Goal: Transaction & Acquisition: Obtain resource

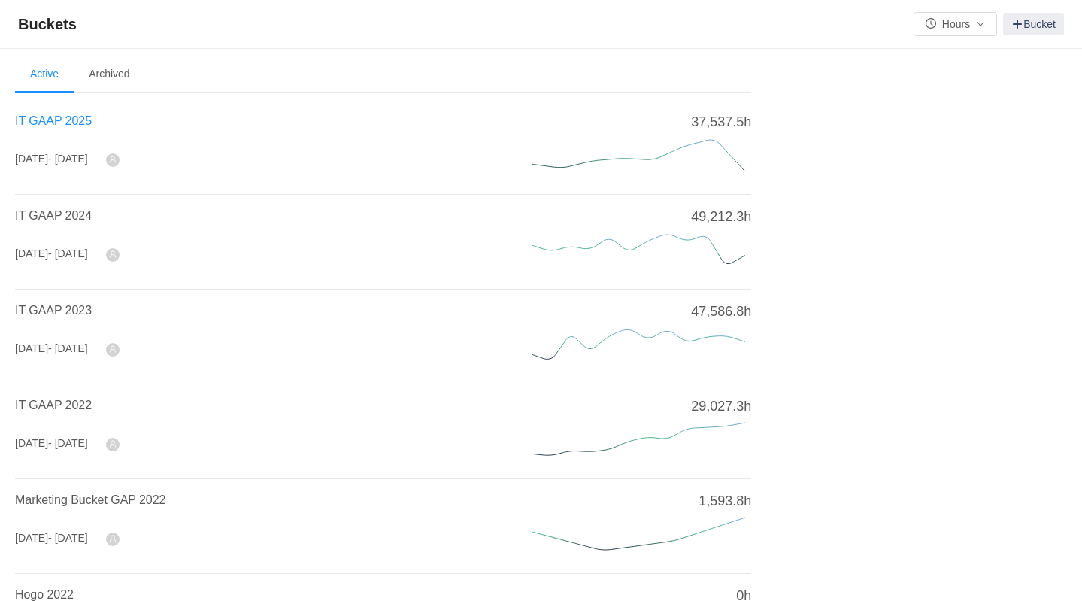
click at [48, 117] on span "IT GAAP 2025" at bounding box center [53, 120] width 77 height 13
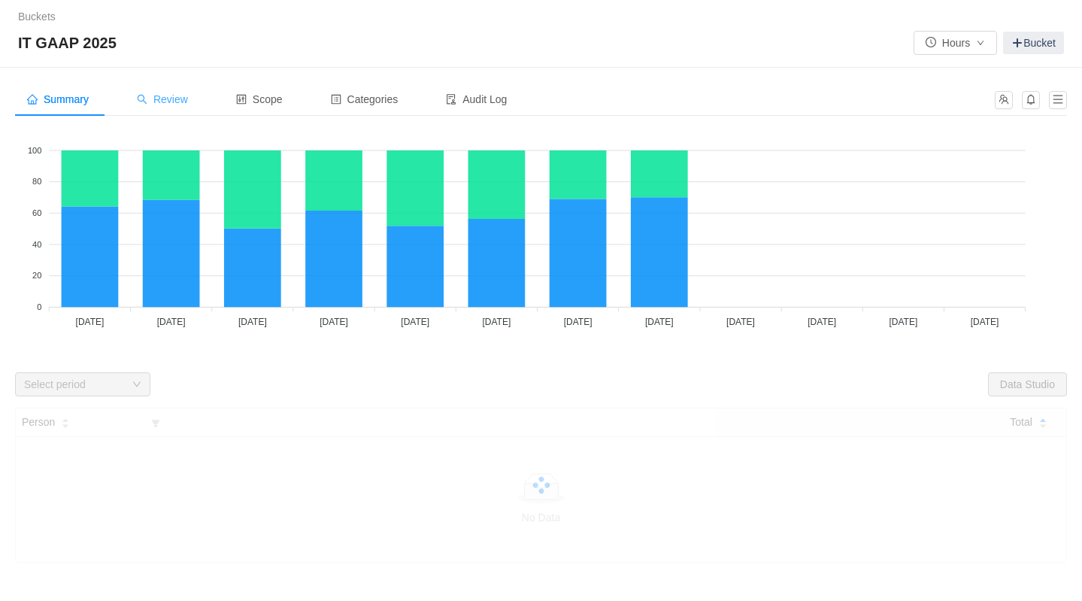
click at [161, 101] on span "Review" at bounding box center [162, 99] width 51 height 12
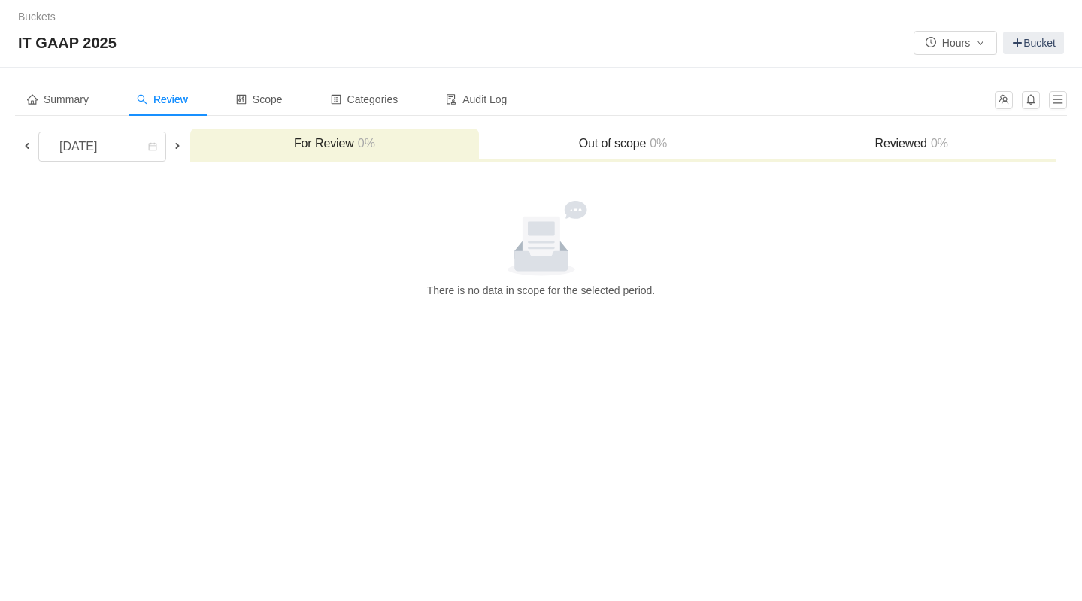
click at [29, 143] on span at bounding box center [27, 146] width 12 height 12
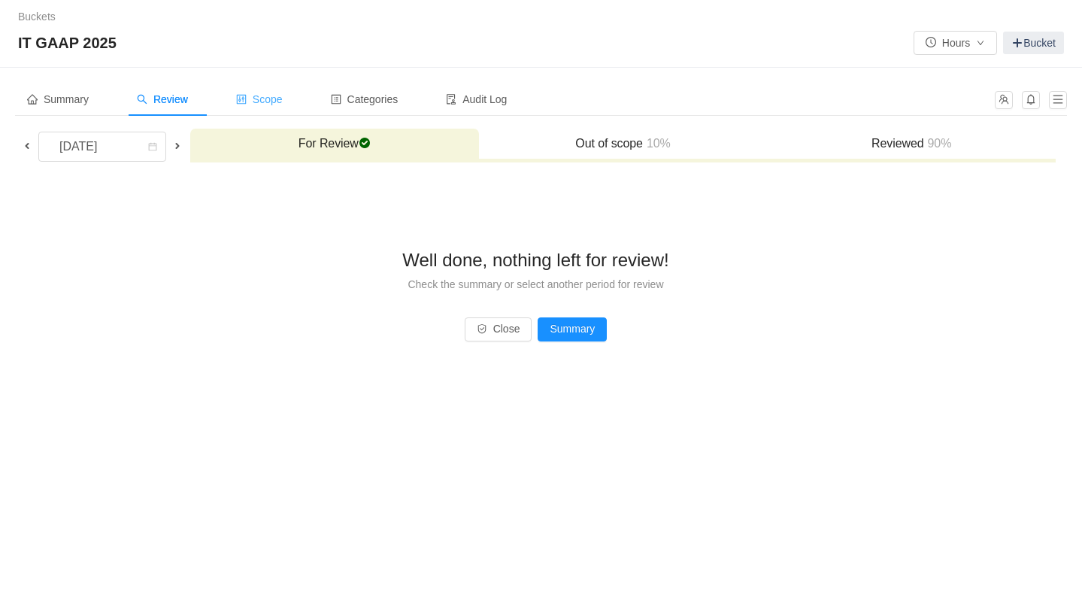
click at [271, 108] on div "Scope" at bounding box center [259, 100] width 71 height 34
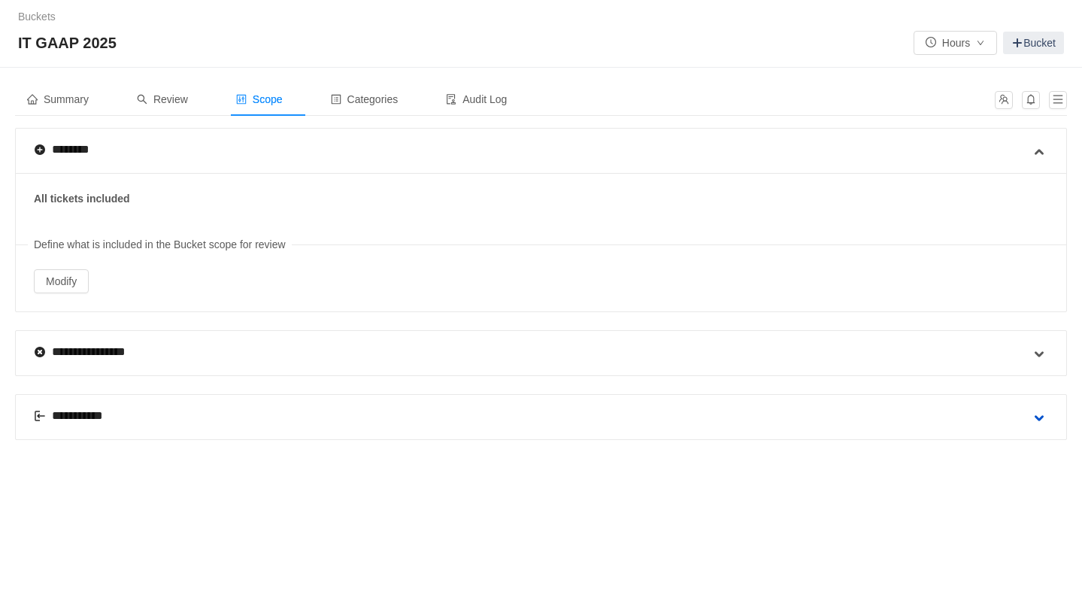
click at [1045, 414] on span at bounding box center [1039, 418] width 18 height 18
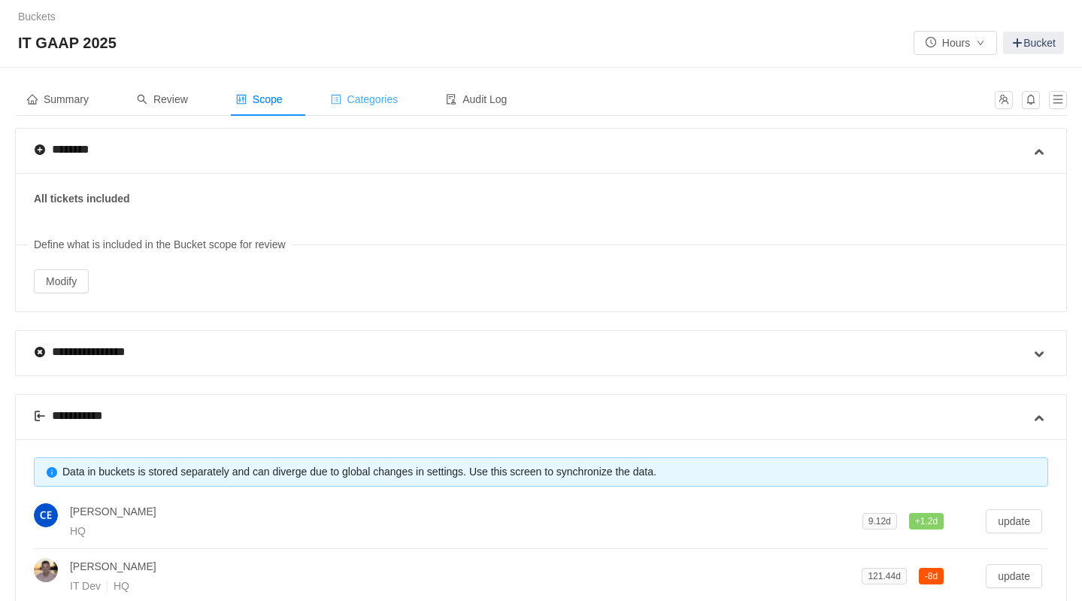
click at [371, 102] on span "Categories" at bounding box center [365, 99] width 68 height 12
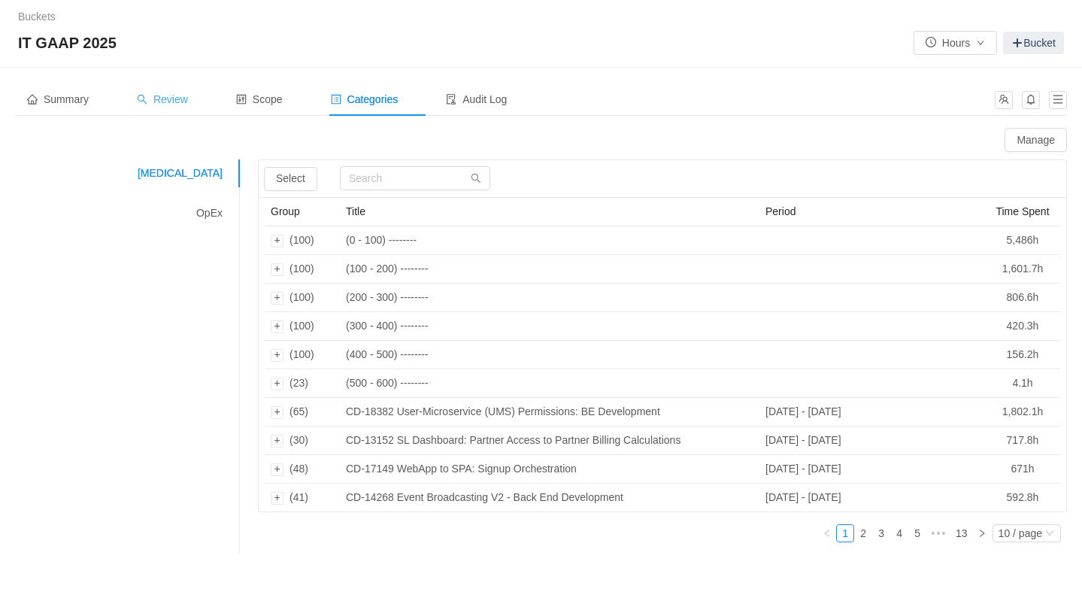
click at [178, 110] on div "Review" at bounding box center [162, 100] width 75 height 34
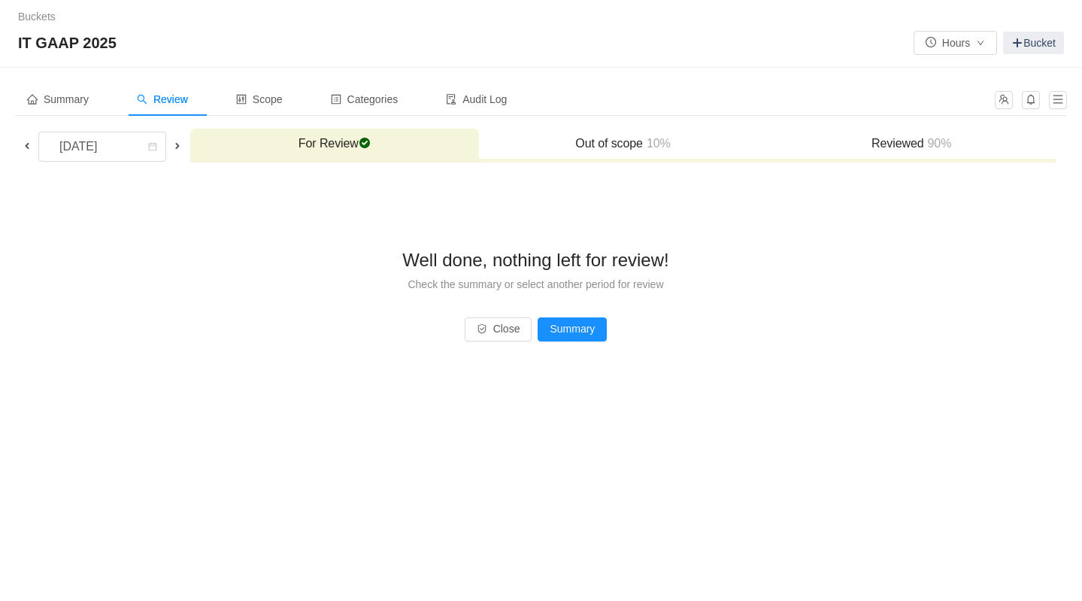
click at [926, 137] on span "90%" at bounding box center [938, 143] width 28 height 13
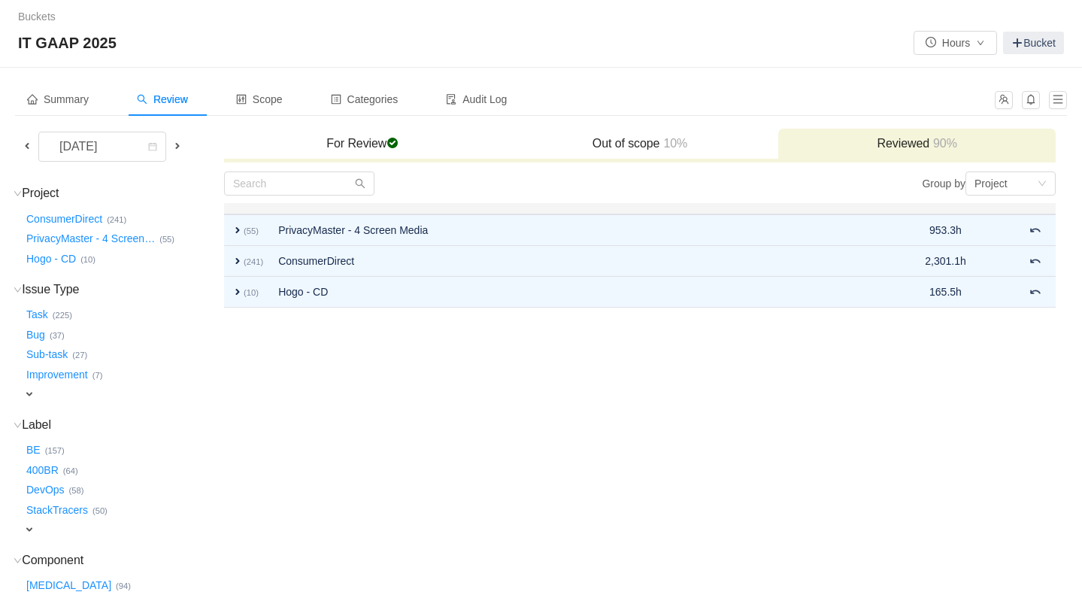
click at [364, 142] on h3 "For Review checked" at bounding box center [363, 143] width 262 height 15
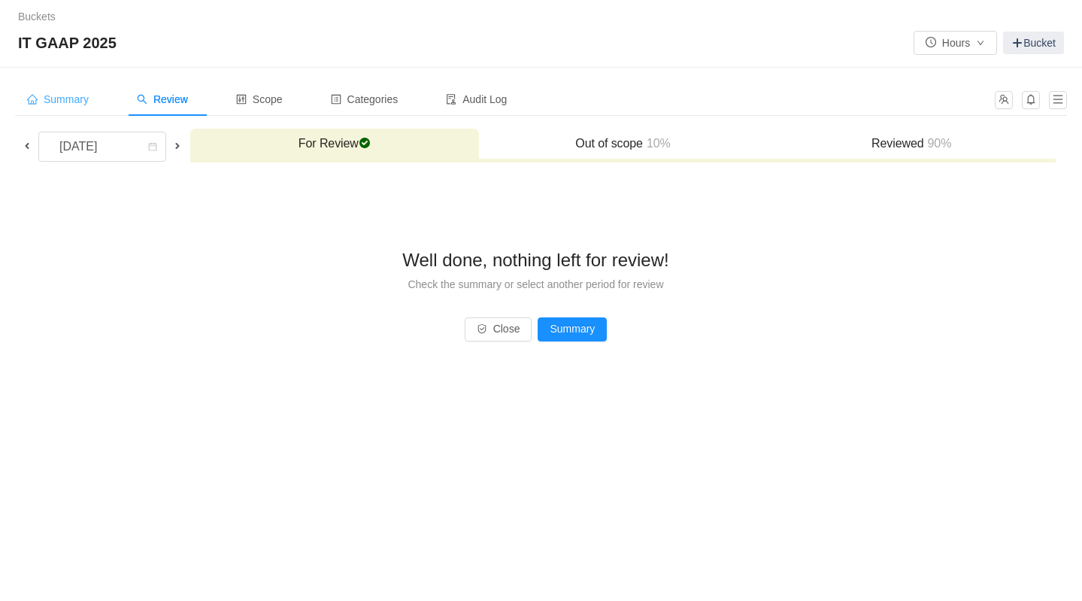
click at [77, 97] on span "Summary" at bounding box center [58, 99] width 62 height 12
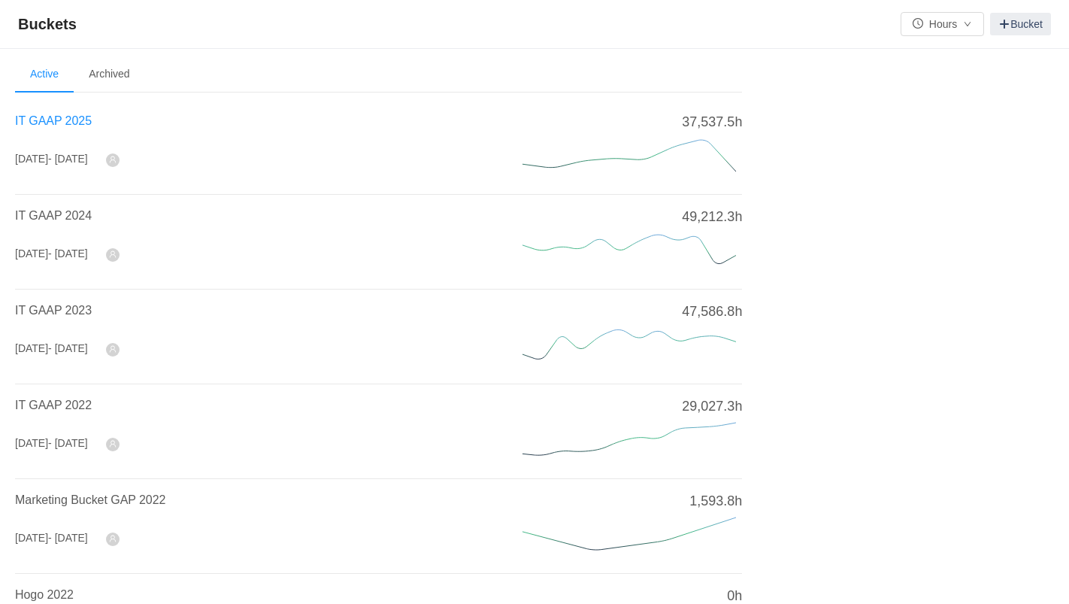
click at [38, 126] on span "IT GAAP 2025" at bounding box center [53, 120] width 77 height 13
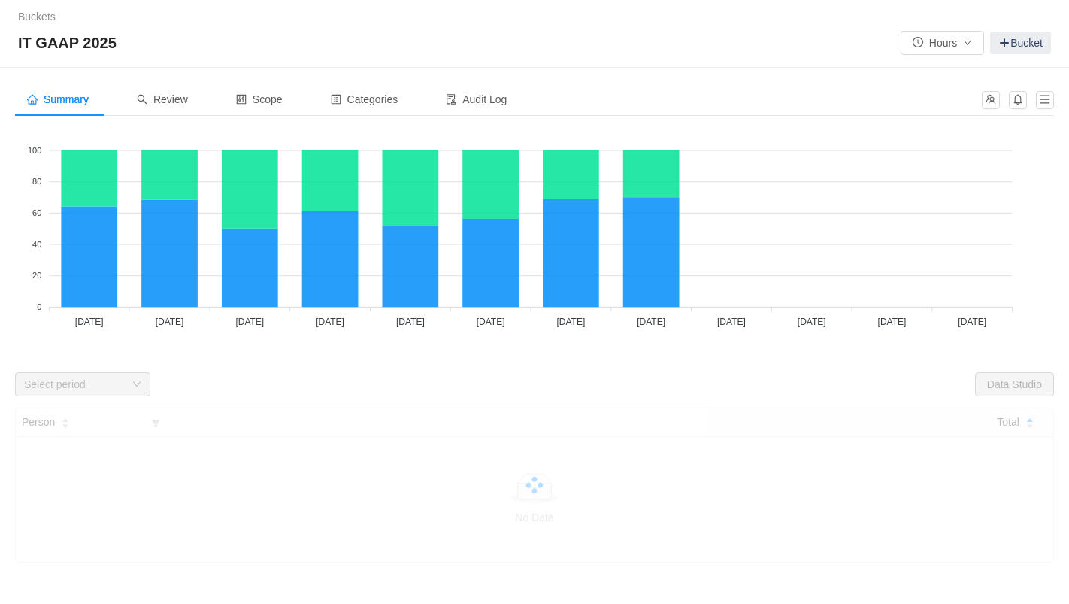
click at [725, 93] on div "Summary Review Scope Categories Audit Log" at bounding box center [494, 100] width 958 height 34
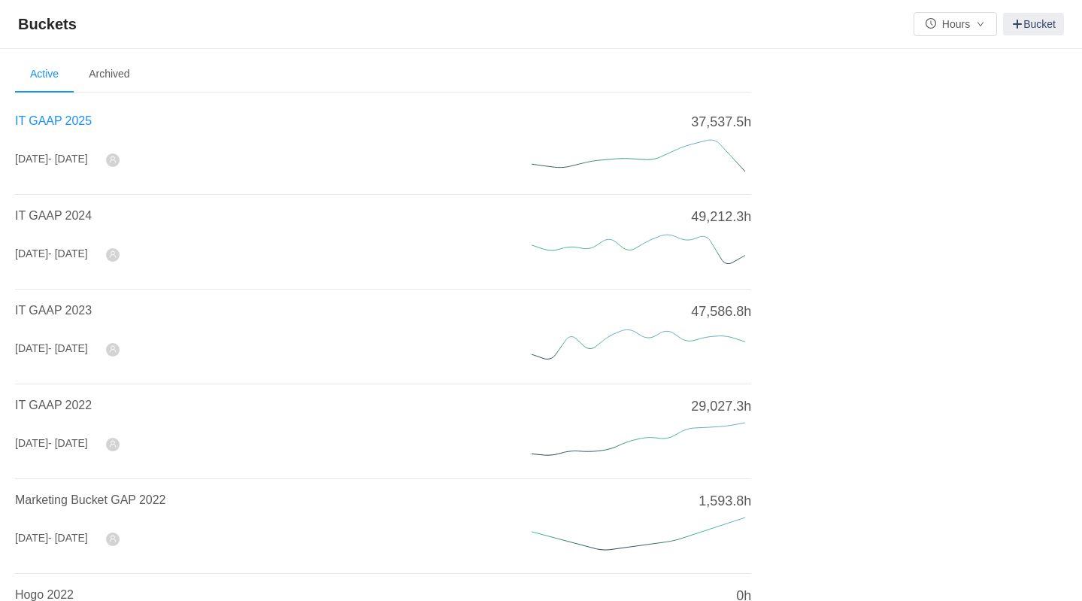
click at [62, 124] on span "IT GAAP 2025" at bounding box center [53, 120] width 77 height 13
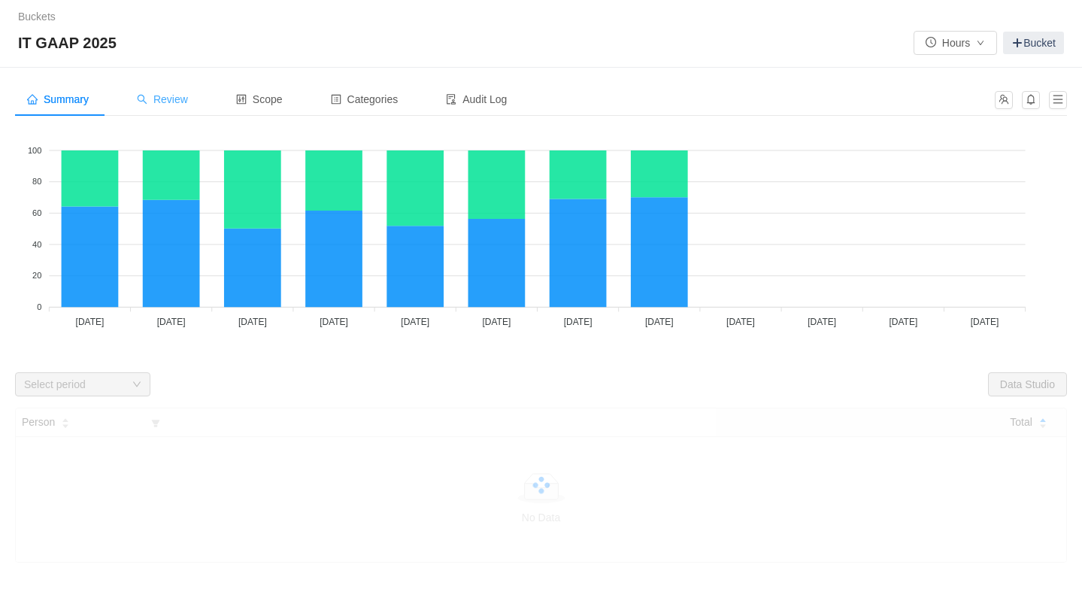
click at [177, 101] on span "Review" at bounding box center [162, 99] width 51 height 12
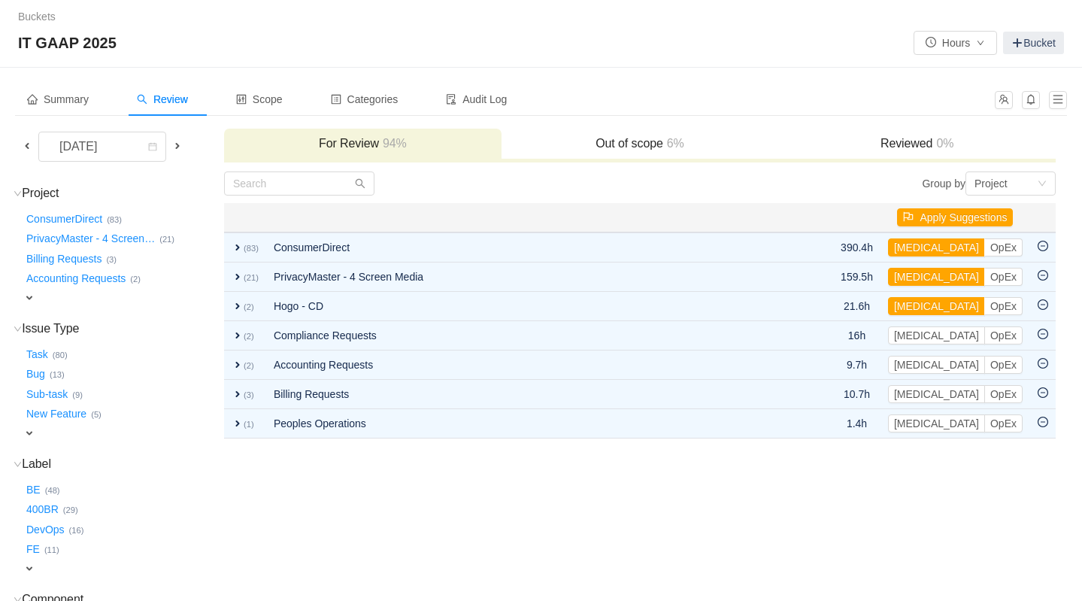
click at [28, 145] on span at bounding box center [27, 146] width 12 height 12
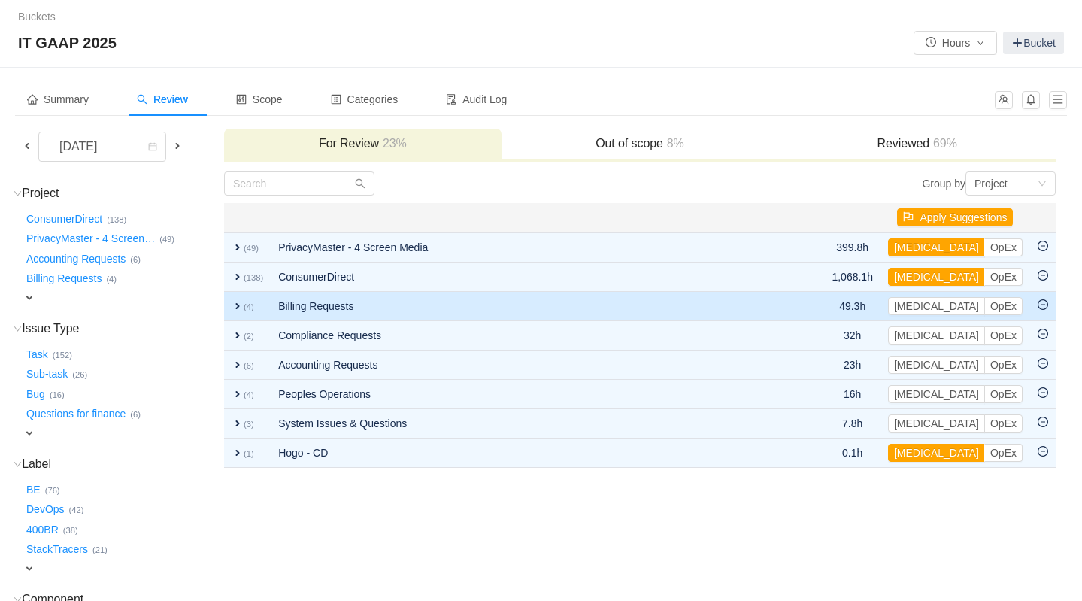
click at [238, 304] on span "expand" at bounding box center [238, 306] width 12 height 12
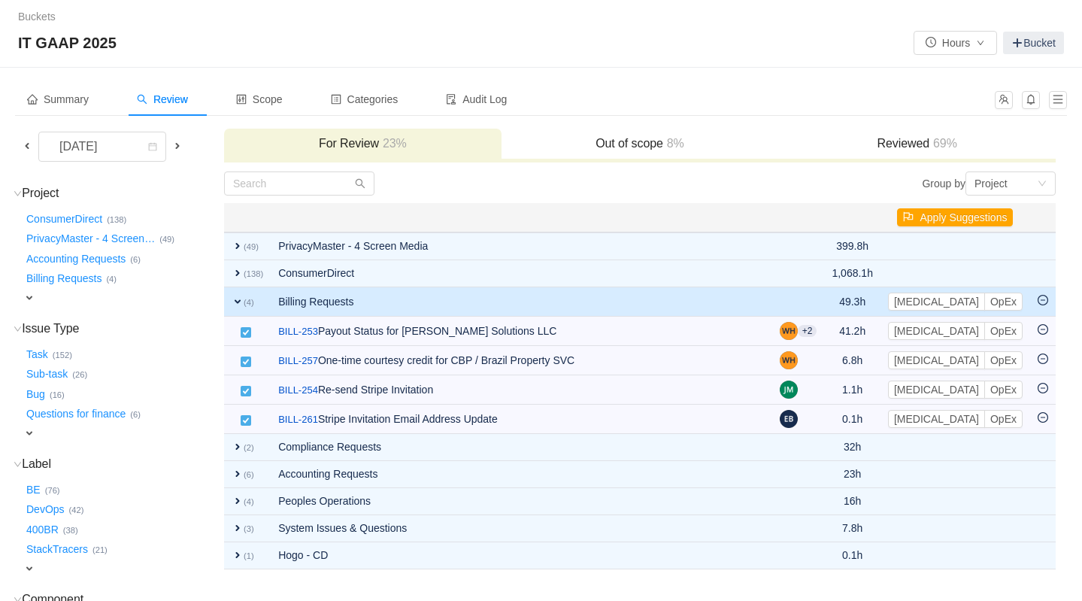
click at [1045, 300] on icon "icon: minus-circle" at bounding box center [1042, 300] width 11 height 11
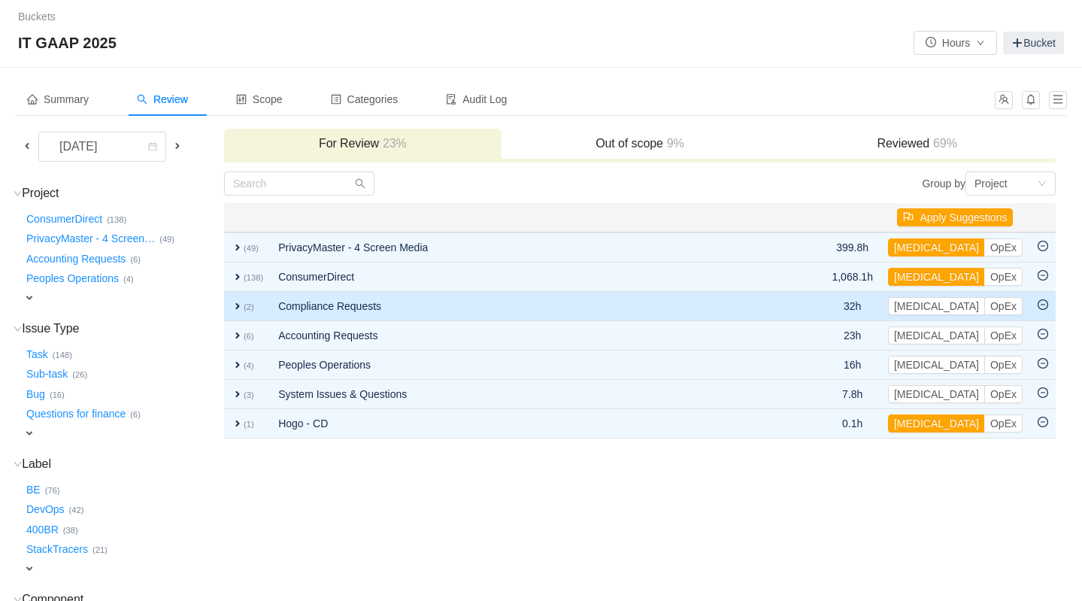
click at [1041, 304] on icon "icon: minus-circle" at bounding box center [1042, 304] width 11 height 11
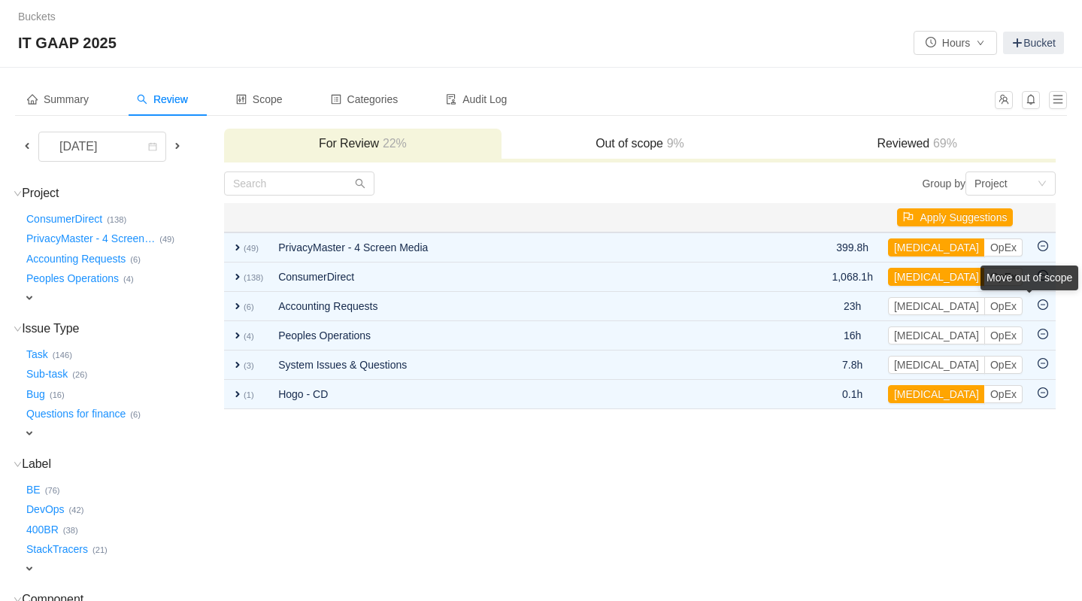
click at [1041, 290] on div "Move out of scope" at bounding box center [1029, 277] width 98 height 25
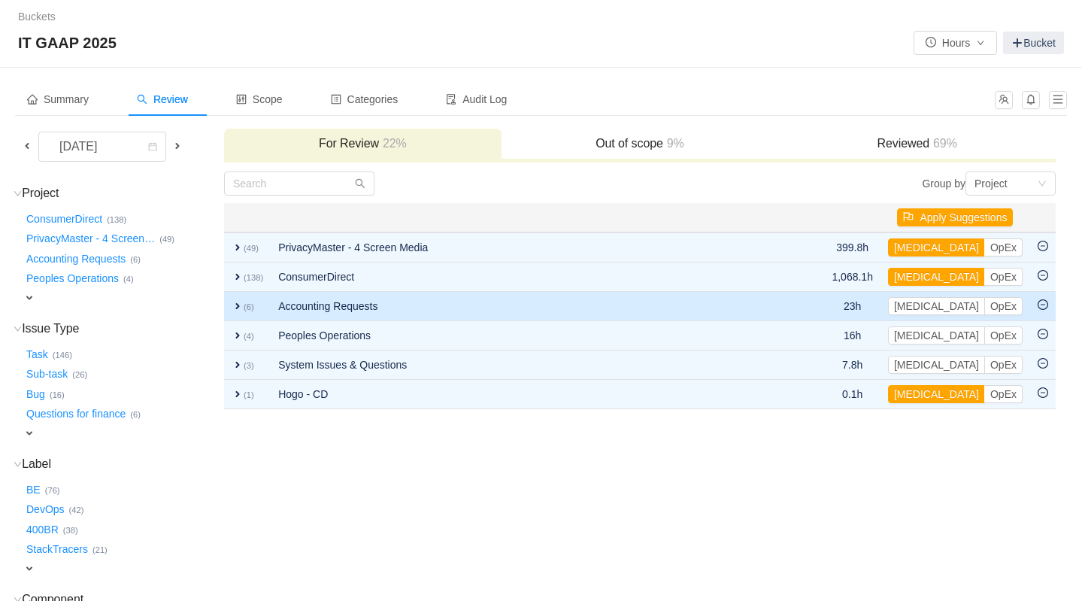
click at [1041, 304] on icon "icon: minus-circle" at bounding box center [1042, 304] width 5 height 1
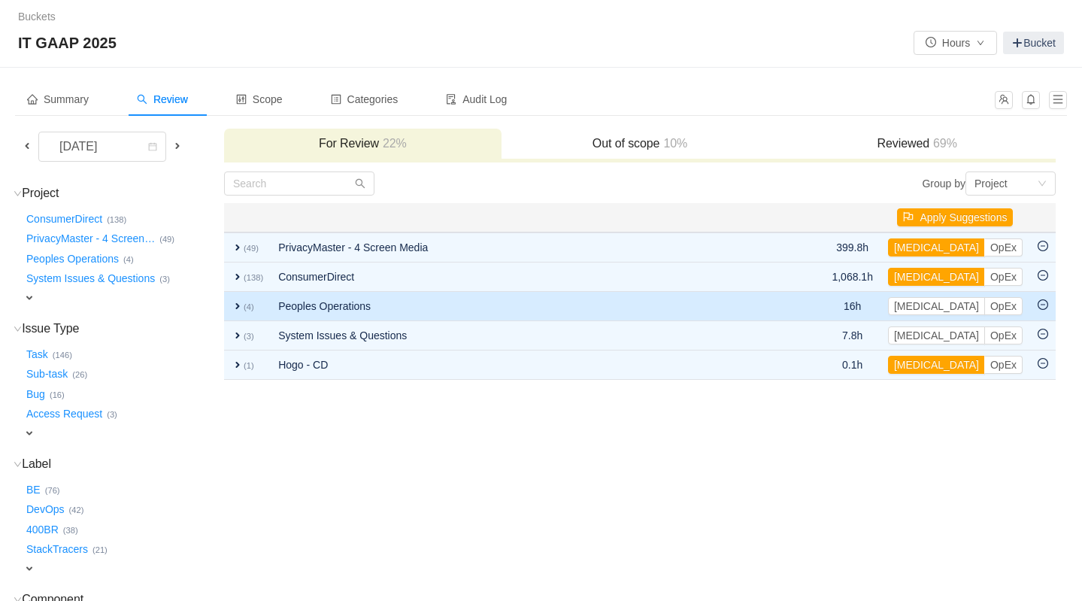
click at [1043, 304] on icon "icon: minus-circle" at bounding box center [1042, 304] width 11 height 11
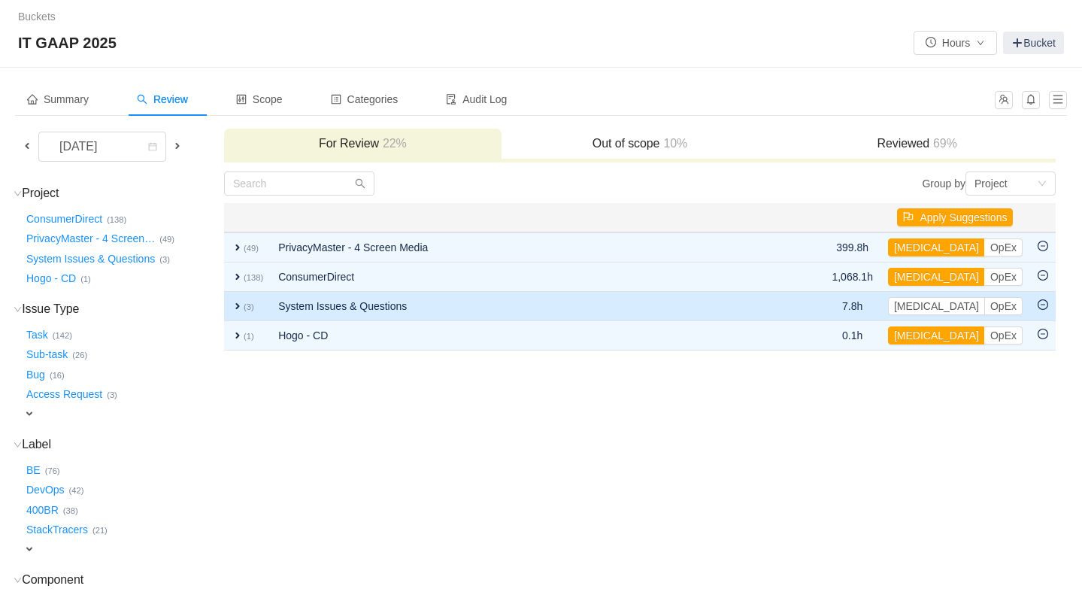
click at [1041, 302] on icon "icon: minus-circle" at bounding box center [1042, 304] width 11 height 11
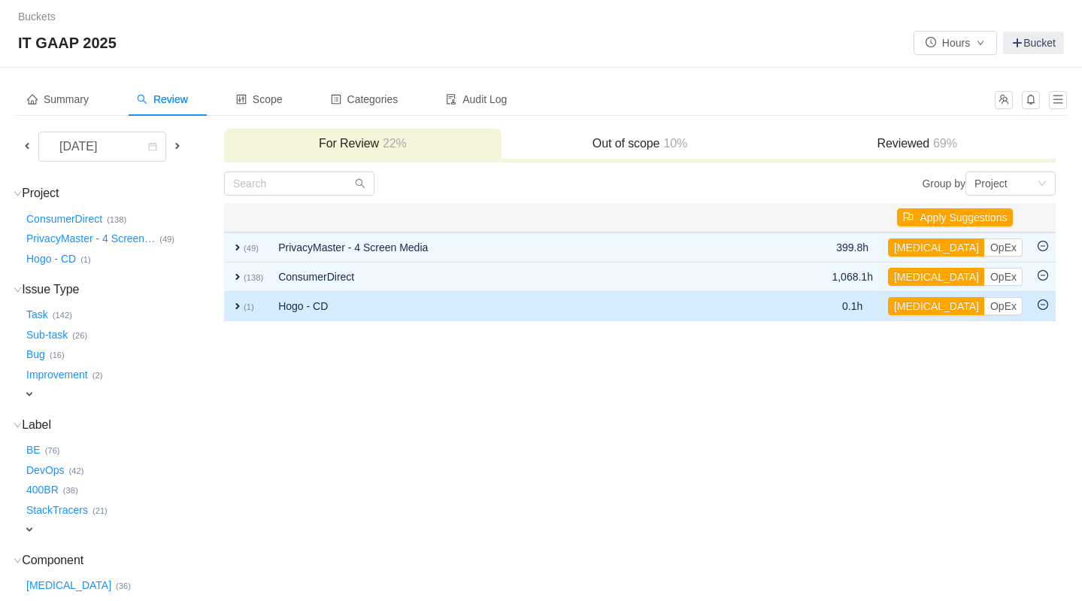
click at [235, 308] on span "expand" at bounding box center [238, 306] width 12 height 12
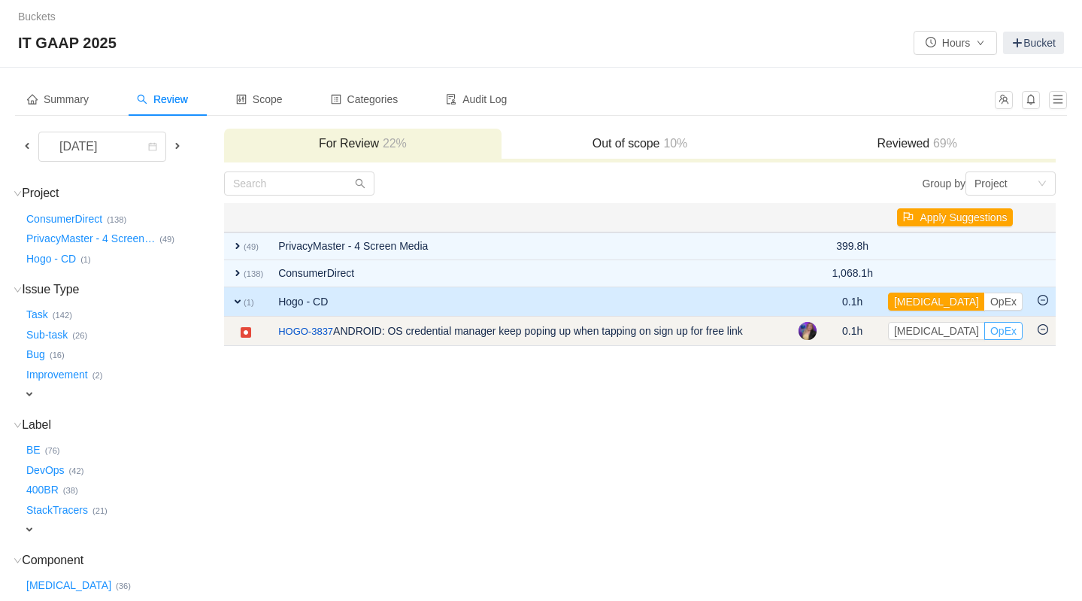
click at [984, 331] on button "OpEx" at bounding box center [1003, 331] width 38 height 18
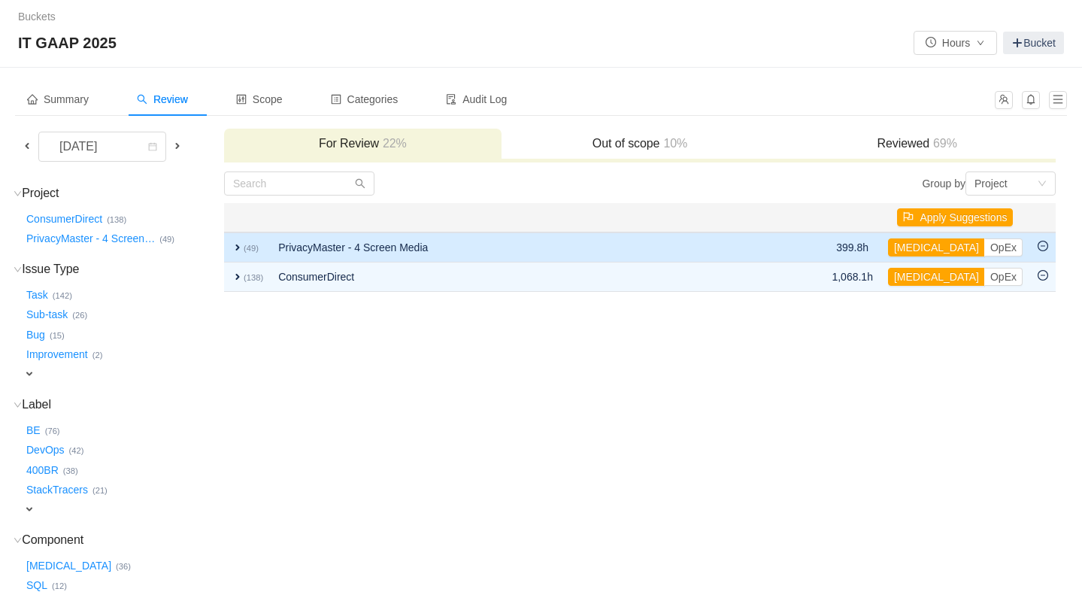
click at [238, 249] on span "expand" at bounding box center [238, 247] width 12 height 12
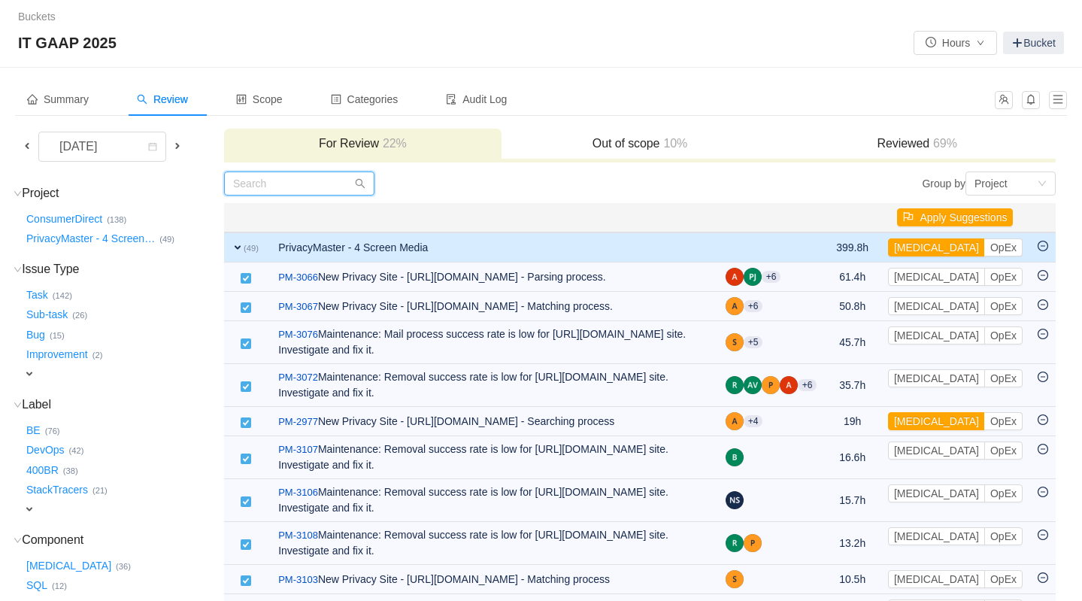
click at [323, 183] on input "text" at bounding box center [299, 183] width 150 height 24
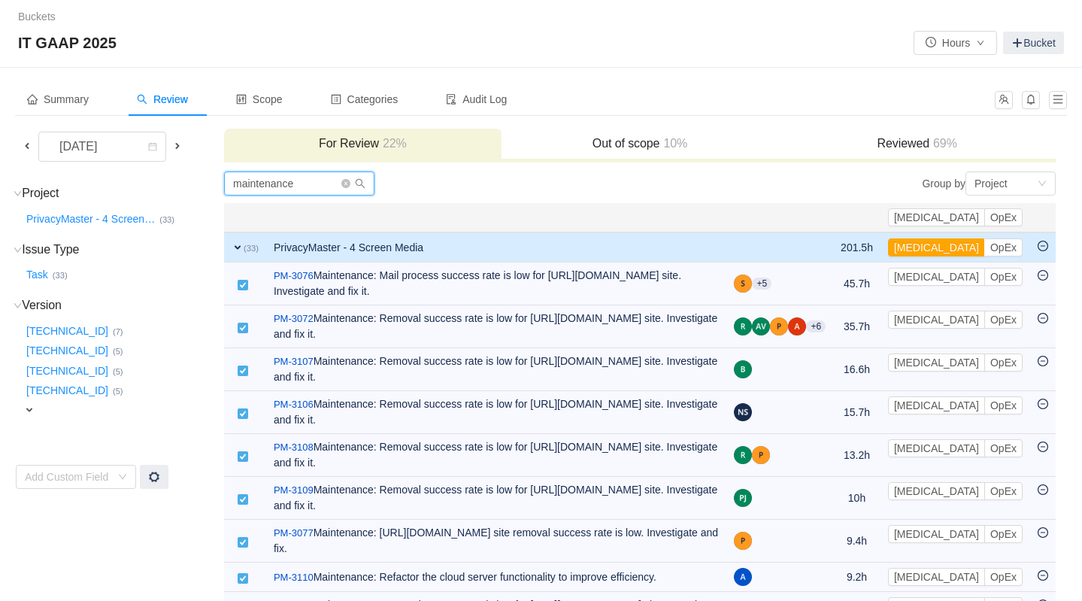
type input "maintenance"
click at [347, 184] on icon "icon: close-circle" at bounding box center [345, 183] width 9 height 9
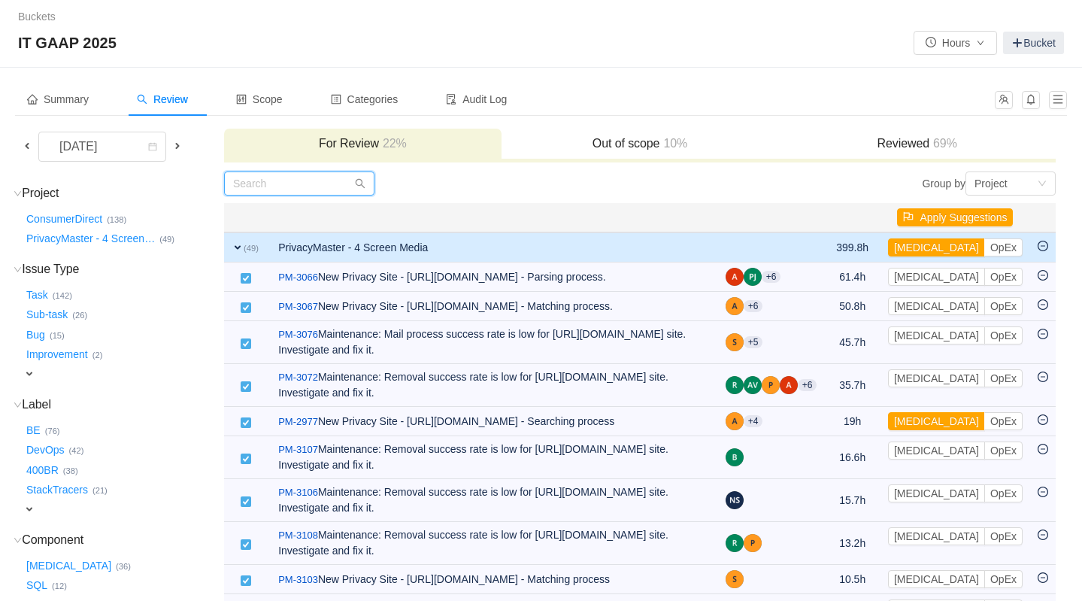
click at [297, 186] on input "text" at bounding box center [299, 183] width 150 height 24
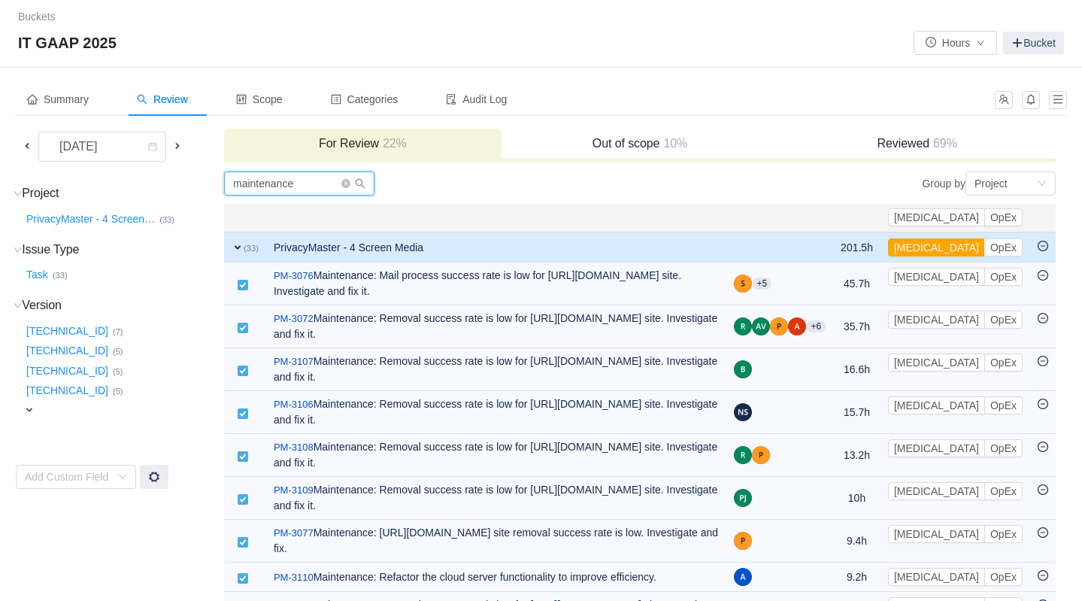
type input "maintenance"
click at [1004, 251] on button "OpEx" at bounding box center [1003, 247] width 38 height 18
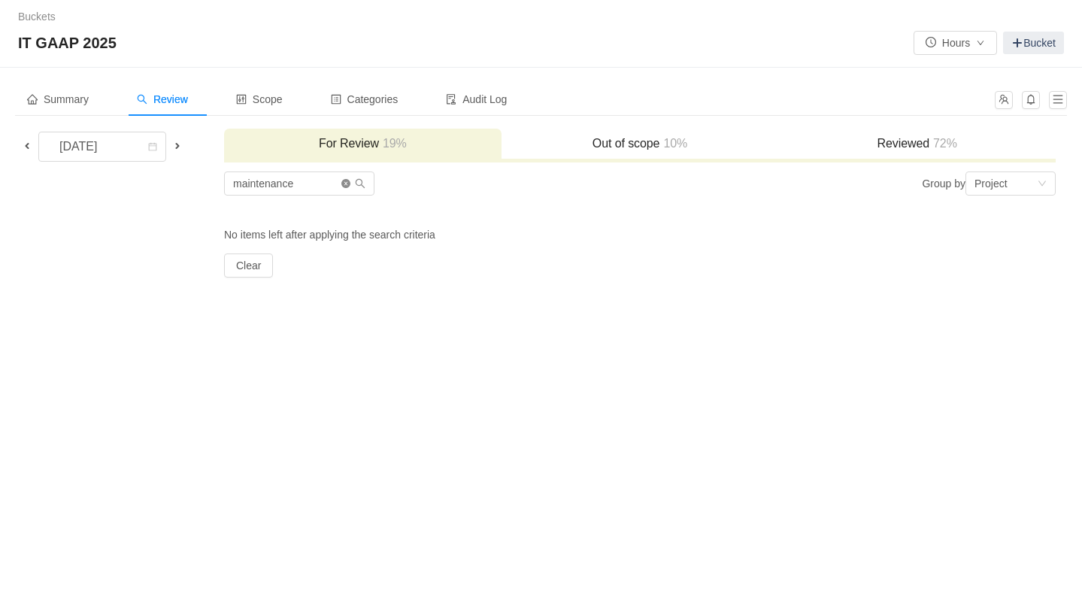
click at [346, 186] on icon "icon: close-circle" at bounding box center [345, 183] width 9 height 9
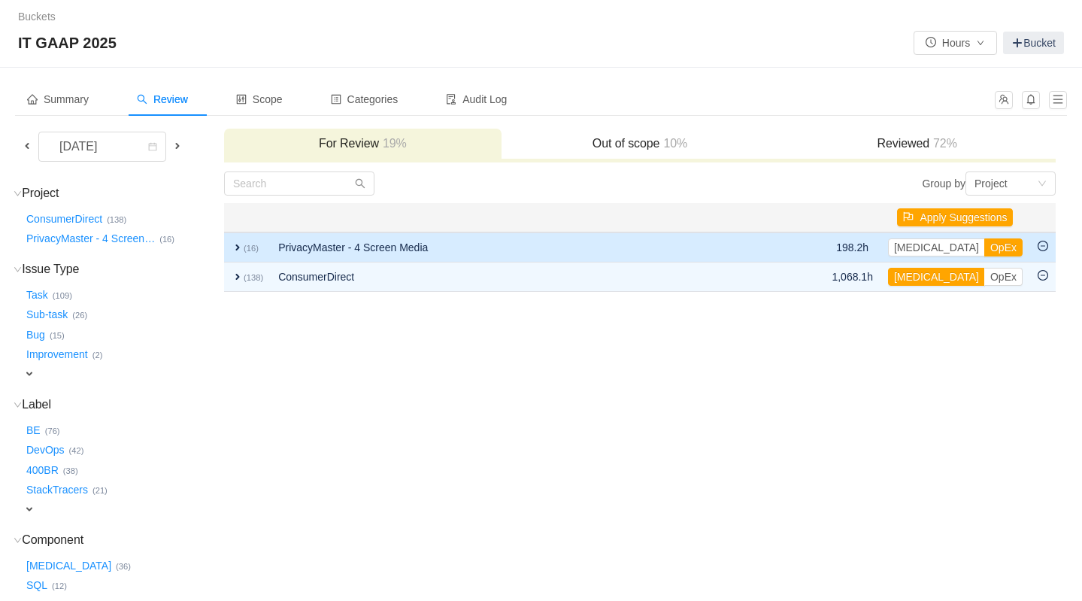
click at [236, 246] on span "expand" at bounding box center [238, 247] width 12 height 12
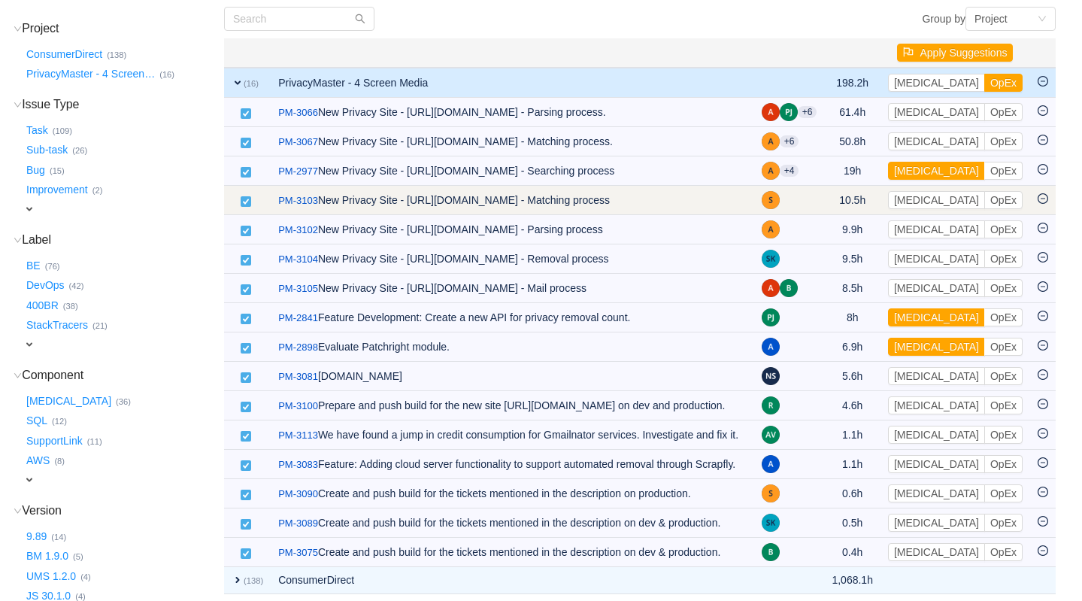
scroll to position [166, 0]
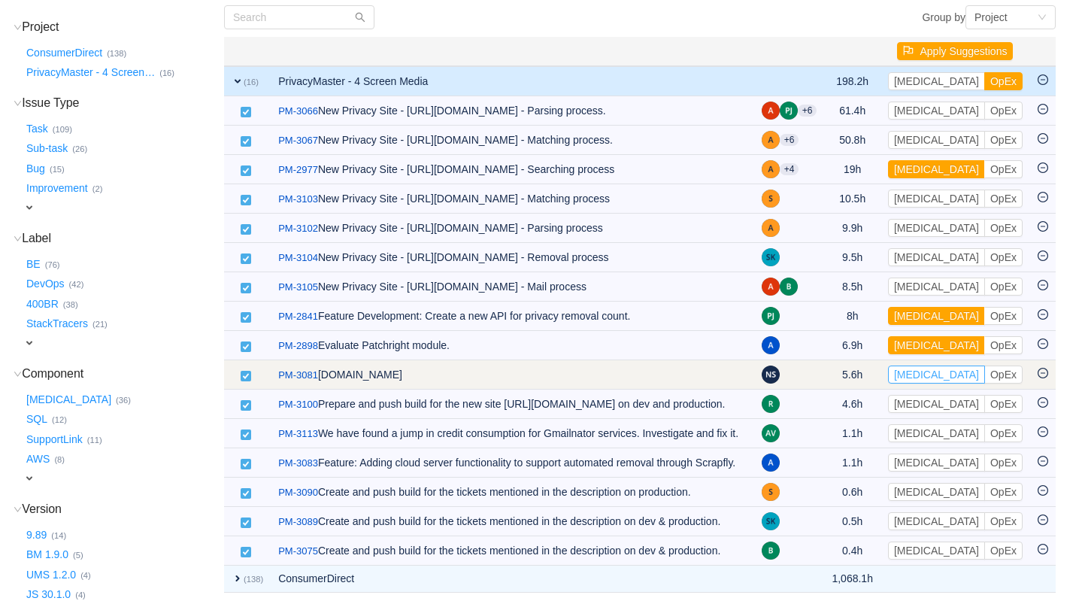
click at [922, 374] on button "[MEDICAL_DATA]" at bounding box center [936, 374] width 97 height 18
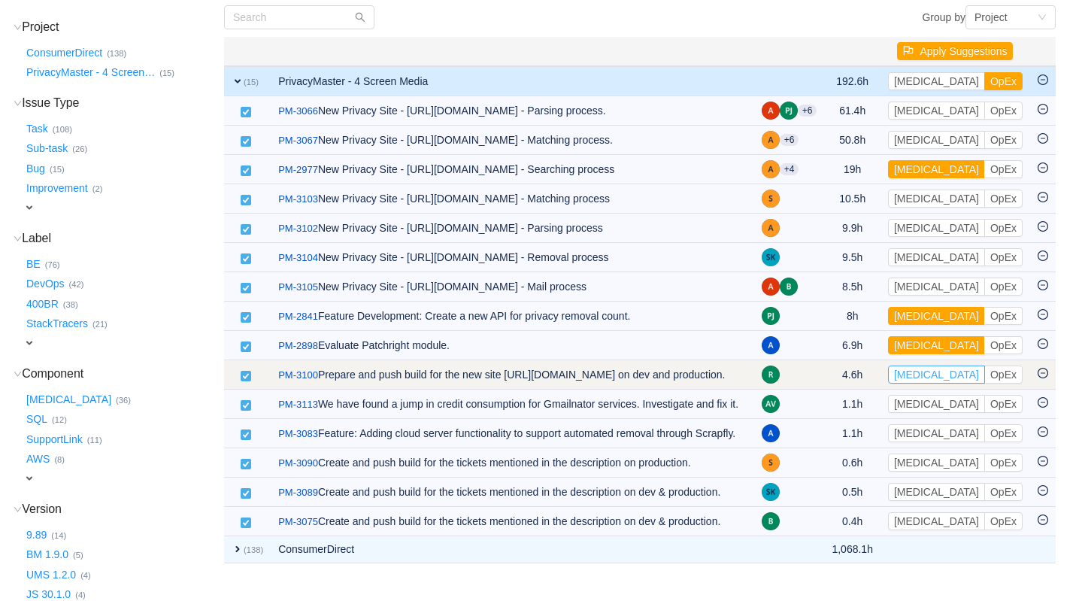
click at [922, 374] on button "[MEDICAL_DATA]" at bounding box center [936, 374] width 97 height 18
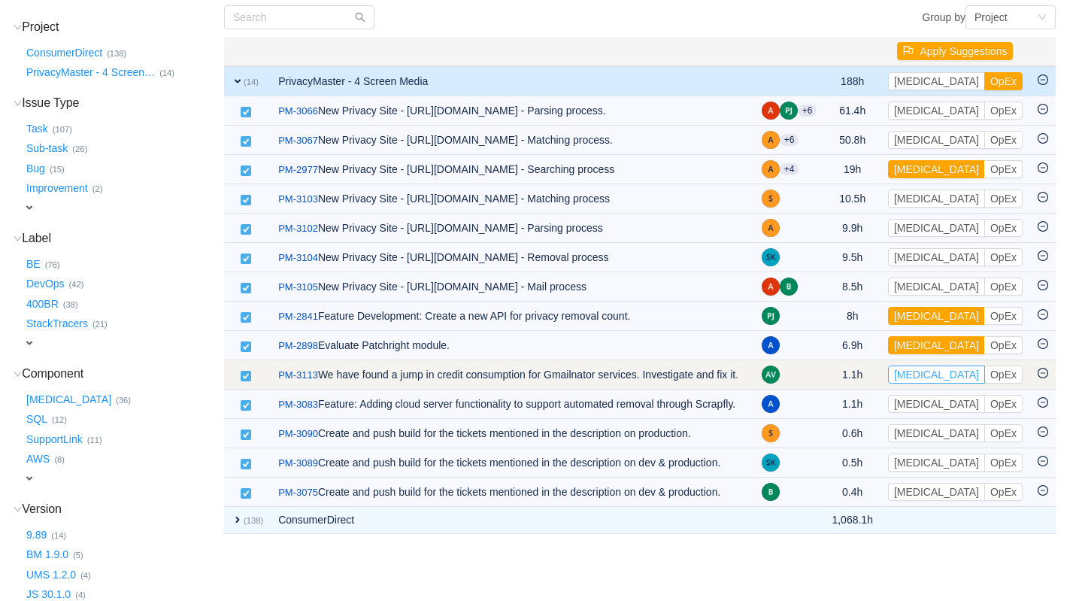
click at [925, 378] on button "[MEDICAL_DATA]" at bounding box center [936, 374] width 97 height 18
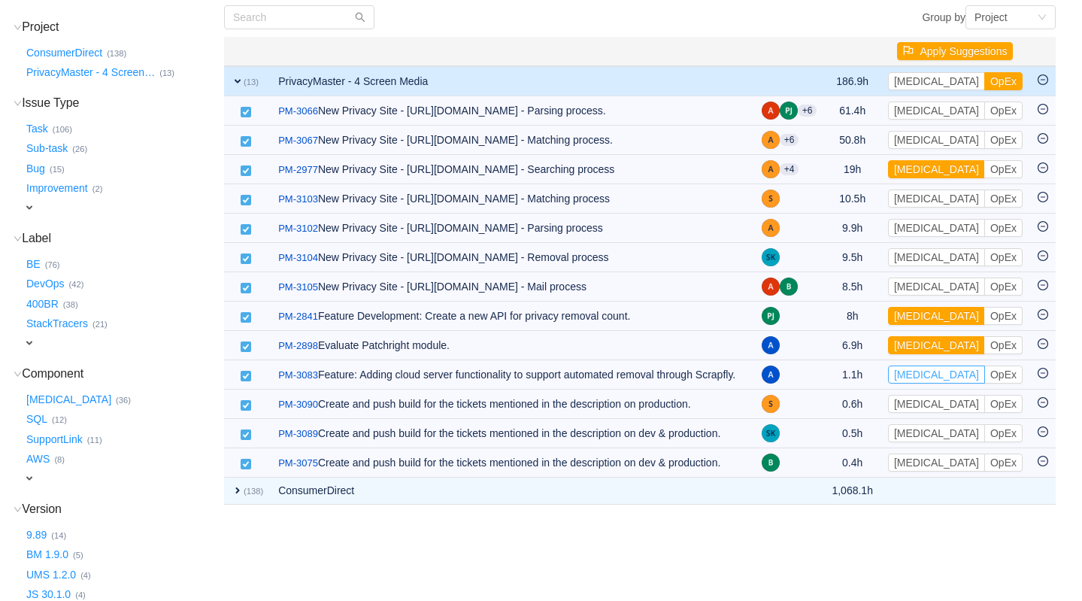
click at [925, 378] on button "[MEDICAL_DATA]" at bounding box center [936, 374] width 97 height 18
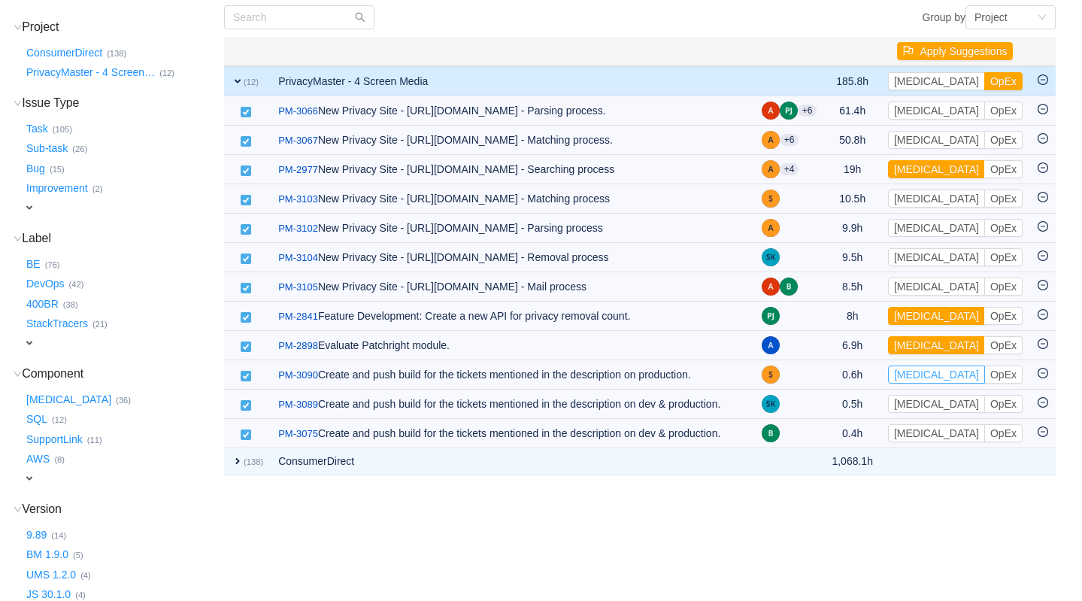
click at [925, 378] on button "[MEDICAL_DATA]" at bounding box center [936, 374] width 97 height 18
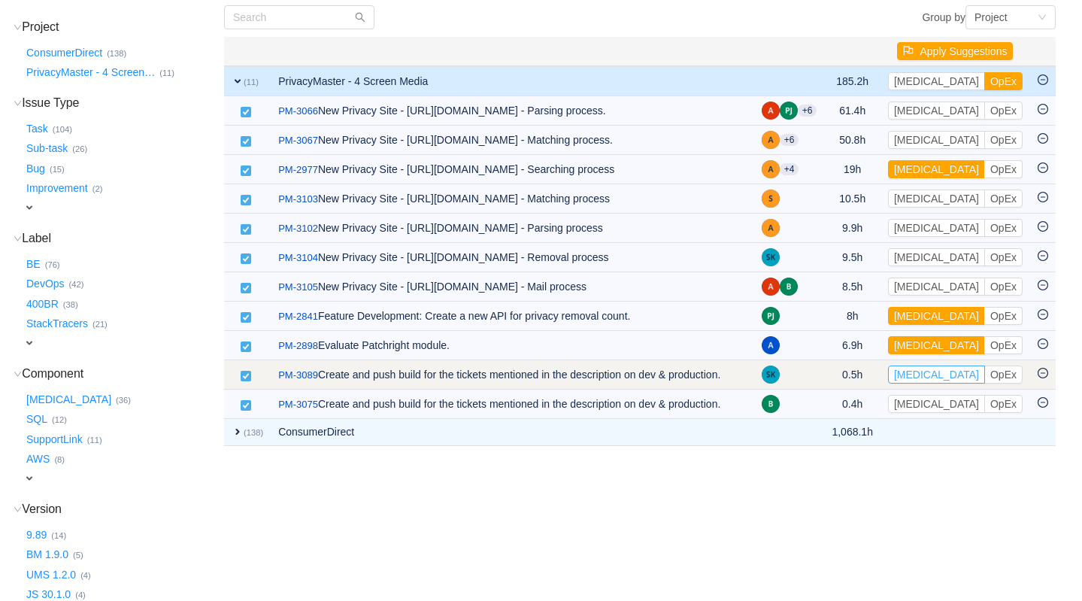
click at [925, 380] on button "[MEDICAL_DATA]" at bounding box center [936, 374] width 97 height 18
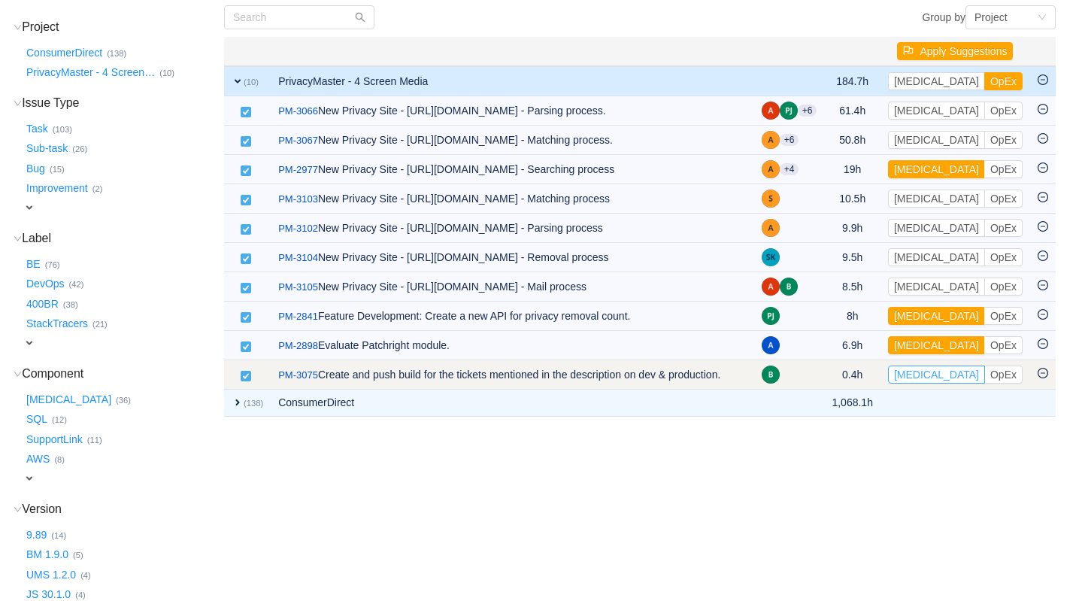
click at [925, 377] on button "[MEDICAL_DATA]" at bounding box center [936, 374] width 97 height 18
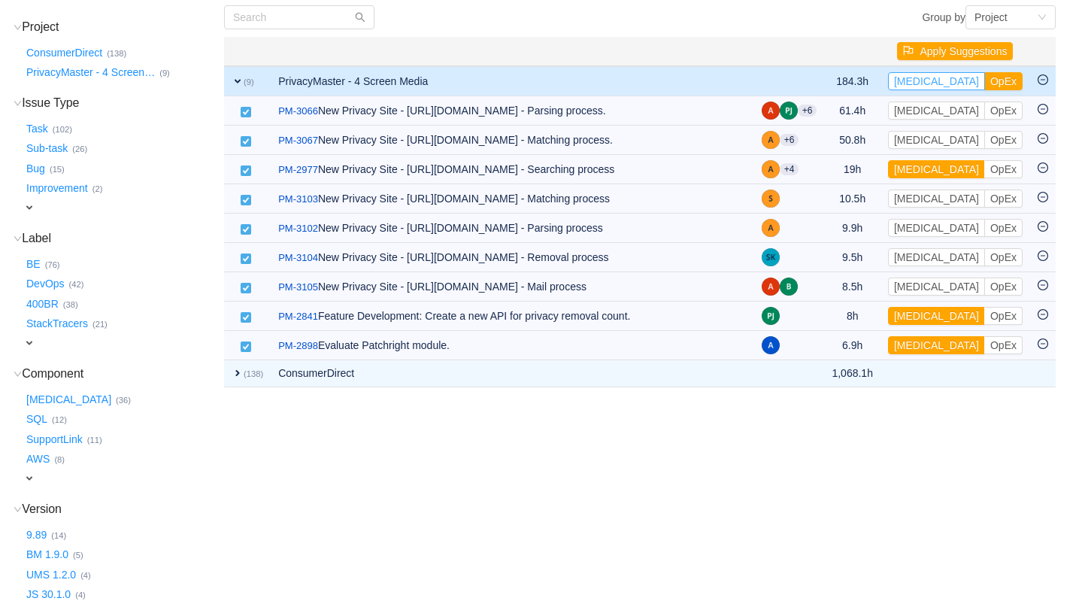
click at [925, 83] on button "[MEDICAL_DATA]" at bounding box center [936, 81] width 97 height 18
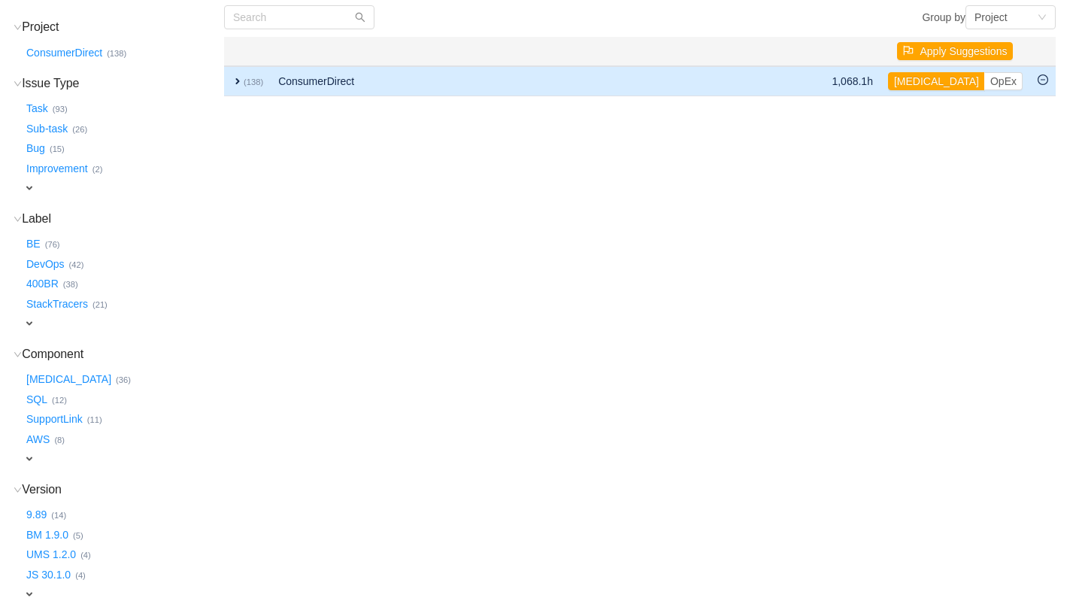
click at [239, 80] on span "expand" at bounding box center [238, 81] width 12 height 12
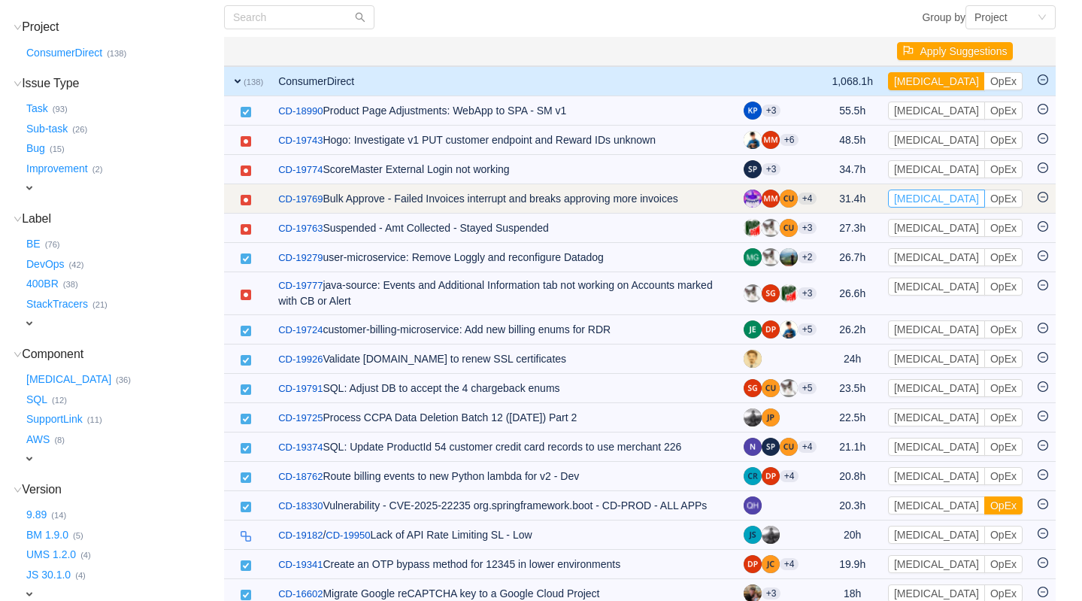
click at [924, 199] on button "[MEDICAL_DATA]" at bounding box center [936, 198] width 97 height 18
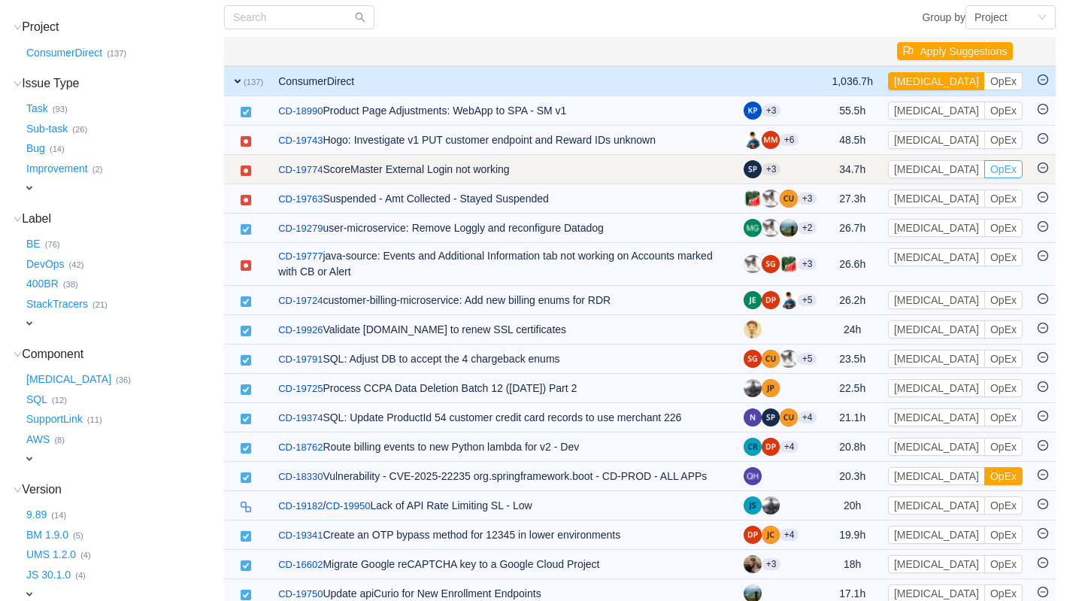
click at [984, 171] on button "OpEx" at bounding box center [1003, 169] width 38 height 18
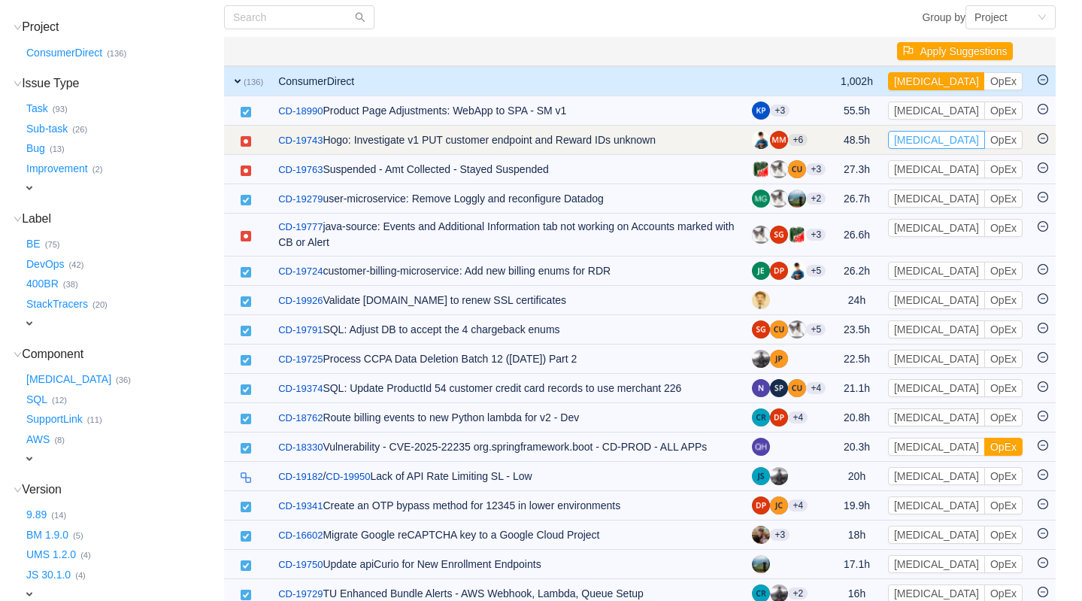
click at [915, 139] on button "[MEDICAL_DATA]" at bounding box center [936, 140] width 97 height 18
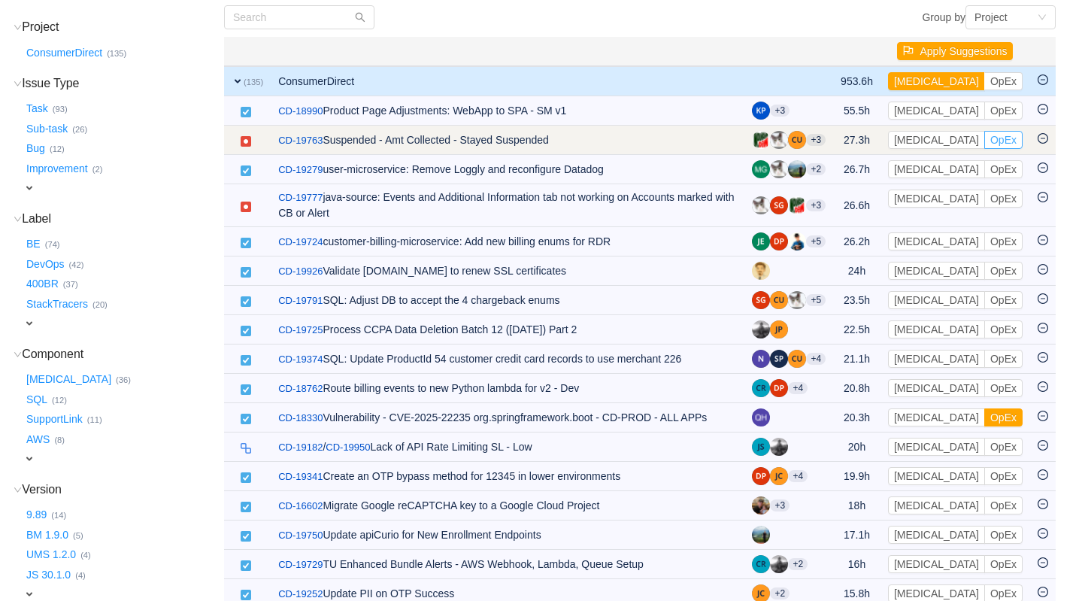
click at [984, 139] on button "OpEx" at bounding box center [1003, 140] width 38 height 18
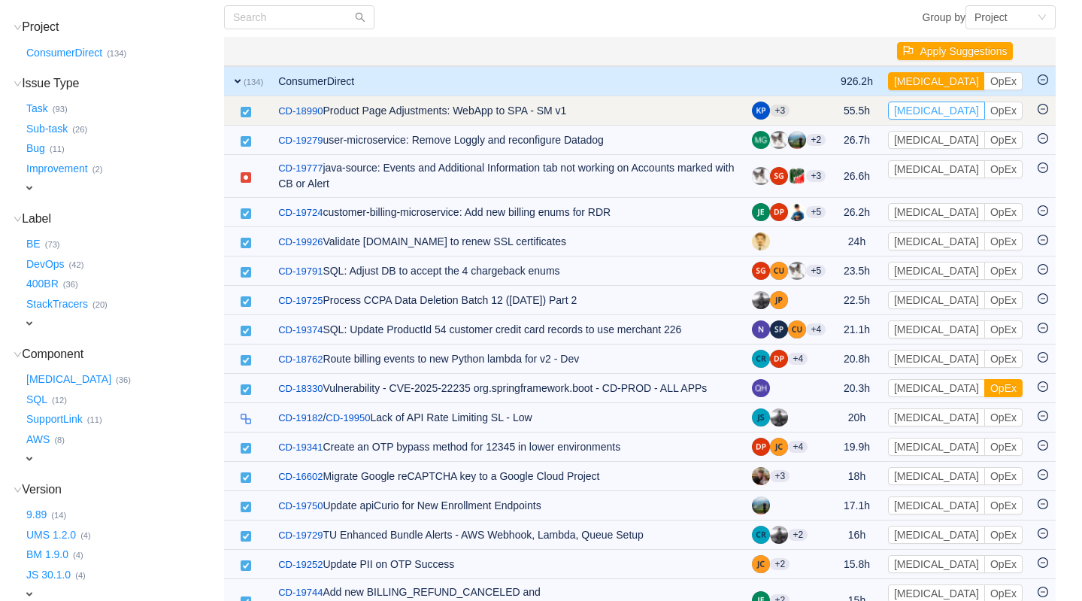
click at [922, 108] on button "[MEDICAL_DATA]" at bounding box center [936, 110] width 97 height 18
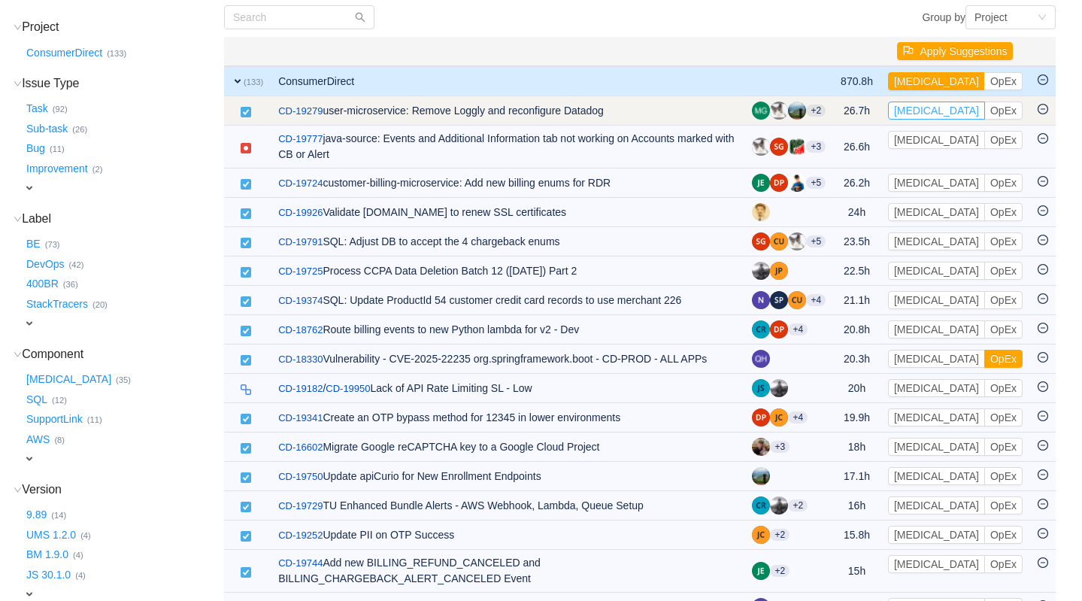
click at [922, 109] on button "[MEDICAL_DATA]" at bounding box center [936, 110] width 97 height 18
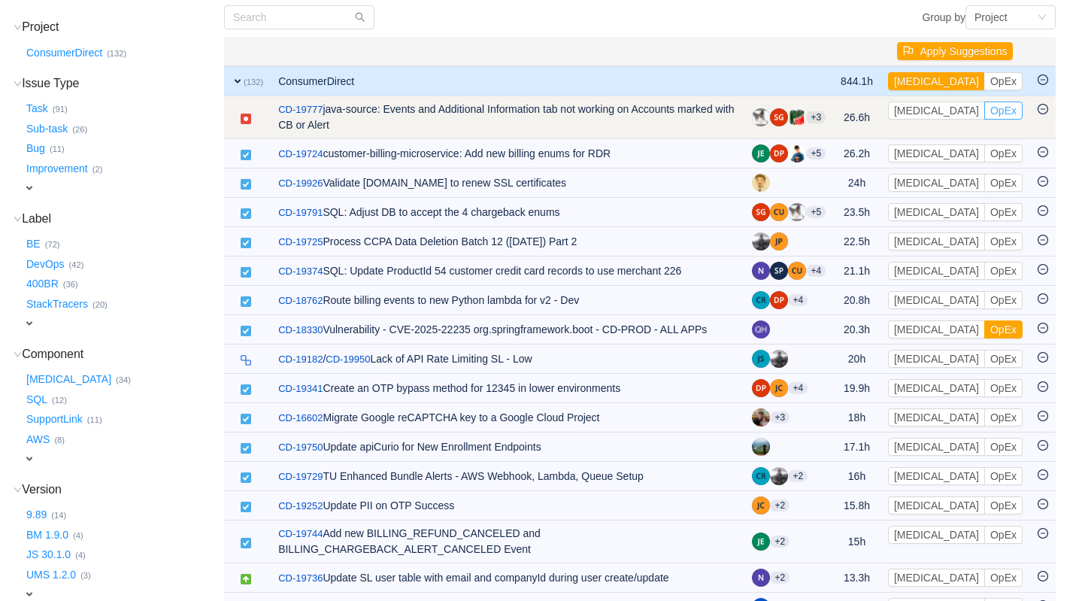
click at [984, 113] on button "OpEx" at bounding box center [1003, 110] width 38 height 18
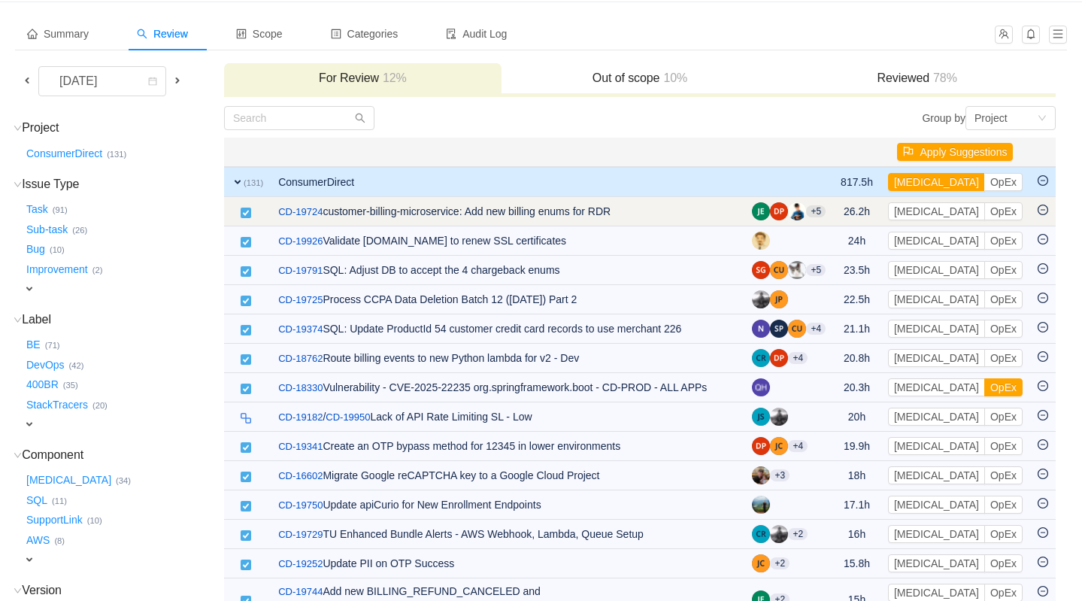
scroll to position [0, 0]
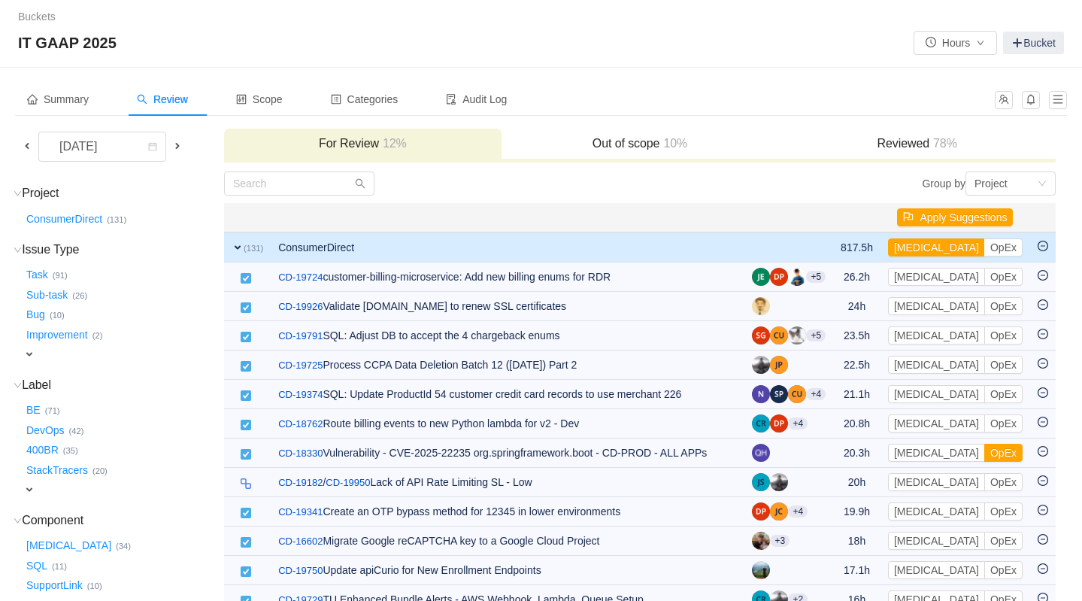
click at [903, 146] on h3 "Reviewed 78%" at bounding box center [916, 143] width 262 height 15
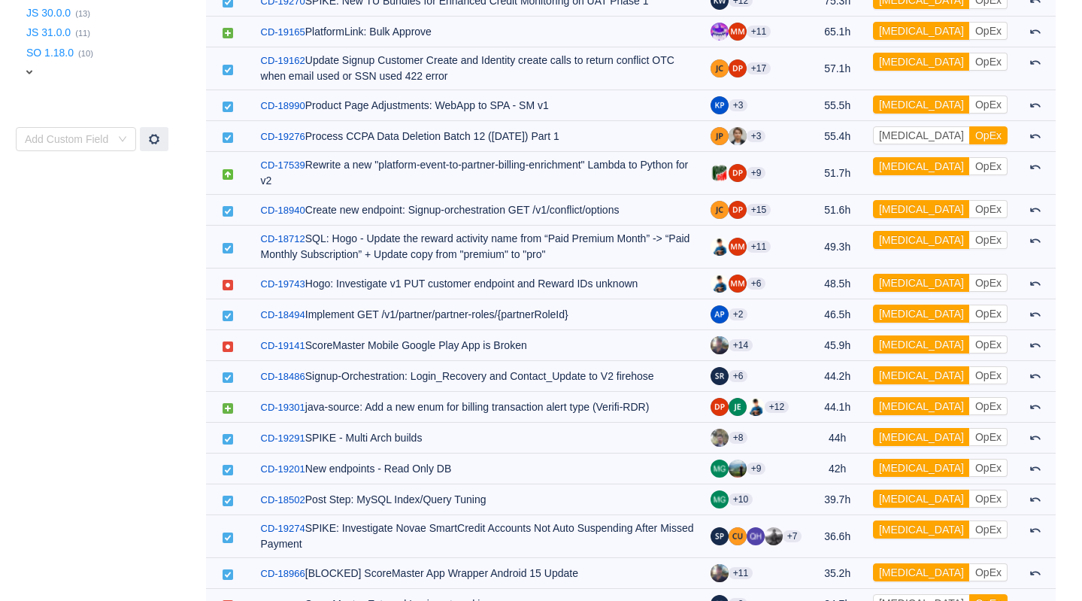
scroll to position [729, 0]
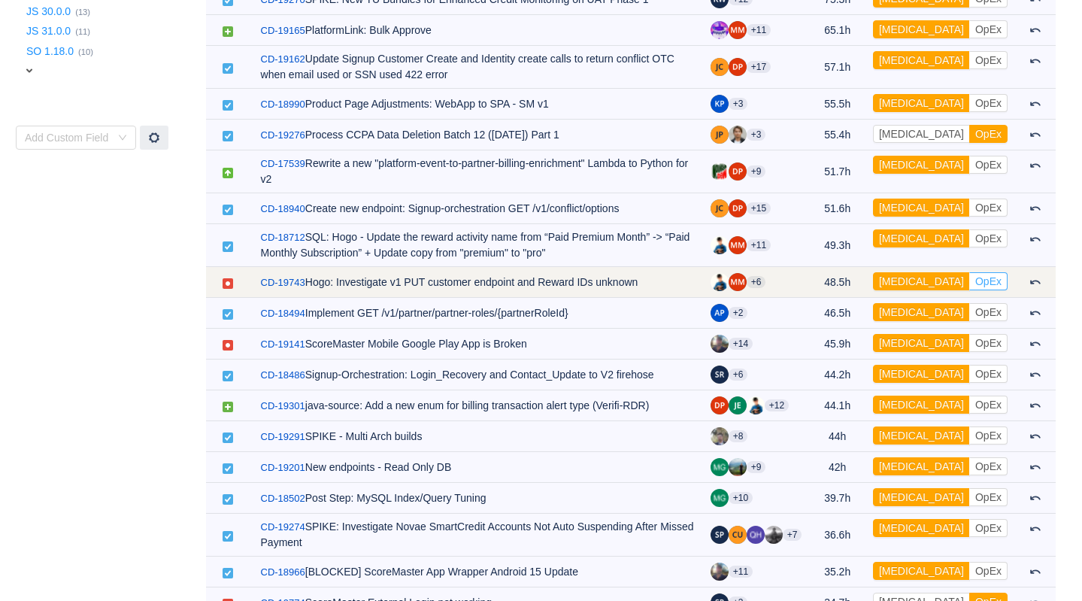
click at [995, 272] on button "OpEx" at bounding box center [988, 281] width 38 height 18
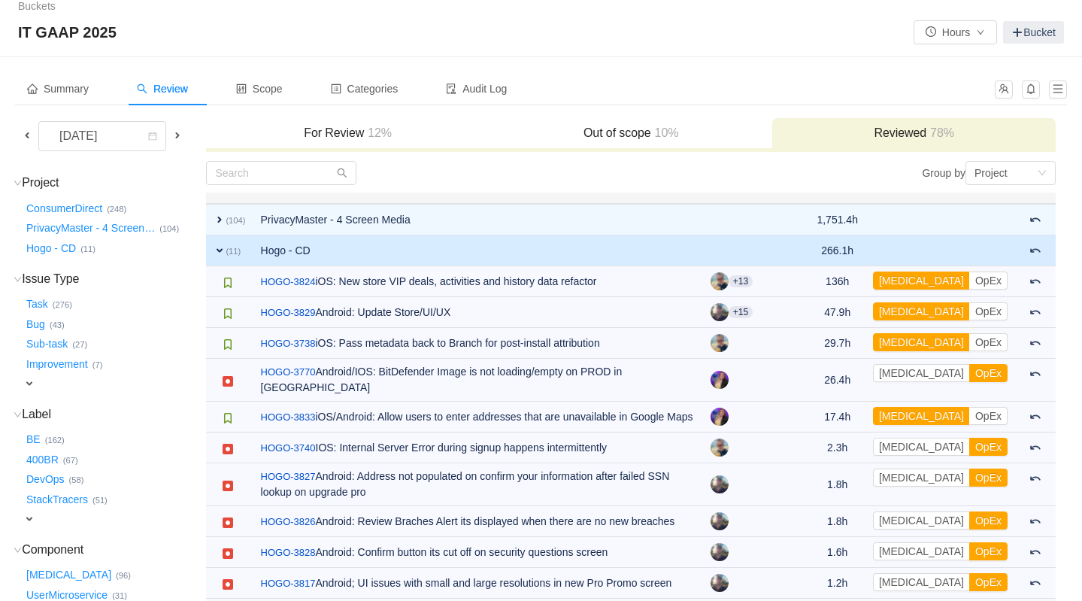
scroll to position [0, 0]
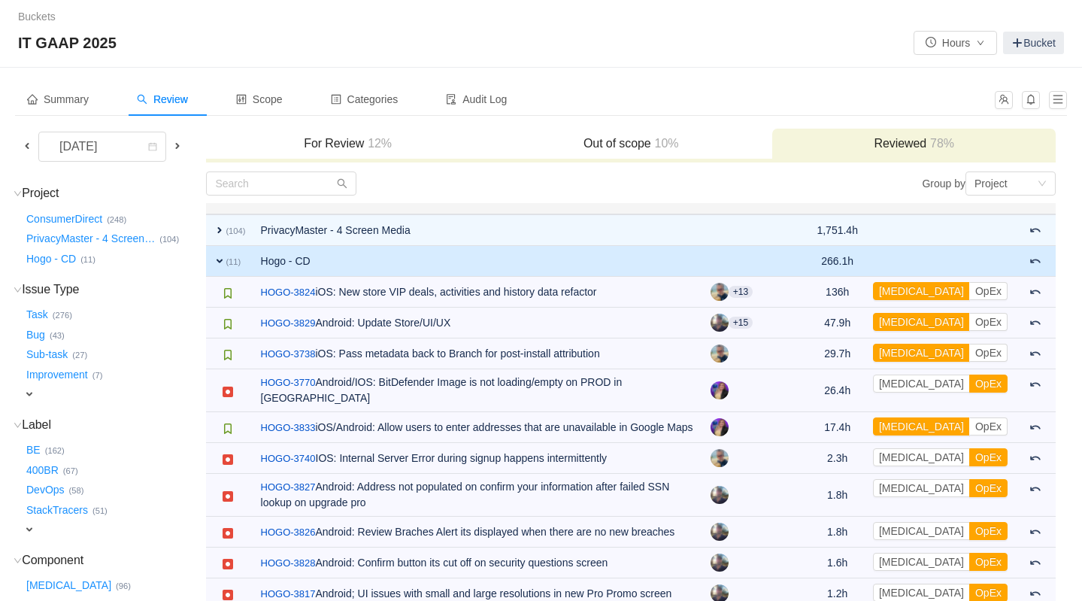
click at [380, 137] on span "12%" at bounding box center [378, 143] width 28 height 13
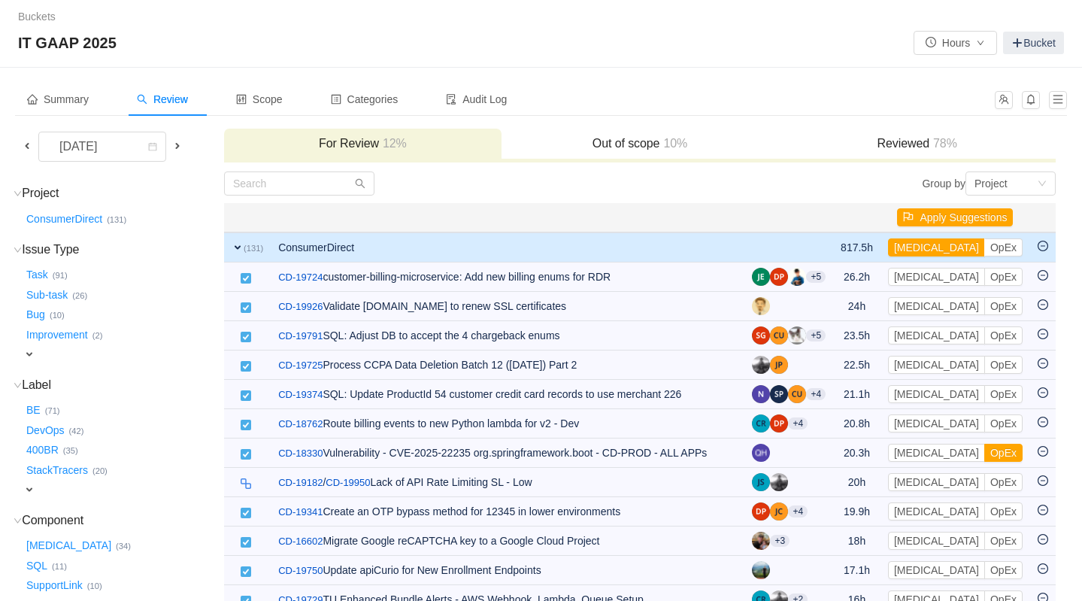
click at [179, 148] on span at bounding box center [177, 146] width 12 height 12
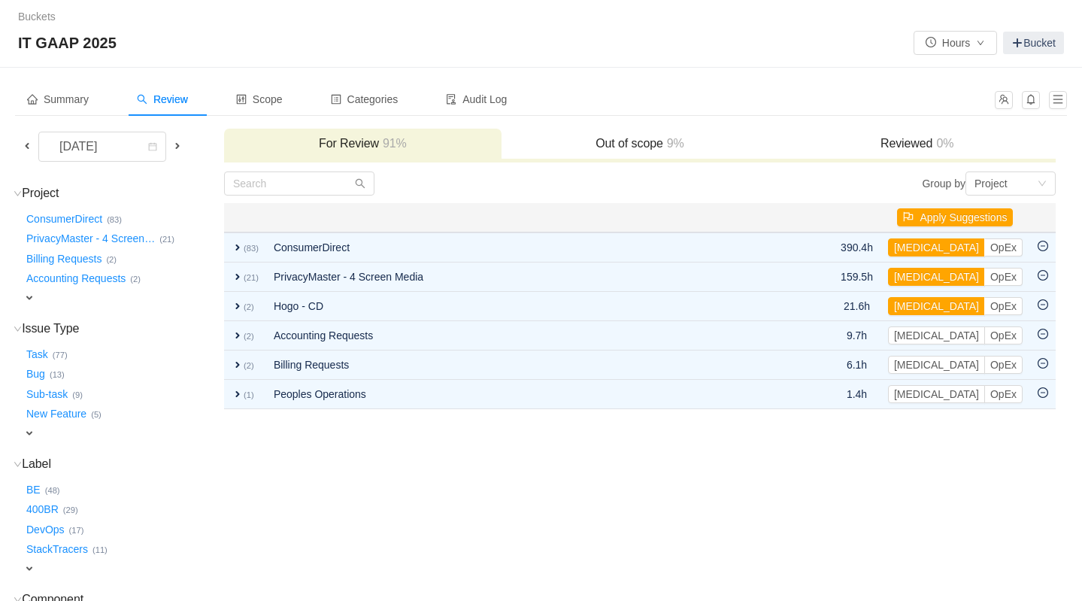
click at [27, 146] on span at bounding box center [27, 146] width 12 height 12
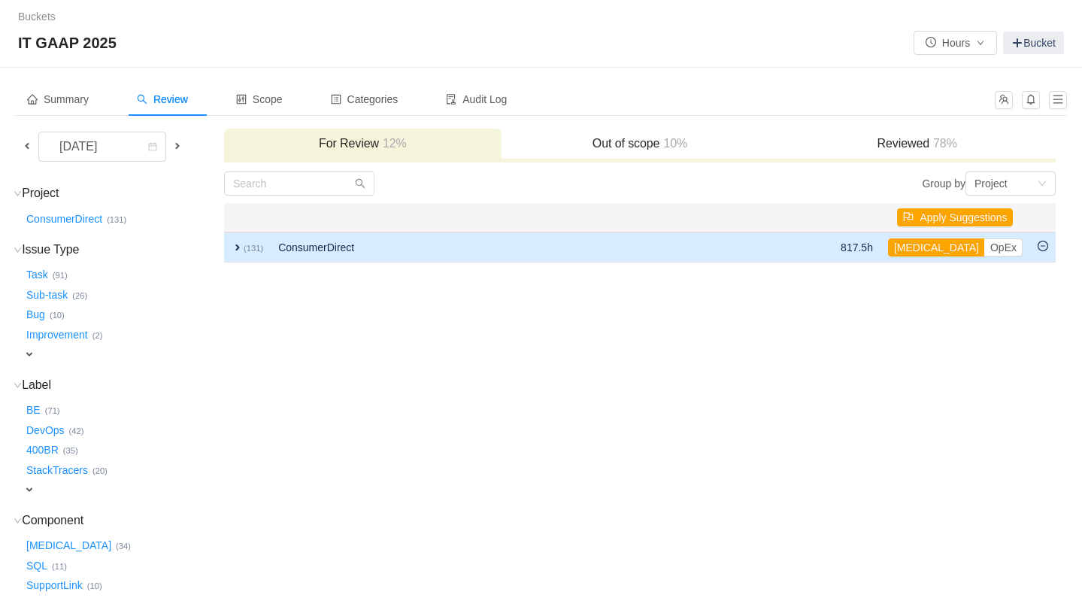
click at [237, 246] on span "expand" at bounding box center [238, 247] width 12 height 12
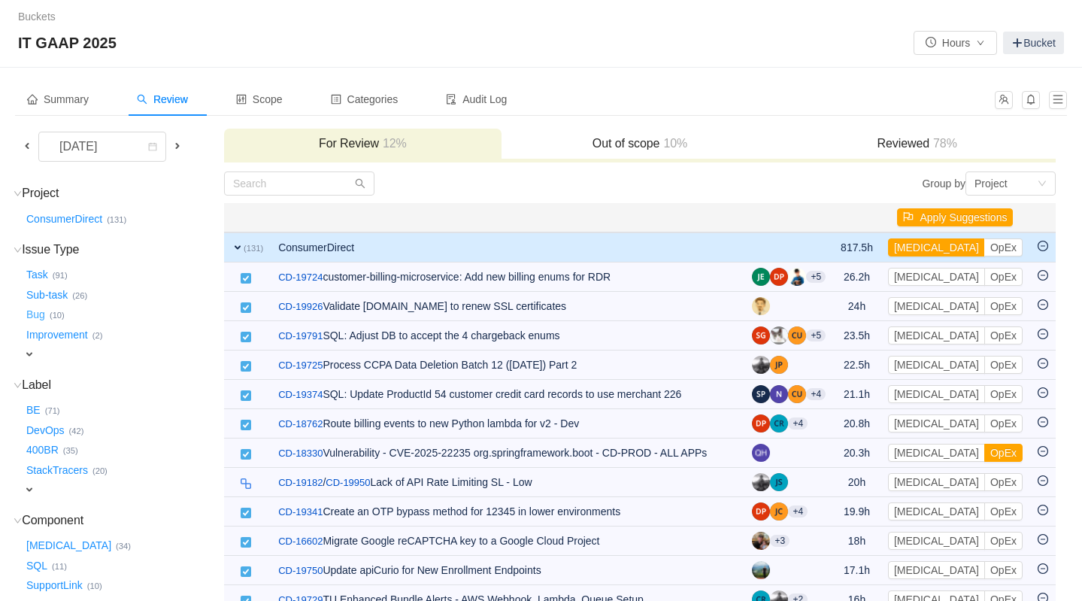
click at [35, 314] on button "Bug …" at bounding box center [36, 315] width 26 height 24
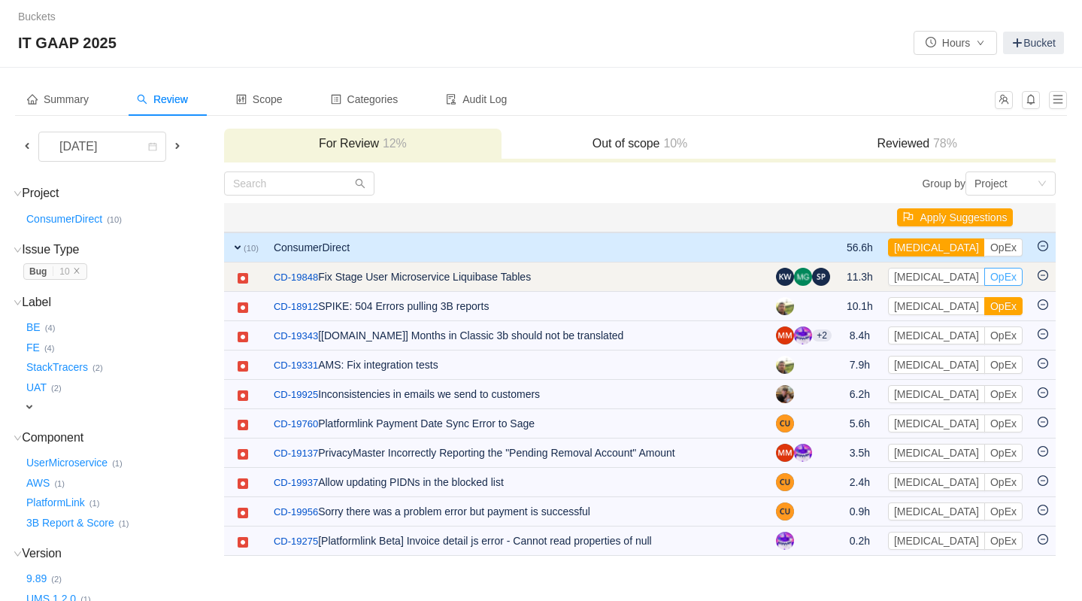
click at [984, 277] on button "OpEx" at bounding box center [1003, 277] width 38 height 18
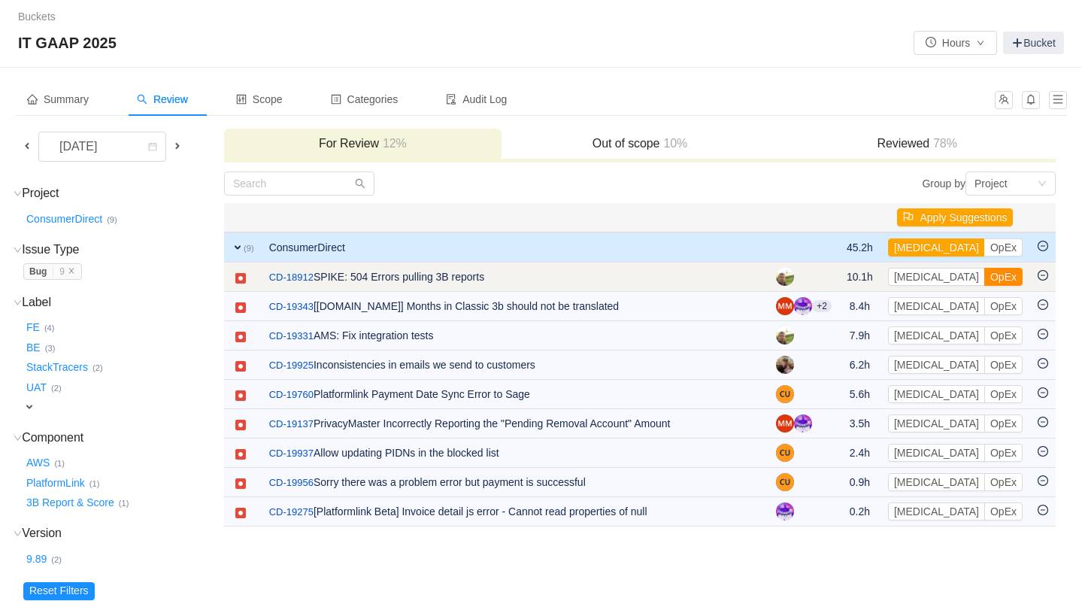
click at [984, 277] on button "OpEx" at bounding box center [1003, 277] width 38 height 18
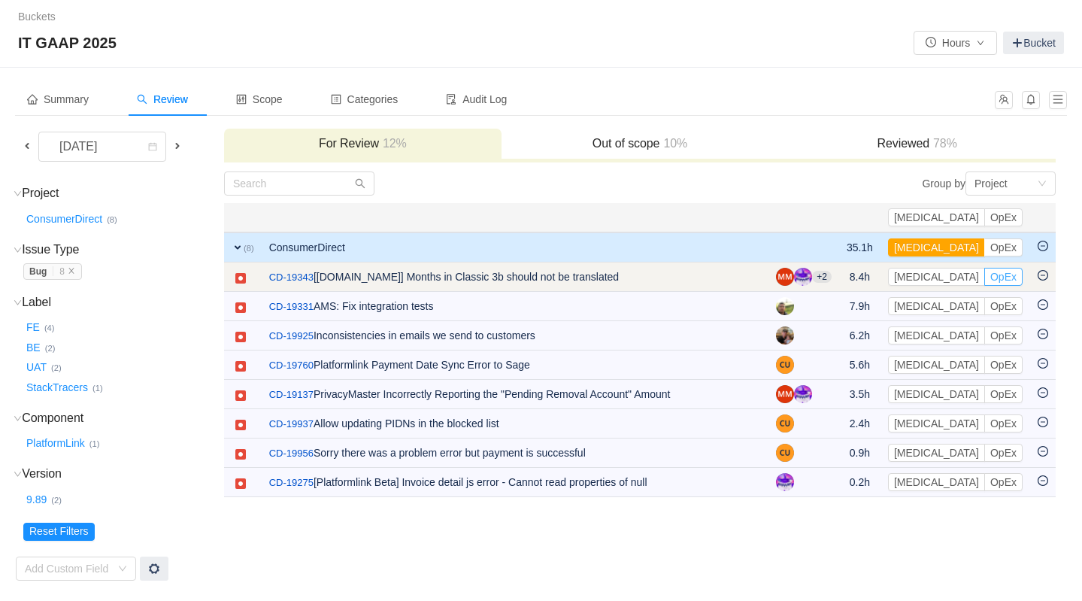
click at [1007, 277] on button "OpEx" at bounding box center [1003, 277] width 38 height 18
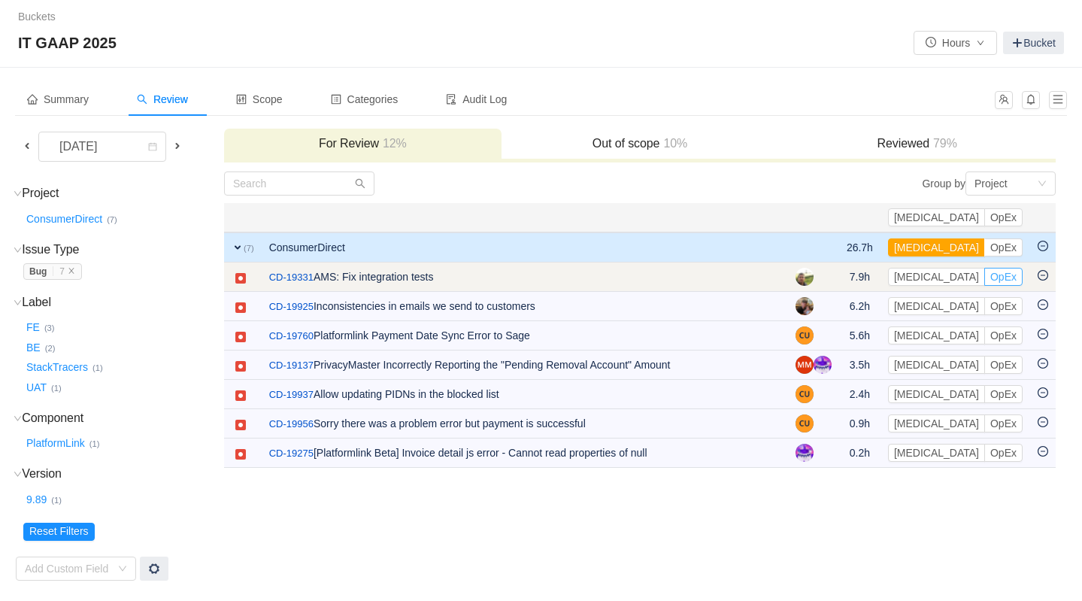
click at [1007, 280] on button "OpEx" at bounding box center [1003, 277] width 38 height 18
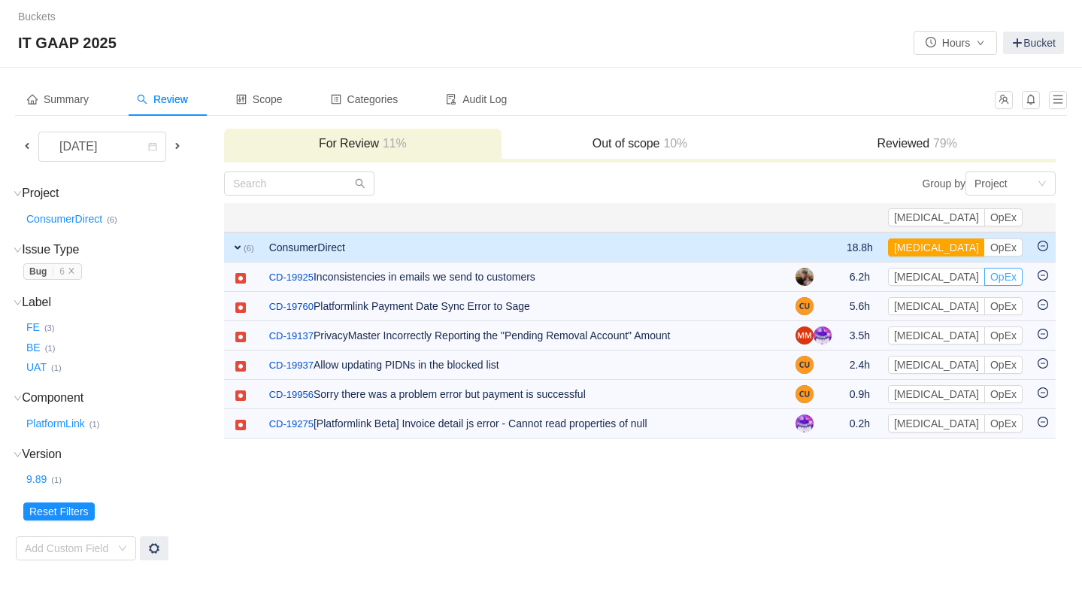
click at [1007, 280] on button "OpEx" at bounding box center [1003, 277] width 38 height 18
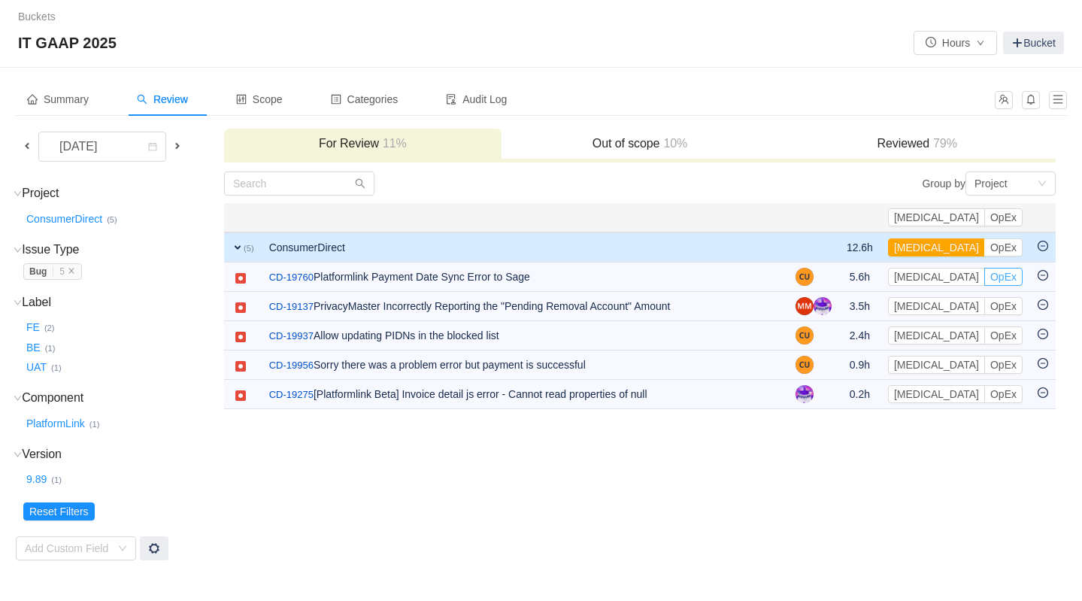
click at [1007, 280] on button "OpEx" at bounding box center [1003, 277] width 38 height 18
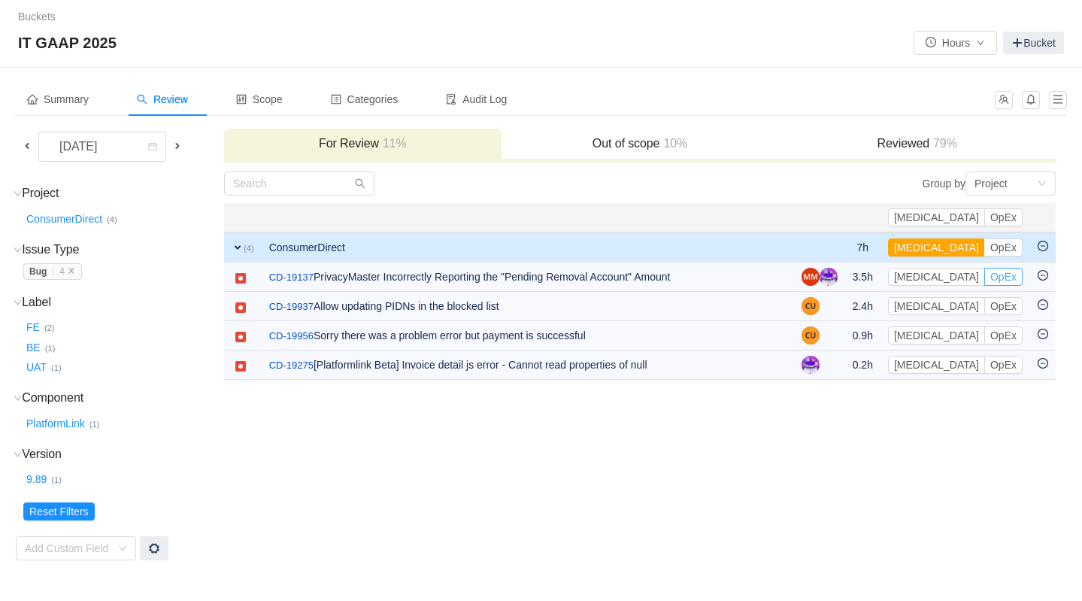
click at [1007, 280] on button "OpEx" at bounding box center [1003, 277] width 38 height 18
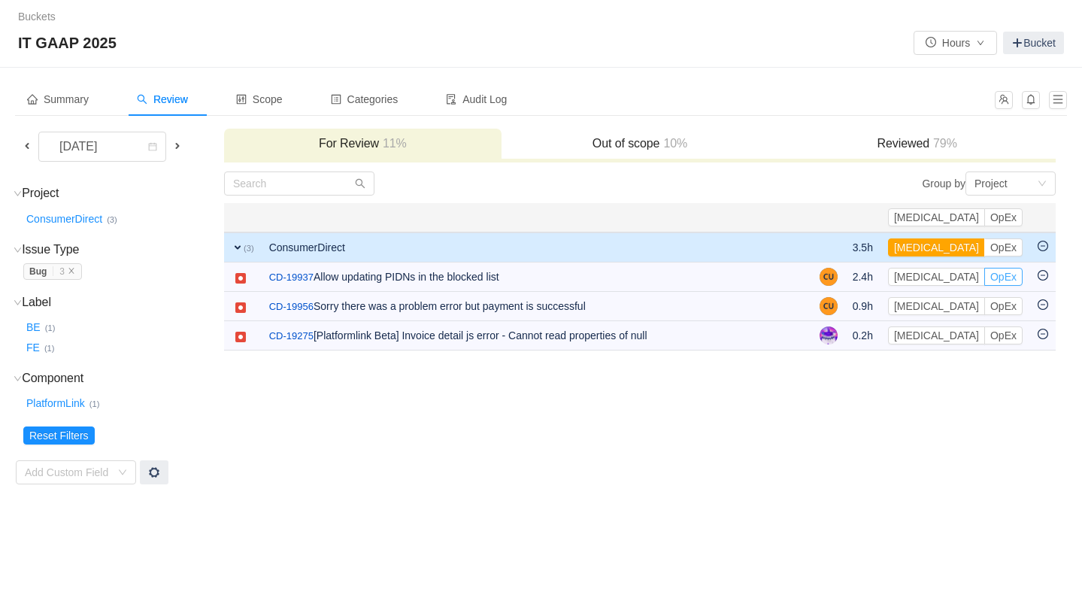
click at [1007, 280] on button "OpEx" at bounding box center [1003, 277] width 38 height 18
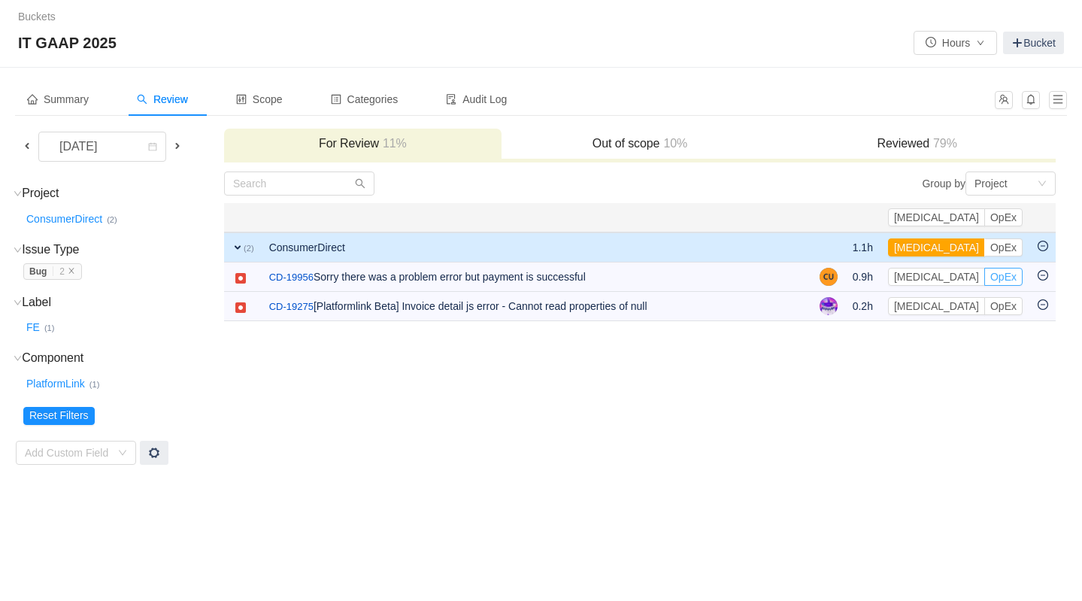
click at [1007, 280] on button "OpEx" at bounding box center [1003, 277] width 38 height 18
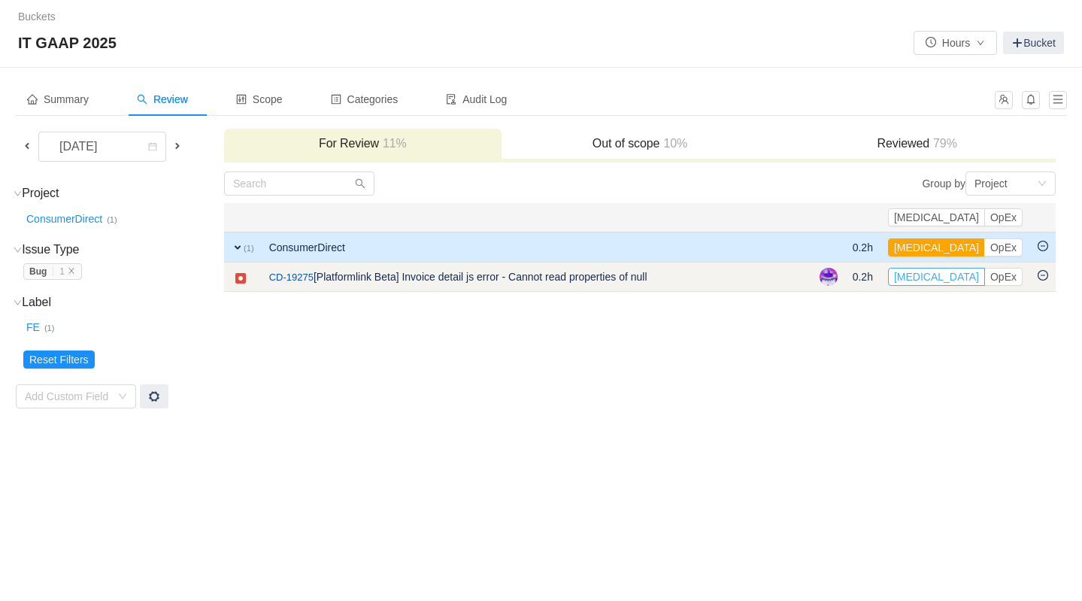
click at [955, 278] on button "[MEDICAL_DATA]" at bounding box center [936, 277] width 97 height 18
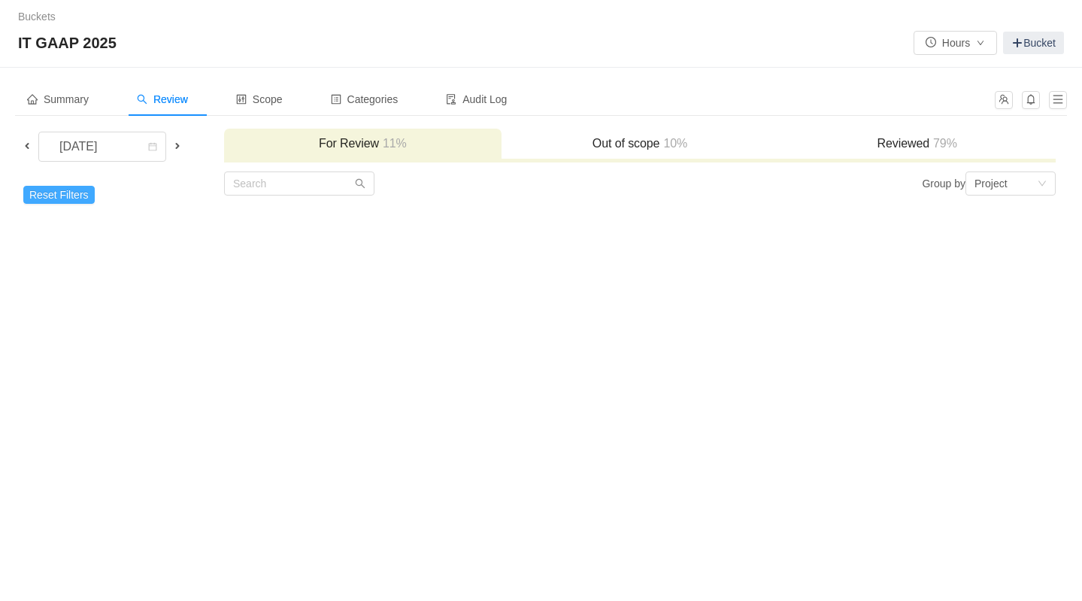
click at [72, 191] on button "Reset Filters" at bounding box center [58, 195] width 71 height 18
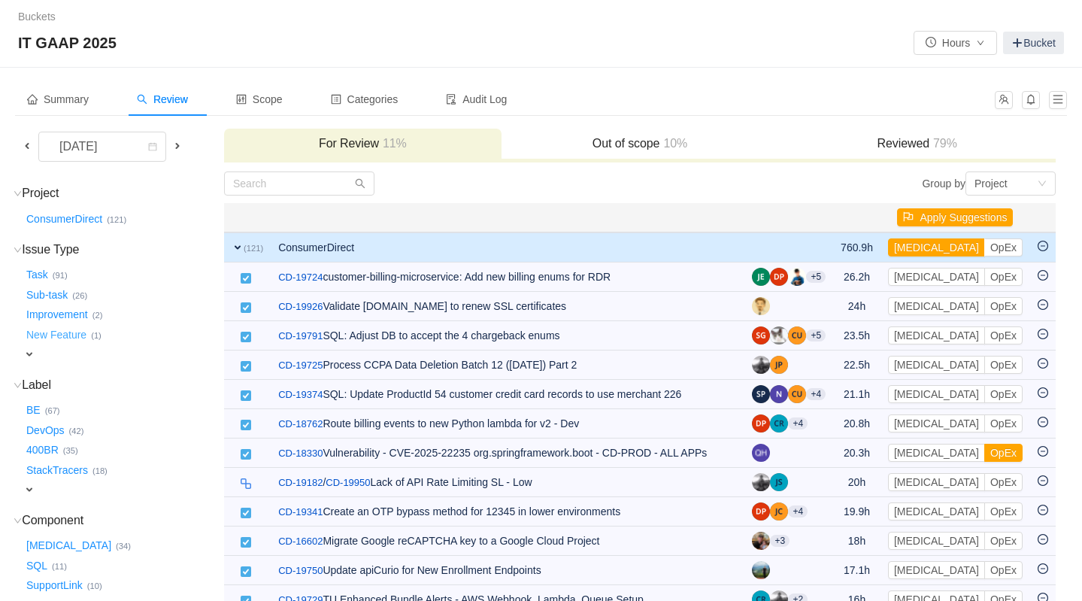
click at [69, 333] on button "New Feature …" at bounding box center [57, 334] width 68 height 24
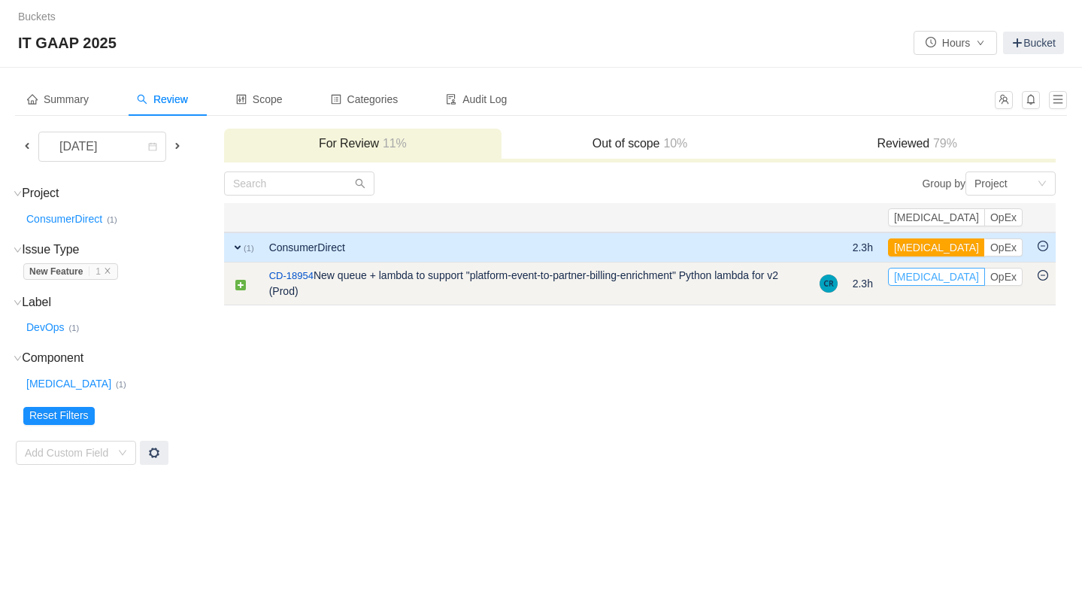
click at [968, 277] on button "[MEDICAL_DATA]" at bounding box center [936, 277] width 97 height 18
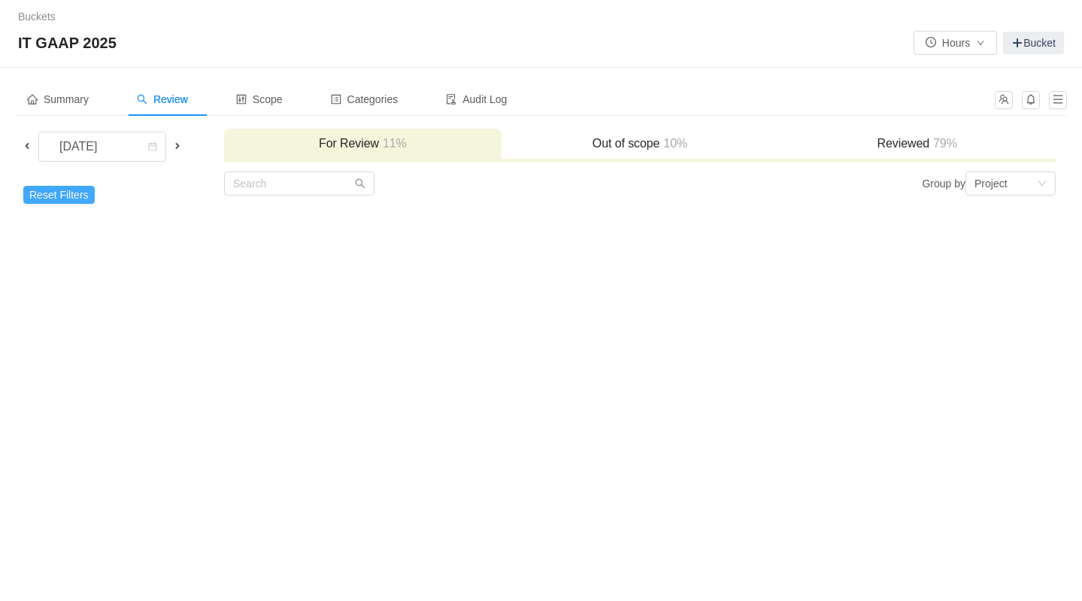
click at [74, 197] on button "Reset Filters" at bounding box center [58, 195] width 71 height 18
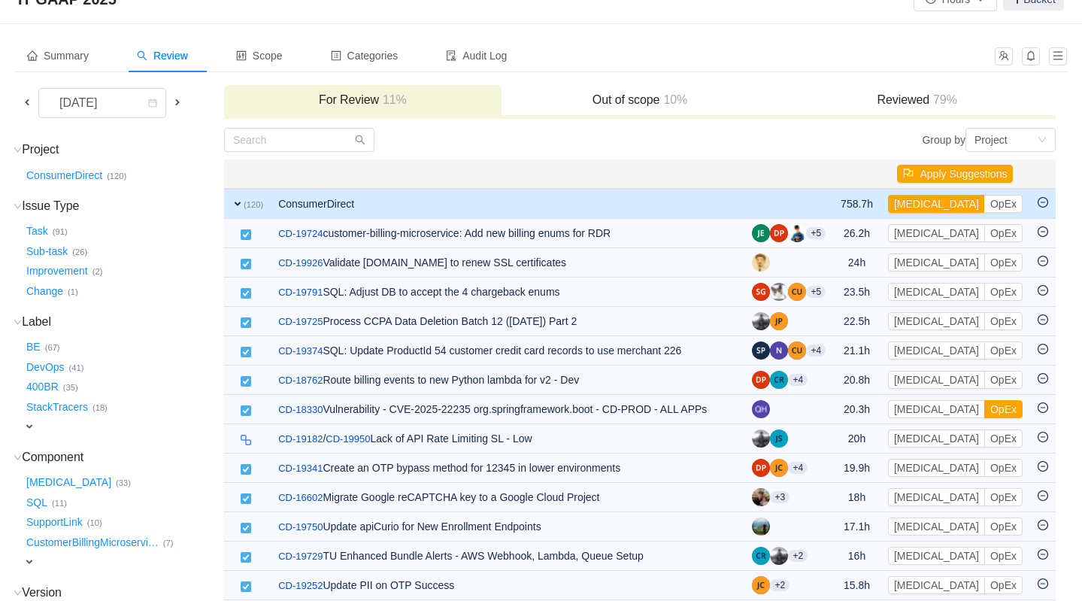
scroll to position [66, 0]
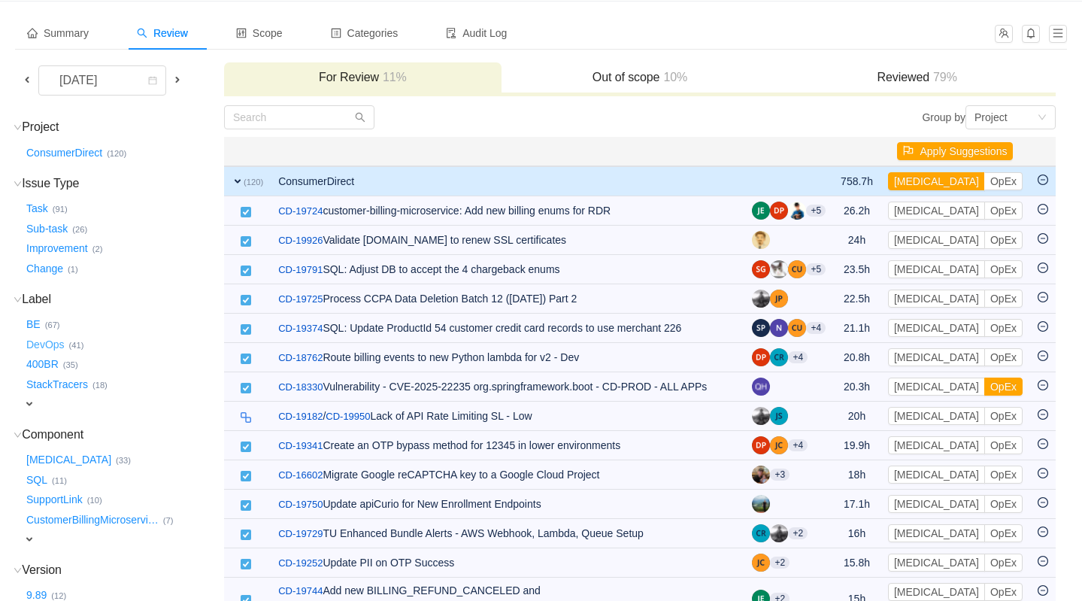
click at [49, 345] on button "DevOps …" at bounding box center [46, 344] width 46 height 24
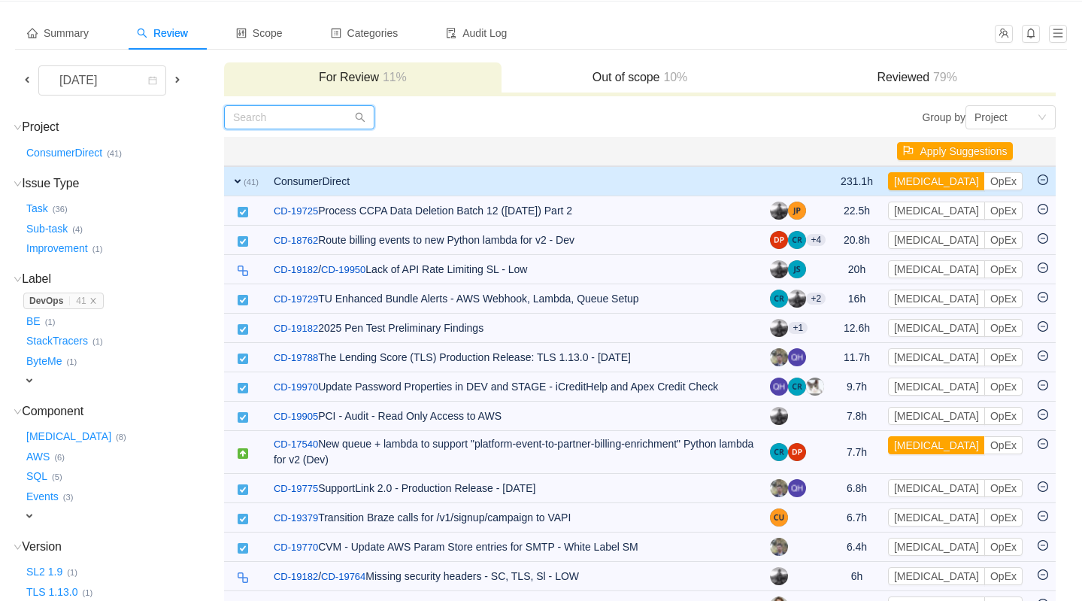
click at [301, 113] on input "text" at bounding box center [299, 117] width 150 height 24
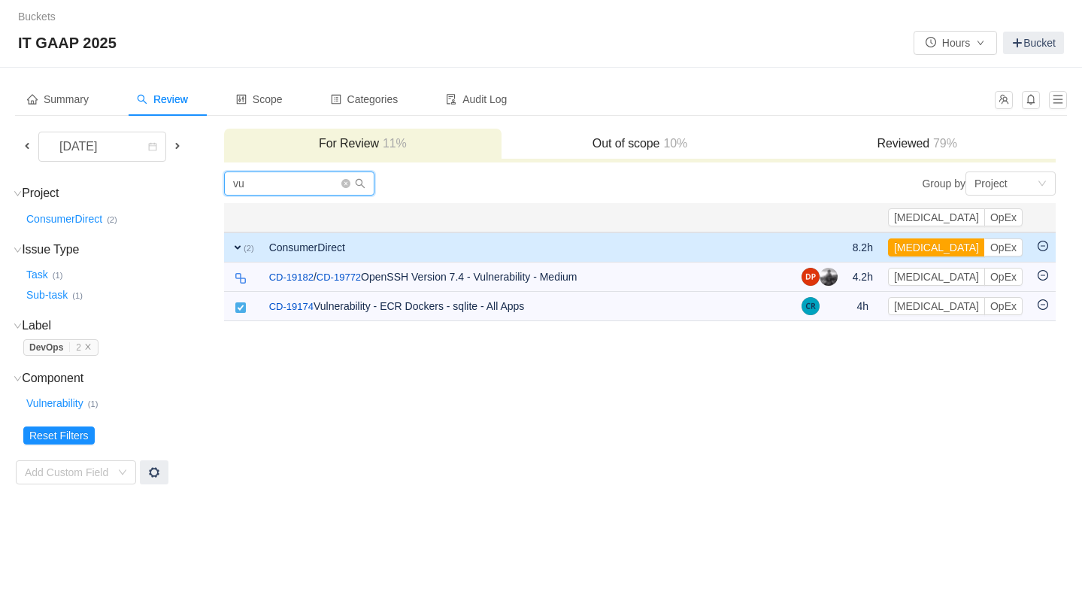
scroll to position [0, 0]
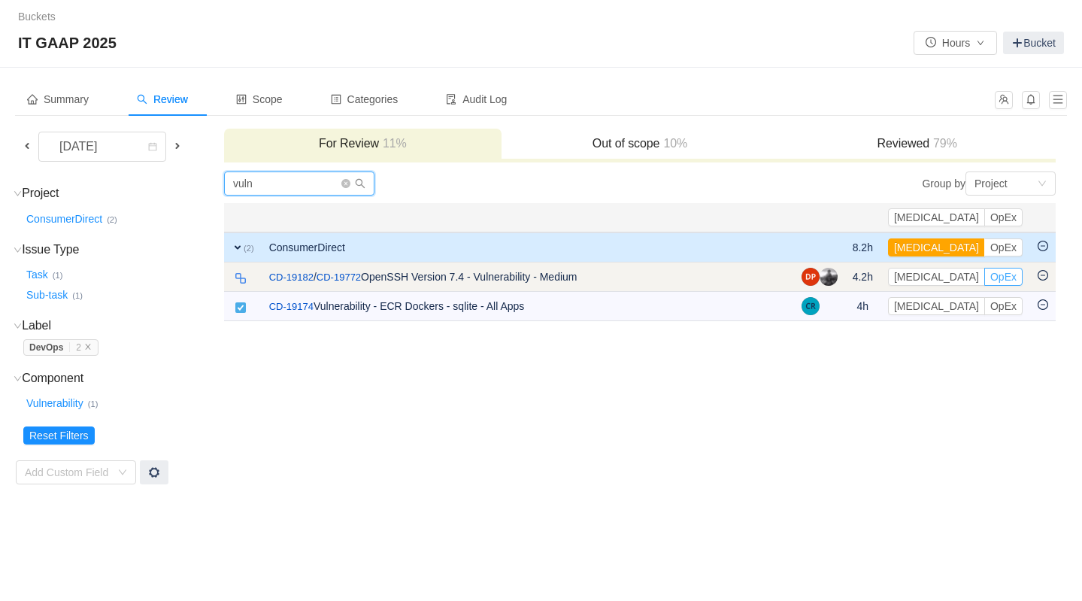
type input "vuln"
click at [1016, 273] on button "OpEx" at bounding box center [1003, 277] width 38 height 18
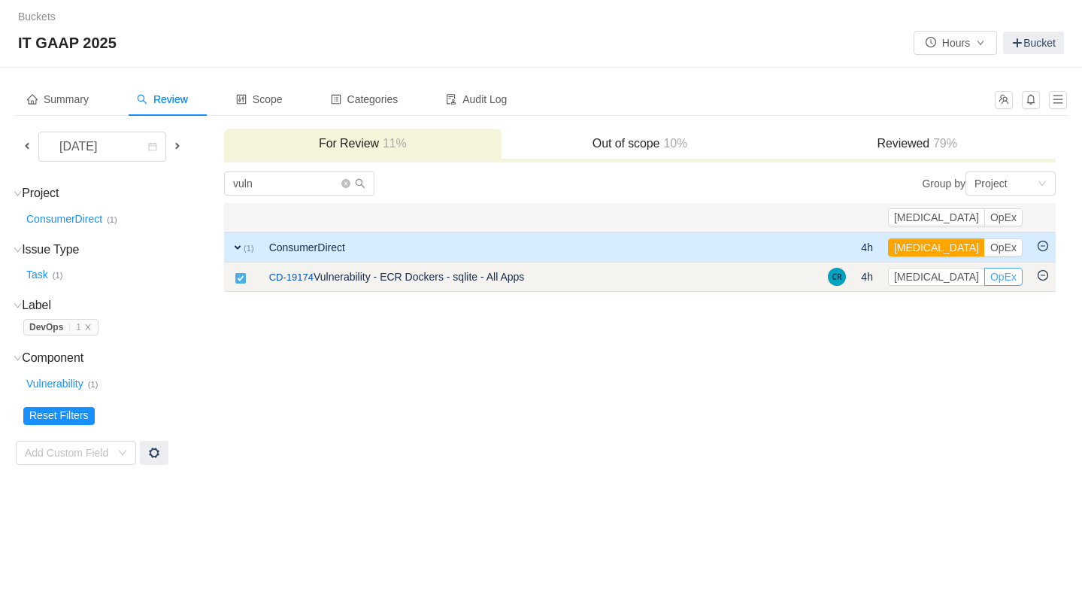
click at [1007, 280] on button "OpEx" at bounding box center [1003, 277] width 38 height 18
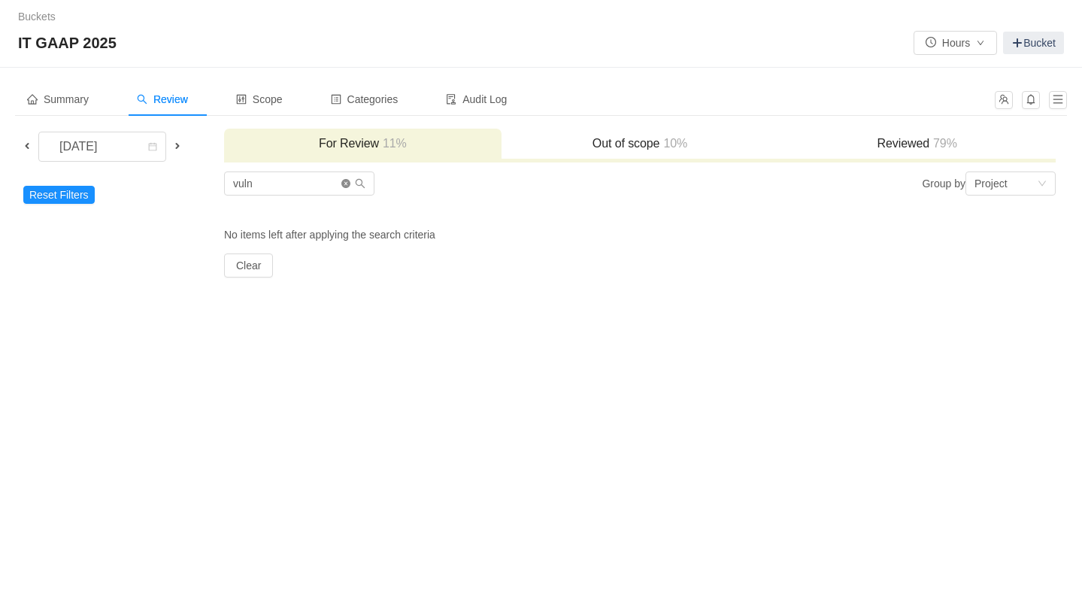
click at [345, 186] on icon "icon: close-circle" at bounding box center [345, 183] width 9 height 9
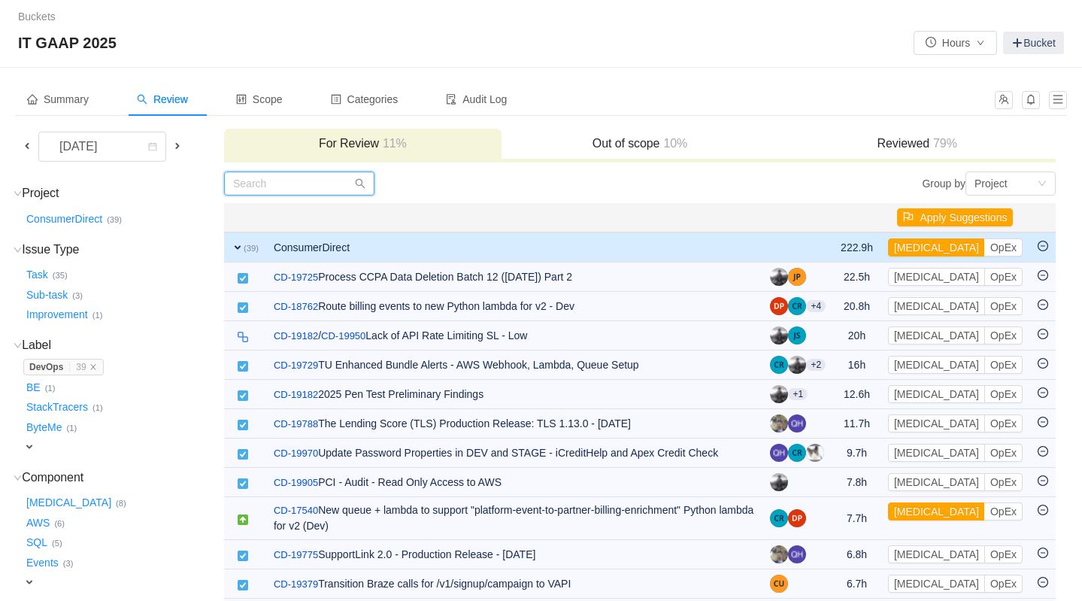
click at [313, 183] on input "text" at bounding box center [299, 183] width 150 height 24
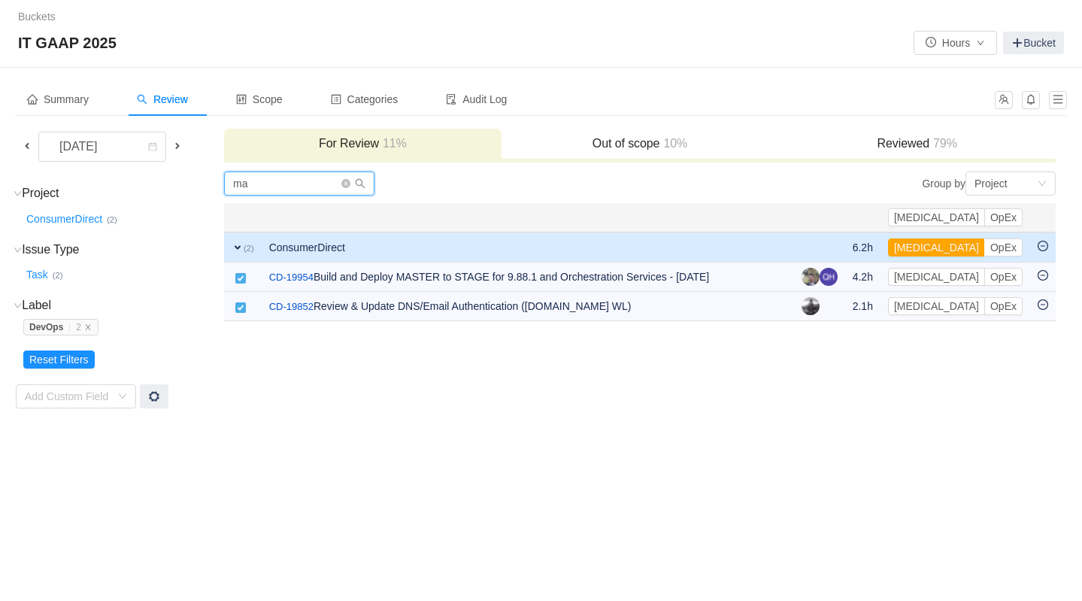
type input "m"
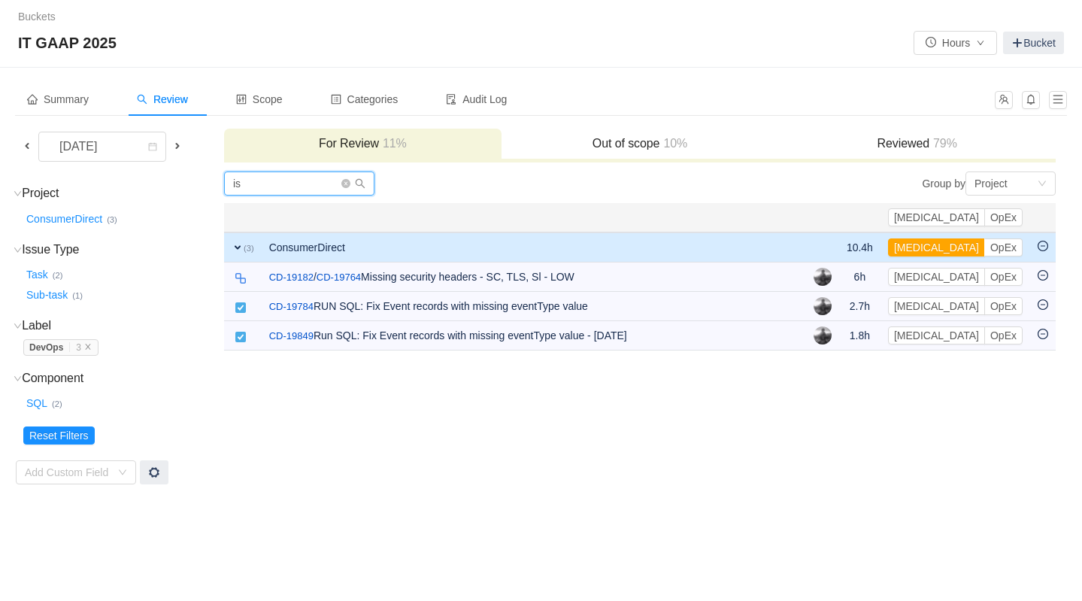
type input "i"
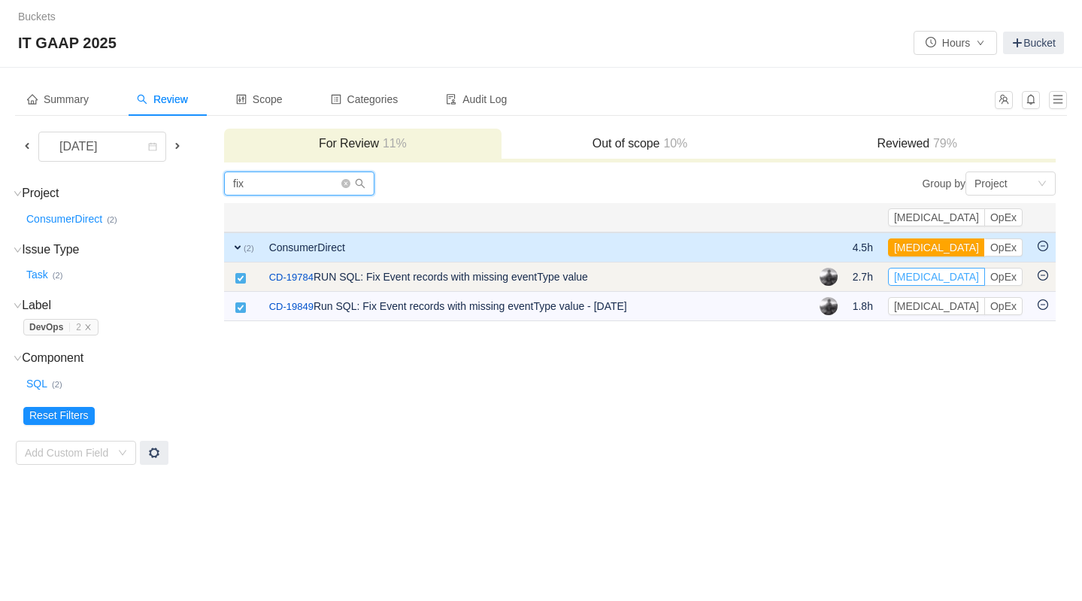
type input "fix"
click at [959, 275] on button "[MEDICAL_DATA]" at bounding box center [936, 277] width 97 height 18
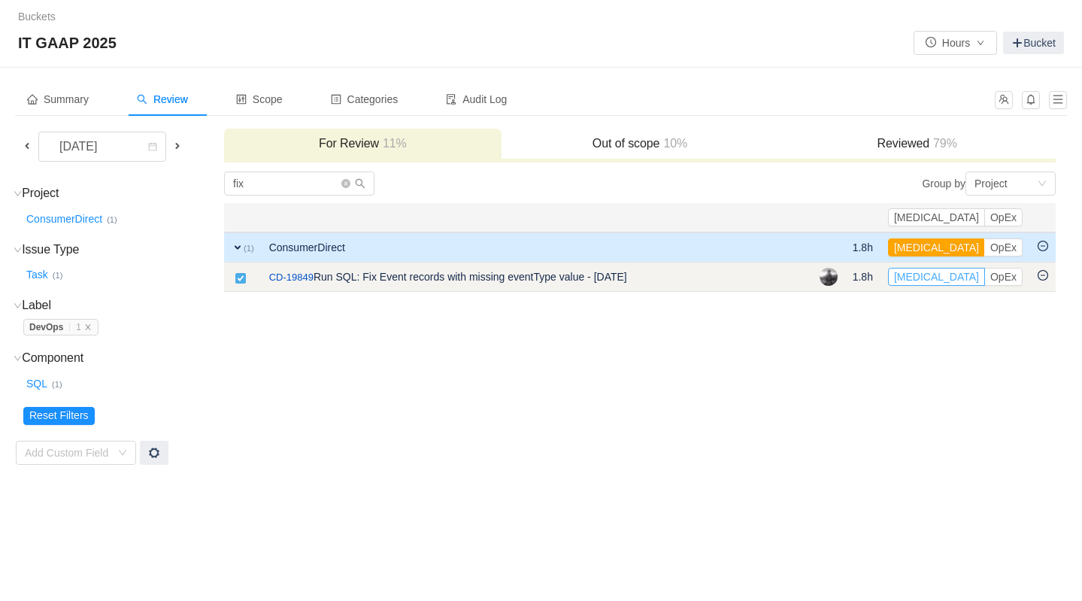
click at [960, 277] on button "[MEDICAL_DATA]" at bounding box center [936, 277] width 97 height 18
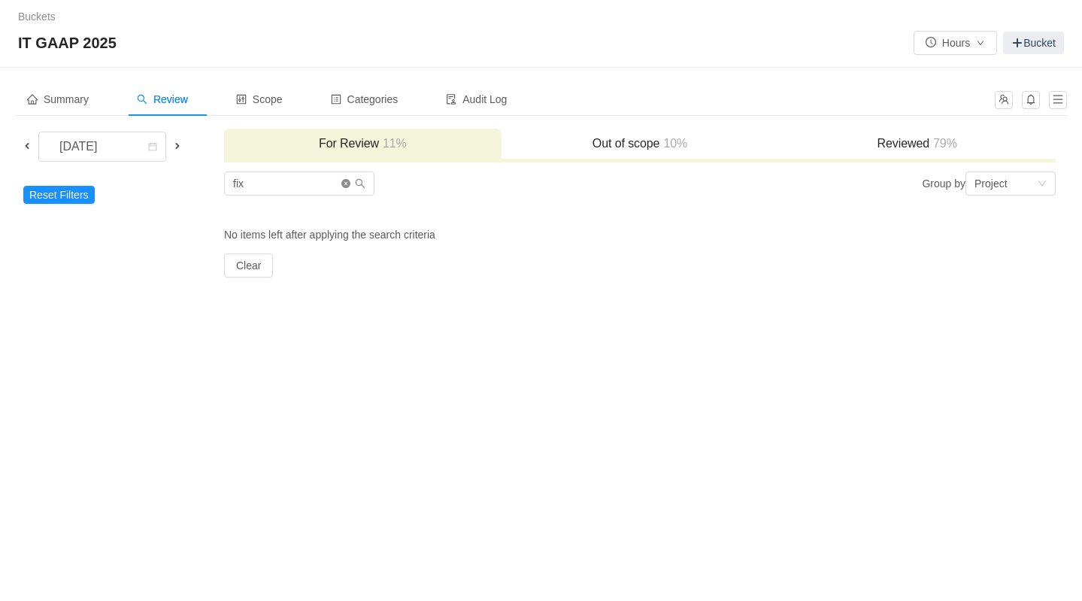
click at [349, 183] on icon "icon: close-circle" at bounding box center [345, 183] width 9 height 9
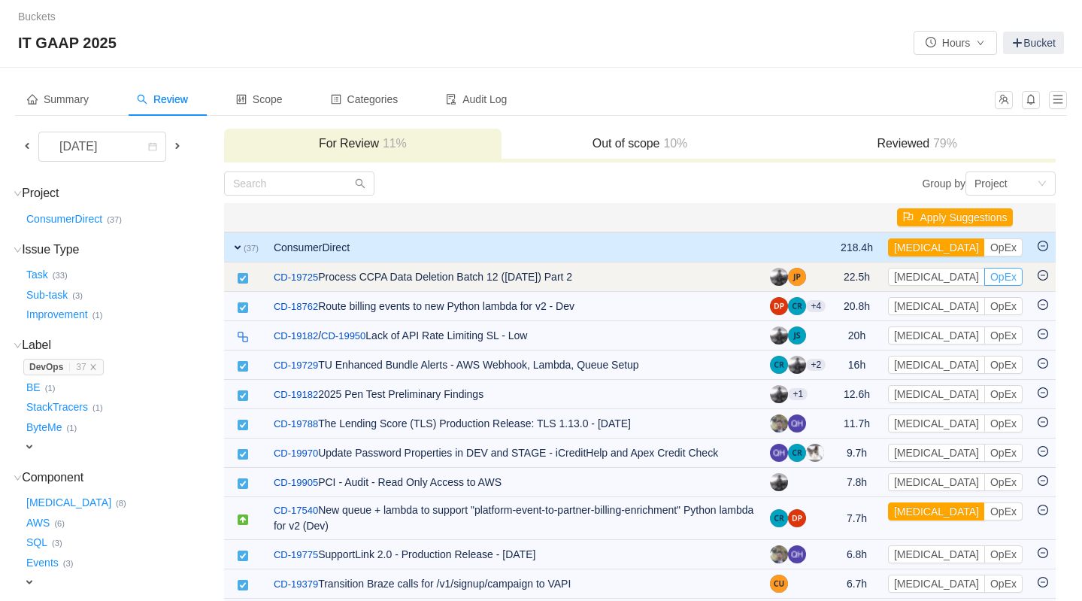
click at [984, 276] on button "OpEx" at bounding box center [1003, 277] width 38 height 18
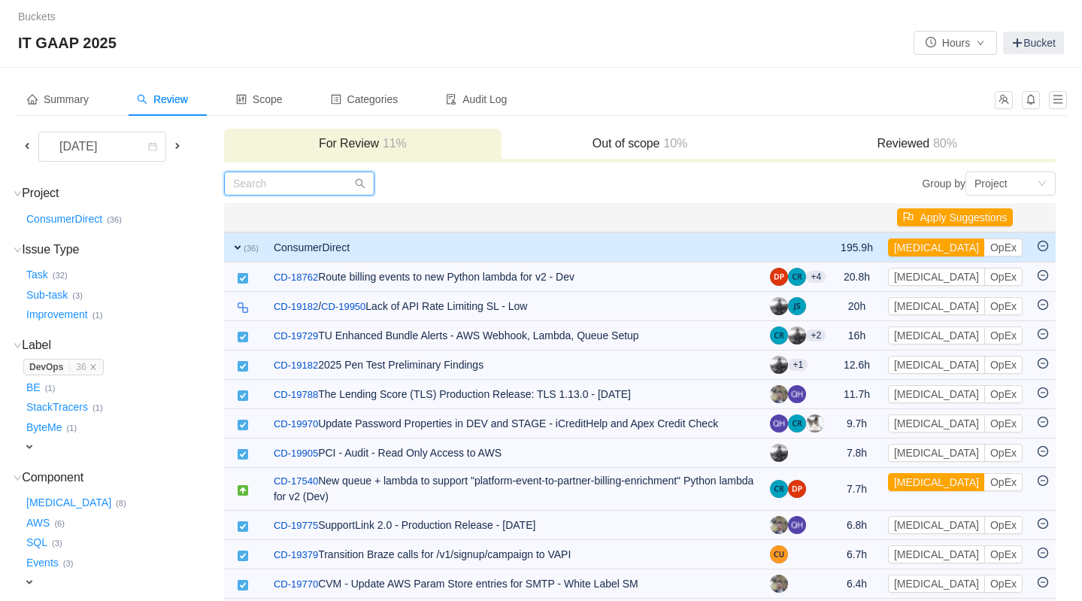
click at [259, 183] on input "text" at bounding box center [299, 183] width 150 height 24
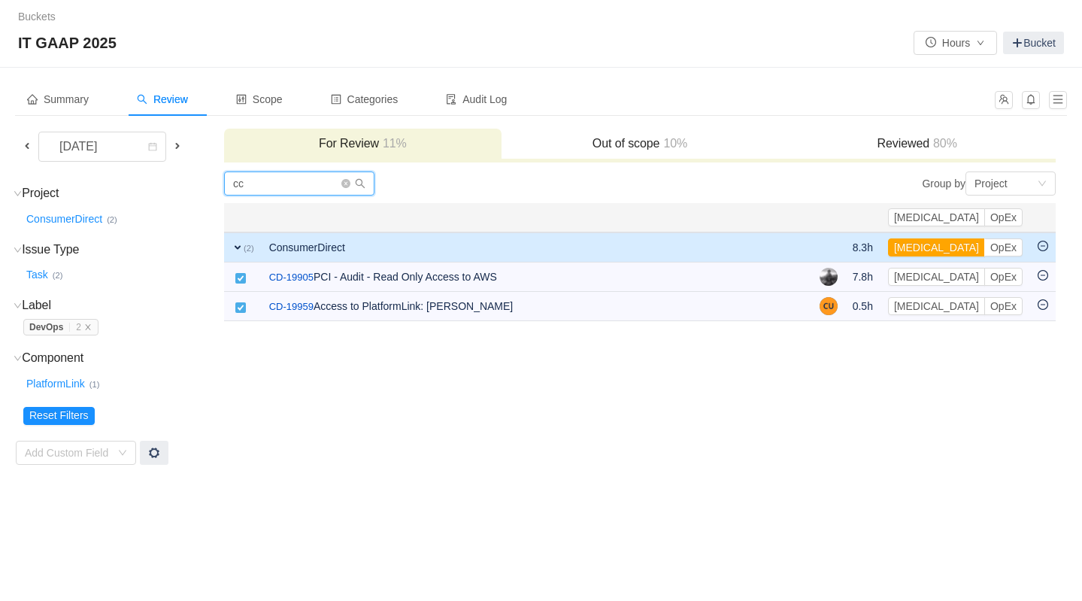
type input "c"
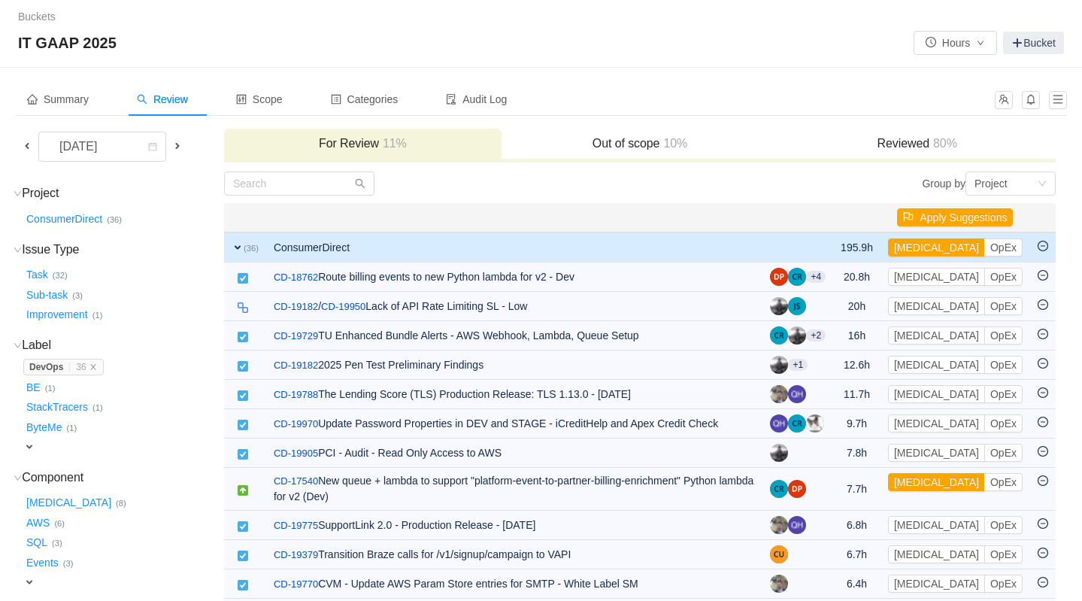
click at [437, 190] on div at bounding box center [432, 183] width 416 height 24
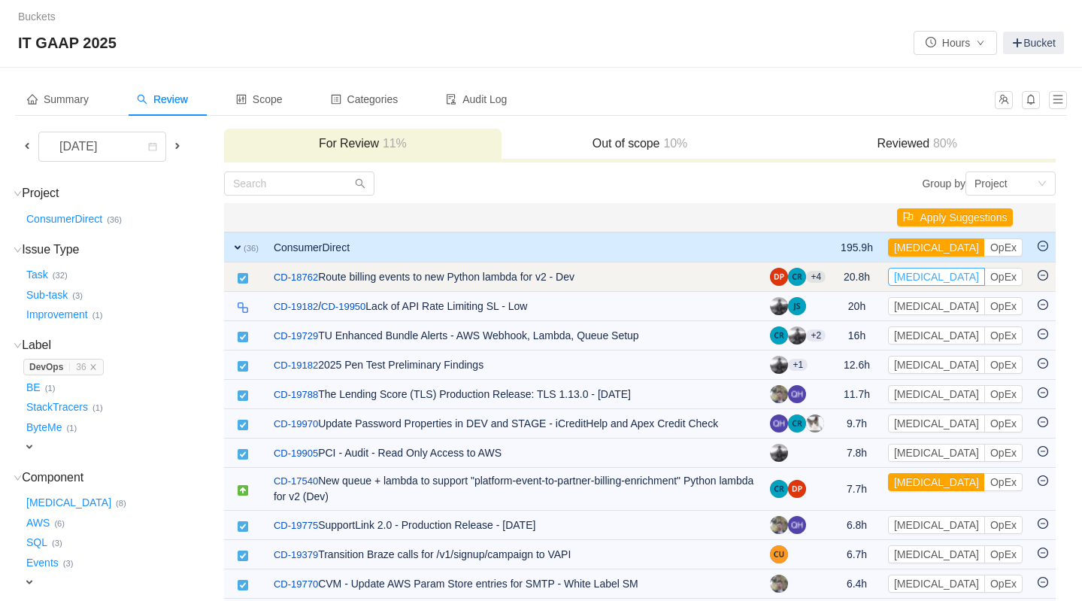
click at [926, 275] on button "[MEDICAL_DATA]" at bounding box center [936, 277] width 97 height 18
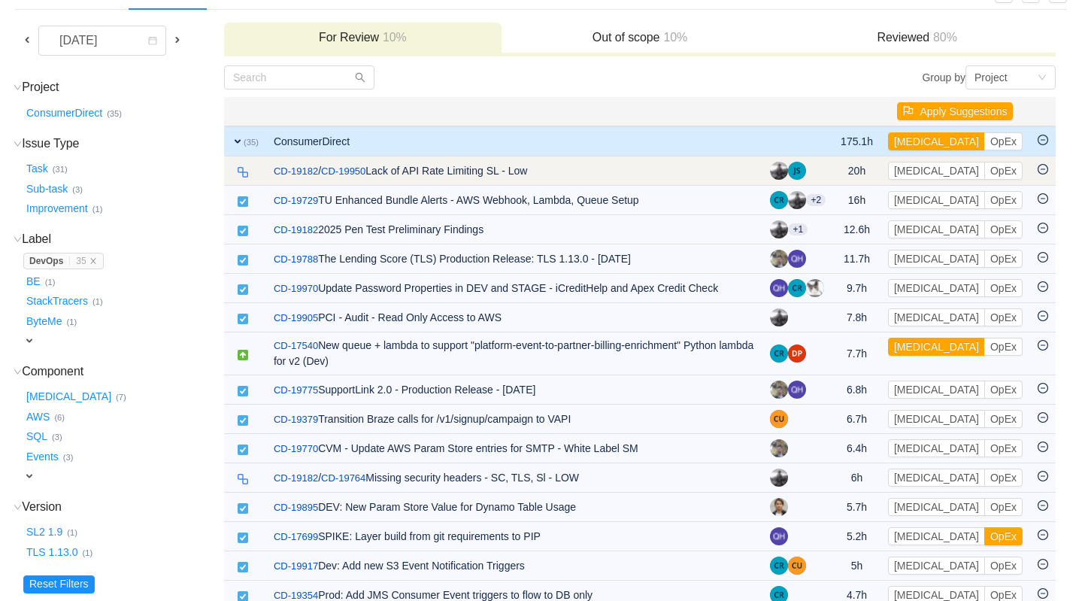
scroll to position [112, 0]
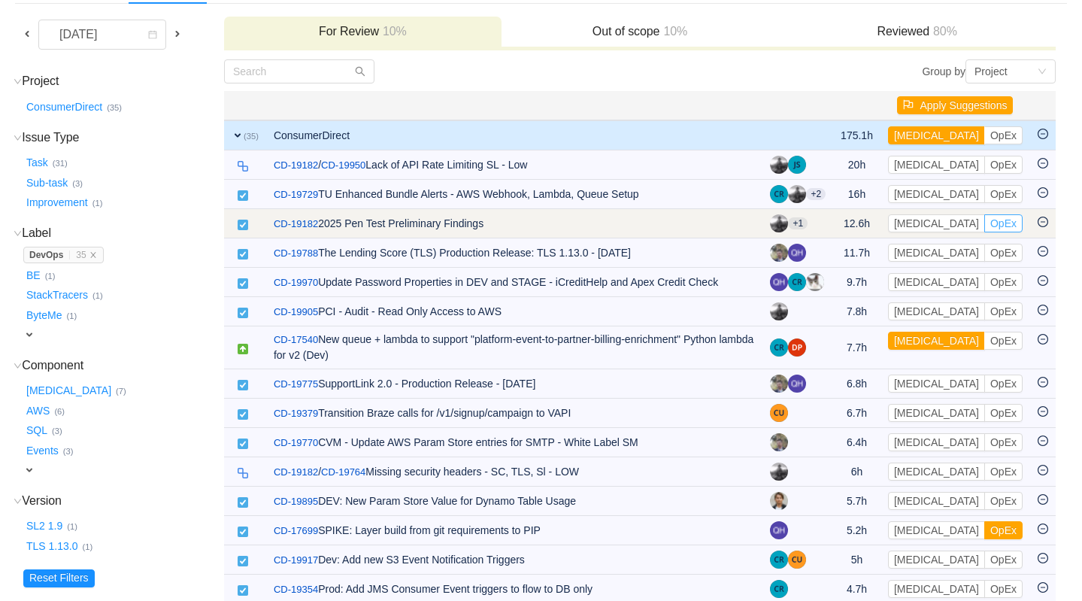
click at [984, 225] on button "OpEx" at bounding box center [1003, 223] width 38 height 18
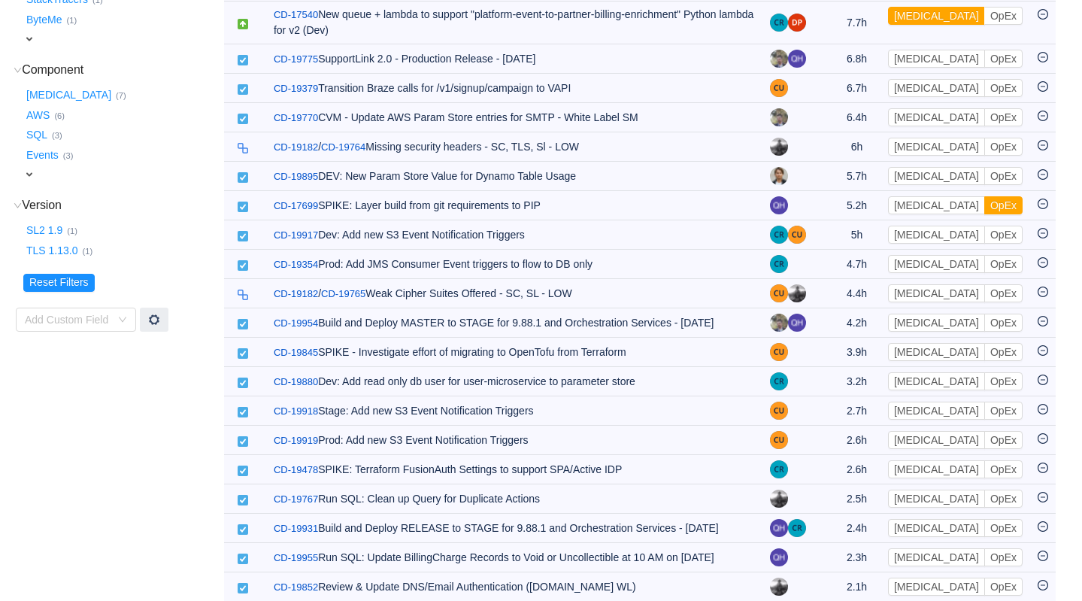
scroll to position [409, 0]
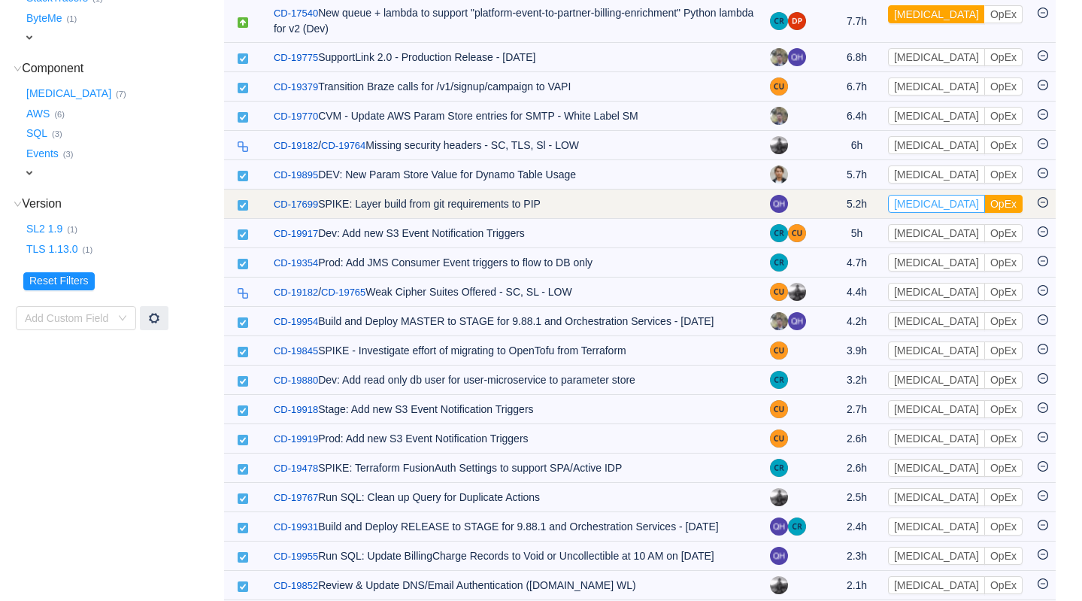
click at [931, 205] on button "[MEDICAL_DATA]" at bounding box center [936, 204] width 97 height 18
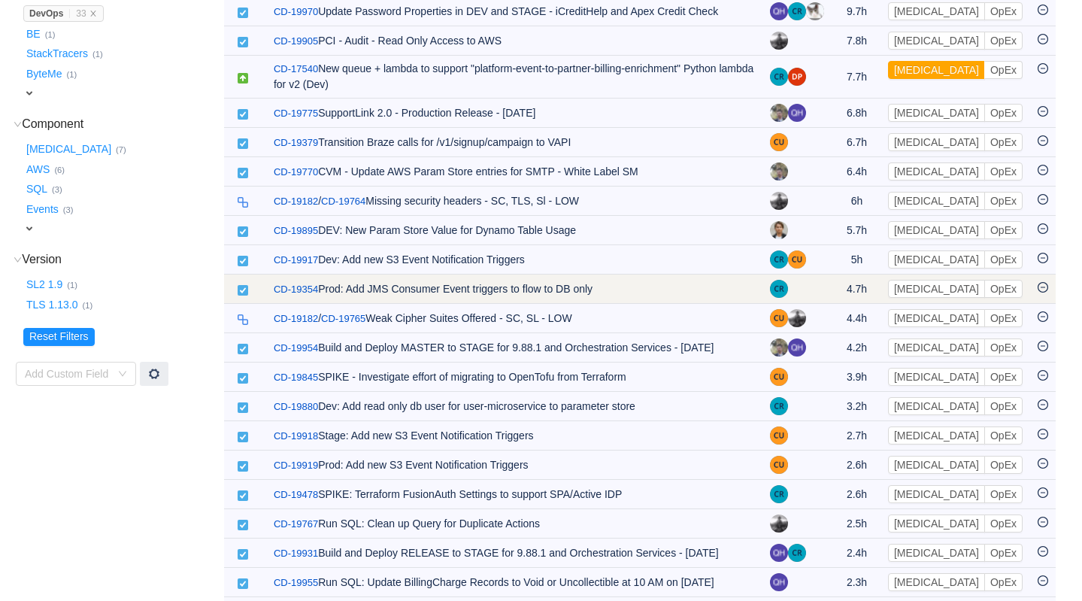
scroll to position [334, 0]
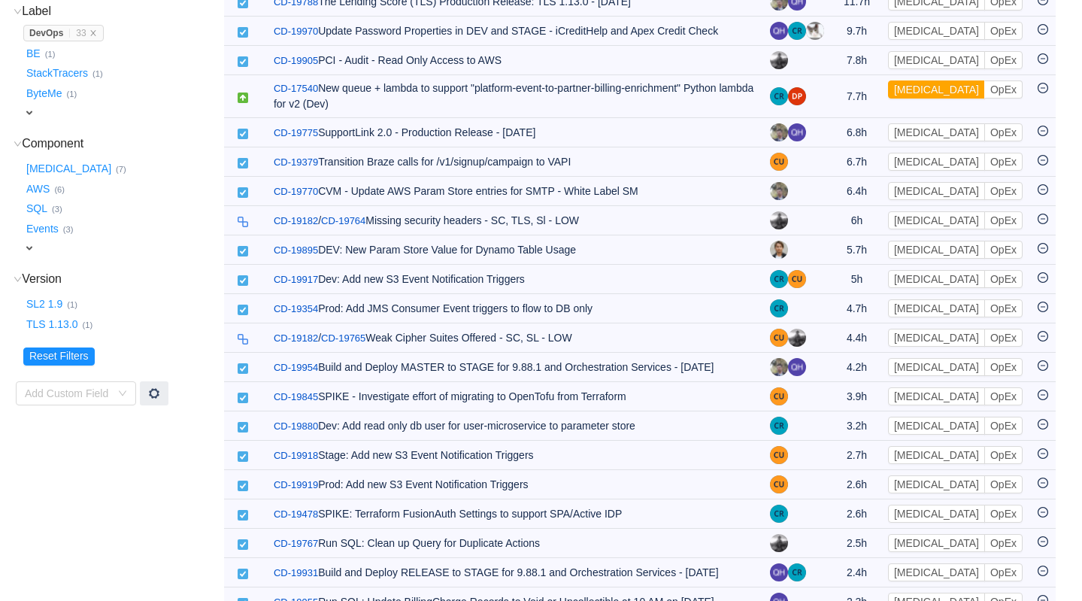
click at [182, 190] on div "AWS … (6)" at bounding box center [122, 187] width 199 height 20
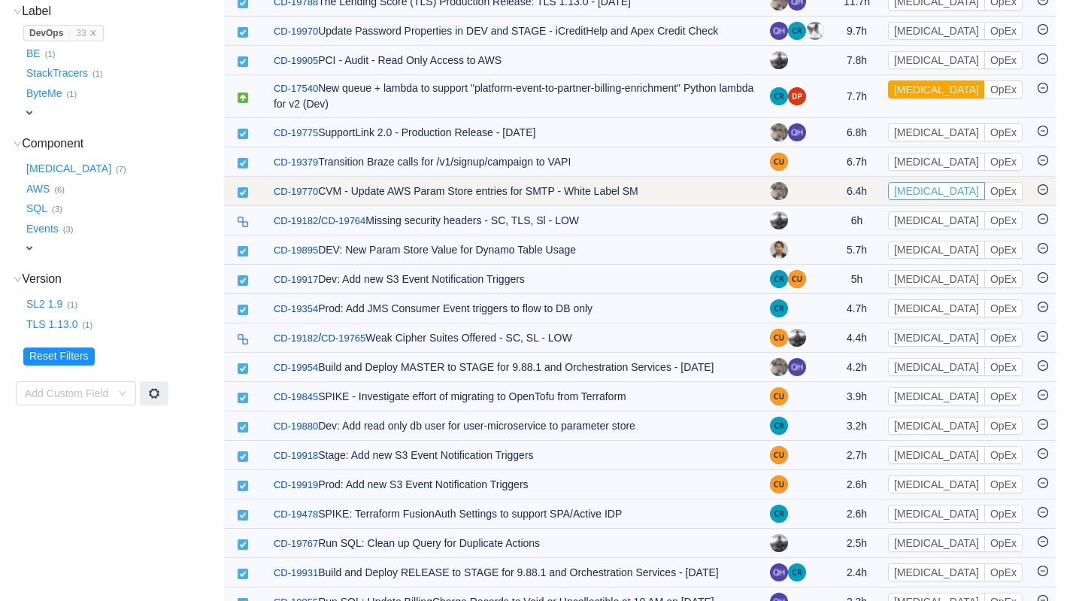
click at [925, 193] on button "[MEDICAL_DATA]" at bounding box center [936, 191] width 97 height 18
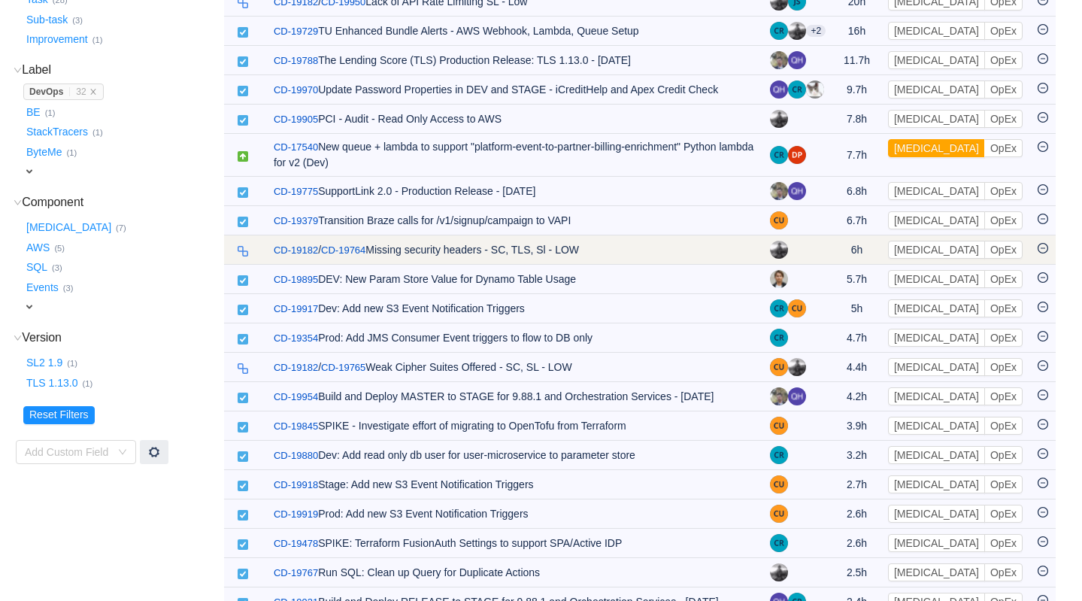
scroll to position [289, 0]
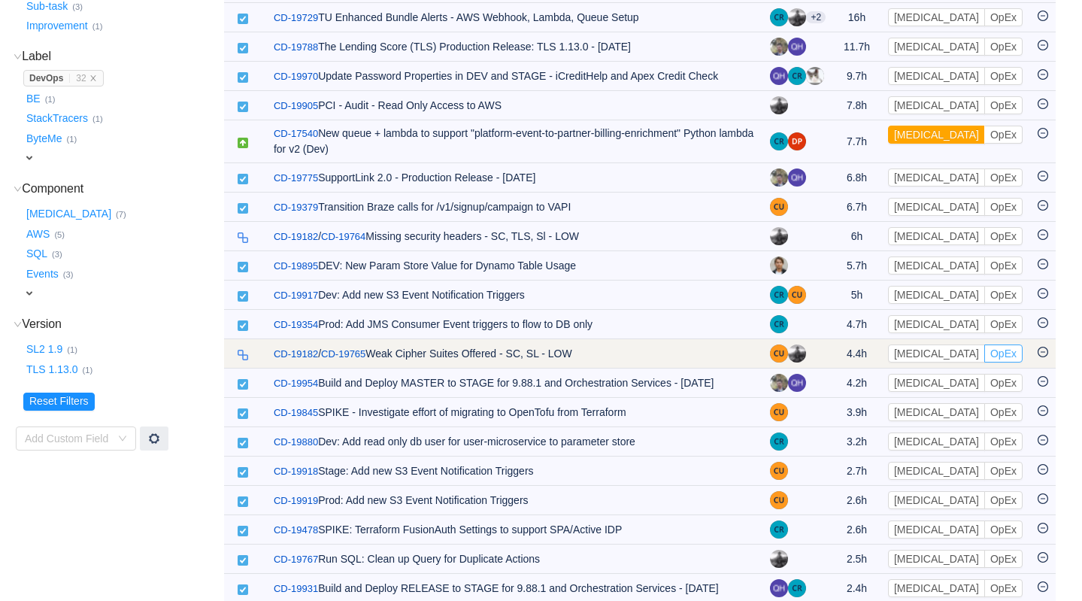
click at [984, 351] on button "OpEx" at bounding box center [1003, 353] width 38 height 18
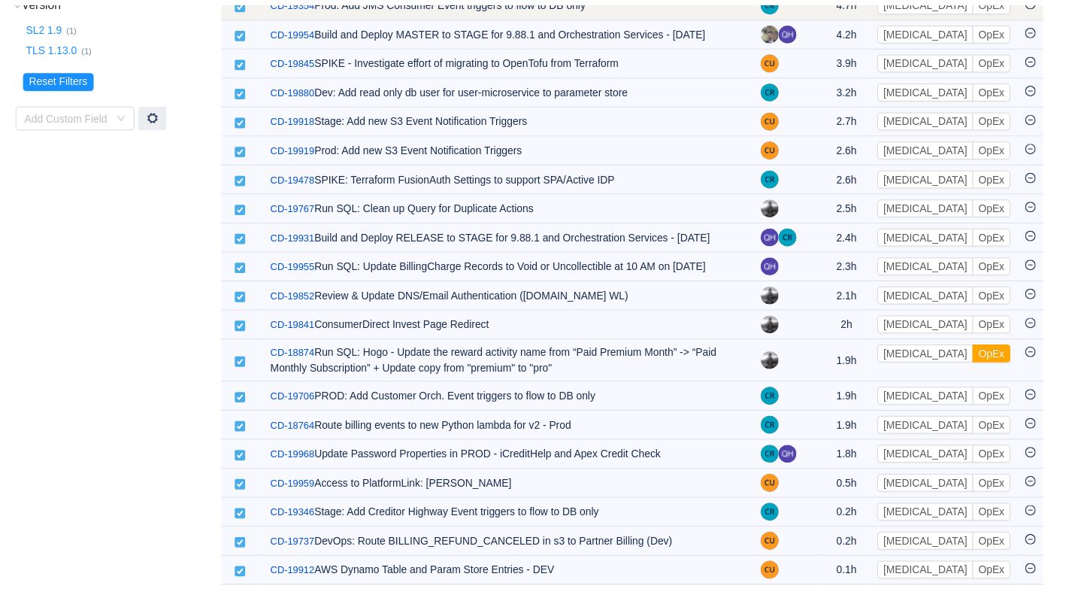
scroll to position [613, 0]
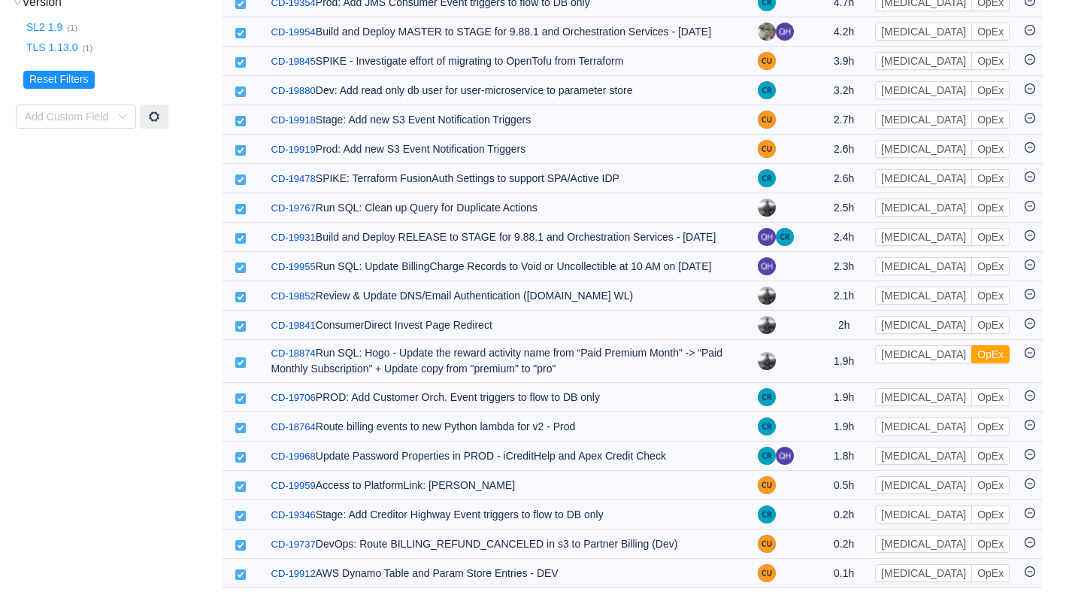
click at [164, 434] on td "Project (1) hide ConsumerDirect … (31) expand Issue Type (3) hide Task … (28) S…" at bounding box center [118, 74] width 206 height 1028
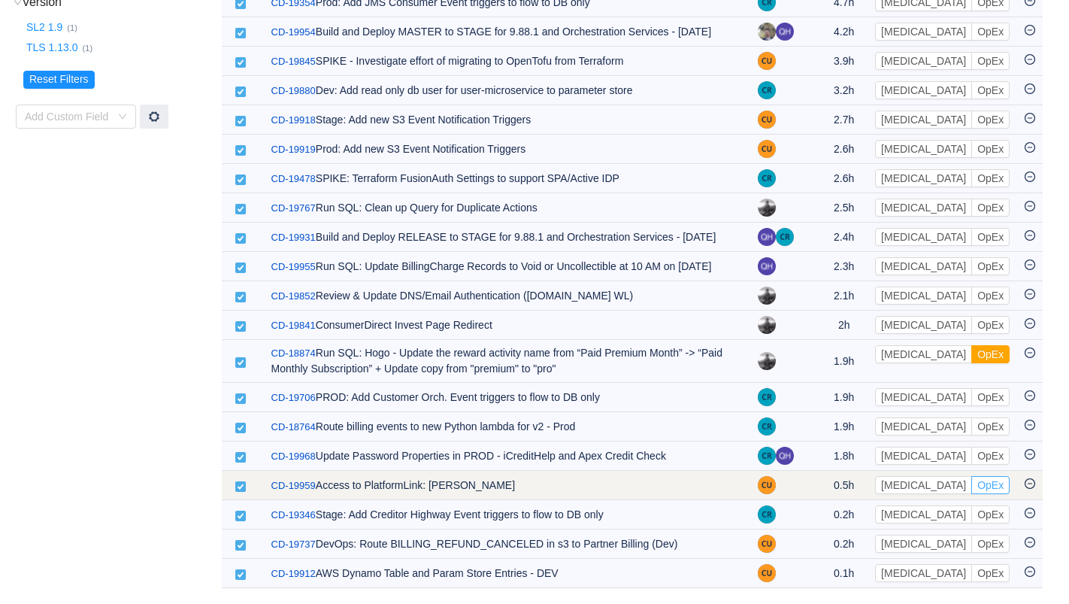
click at [971, 482] on button "OpEx" at bounding box center [990, 485] width 38 height 18
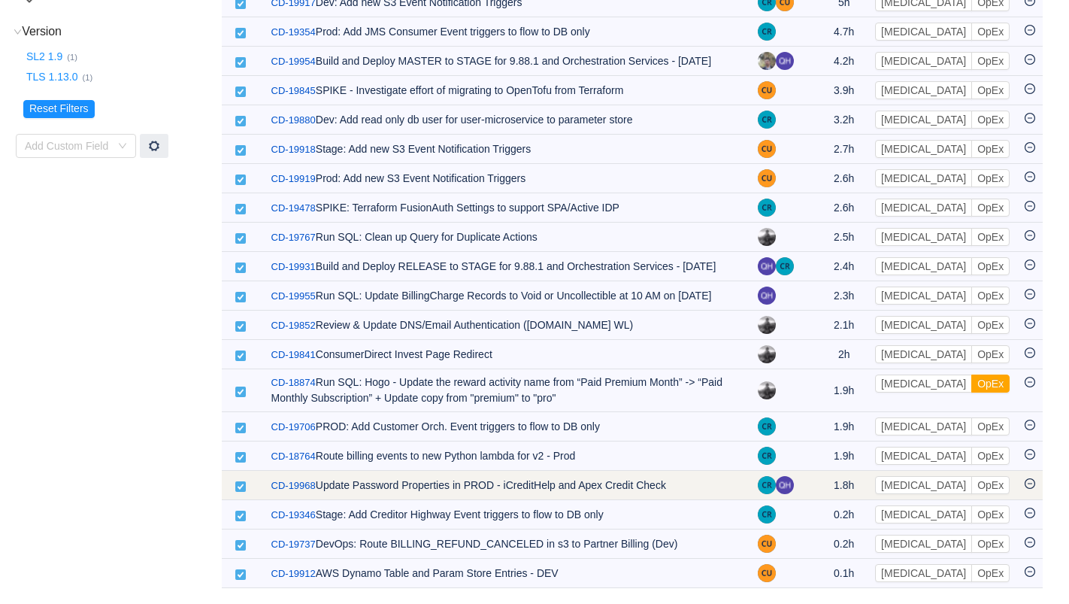
scroll to position [588, 0]
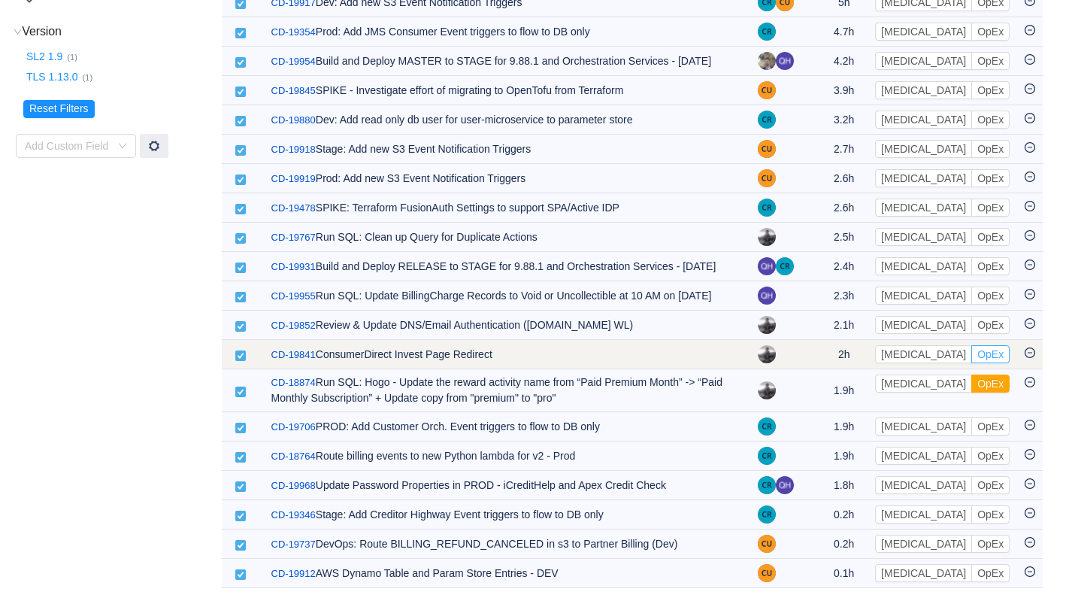
click at [971, 356] on button "OpEx" at bounding box center [990, 354] width 38 height 18
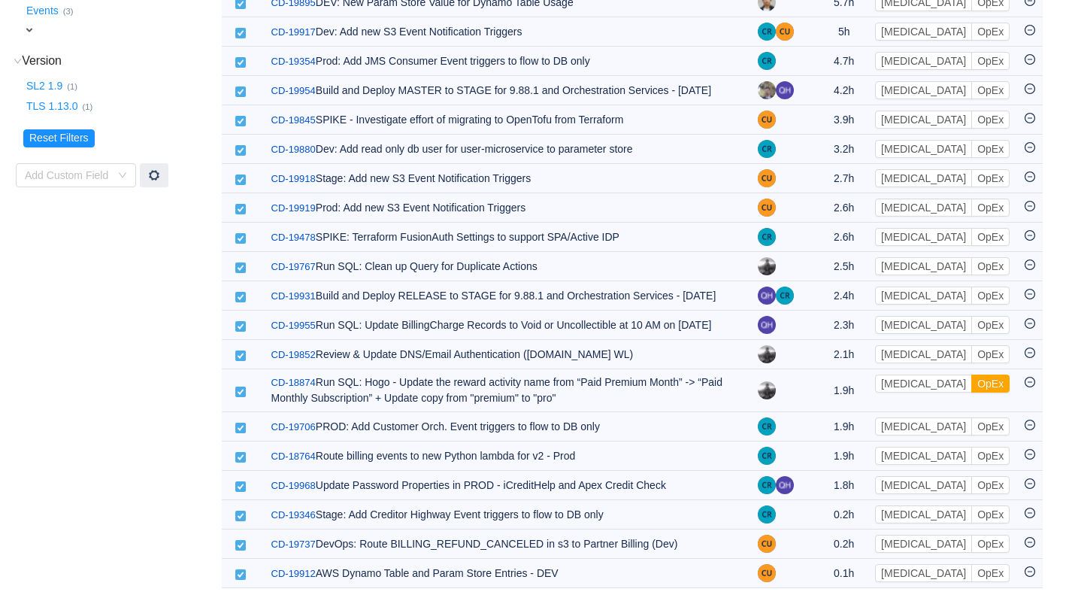
scroll to position [558, 0]
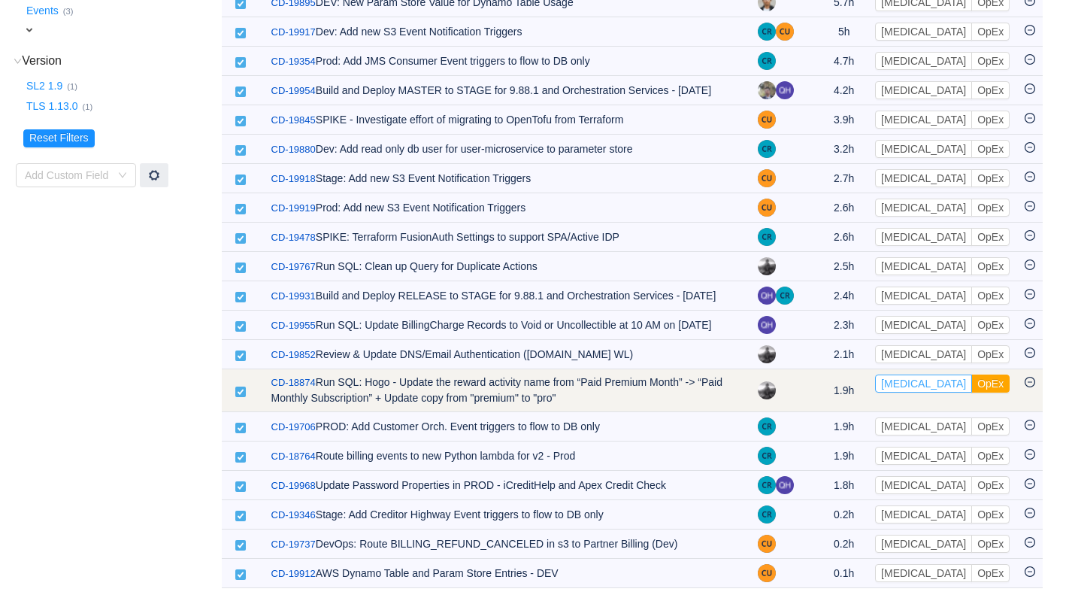
click at [904, 381] on button "[MEDICAL_DATA]" at bounding box center [923, 383] width 97 height 18
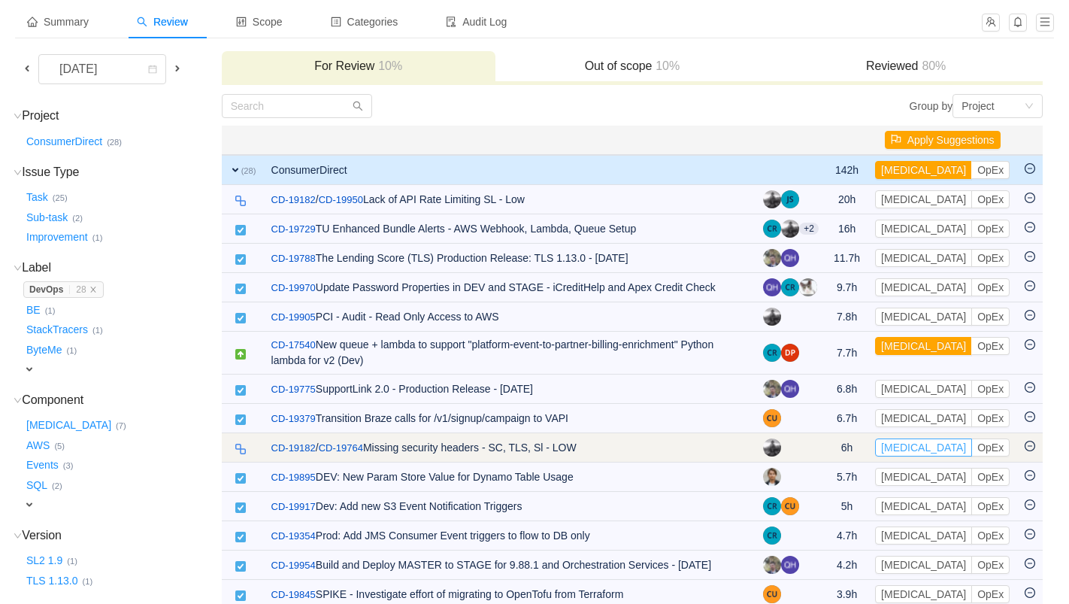
scroll to position [77, 0]
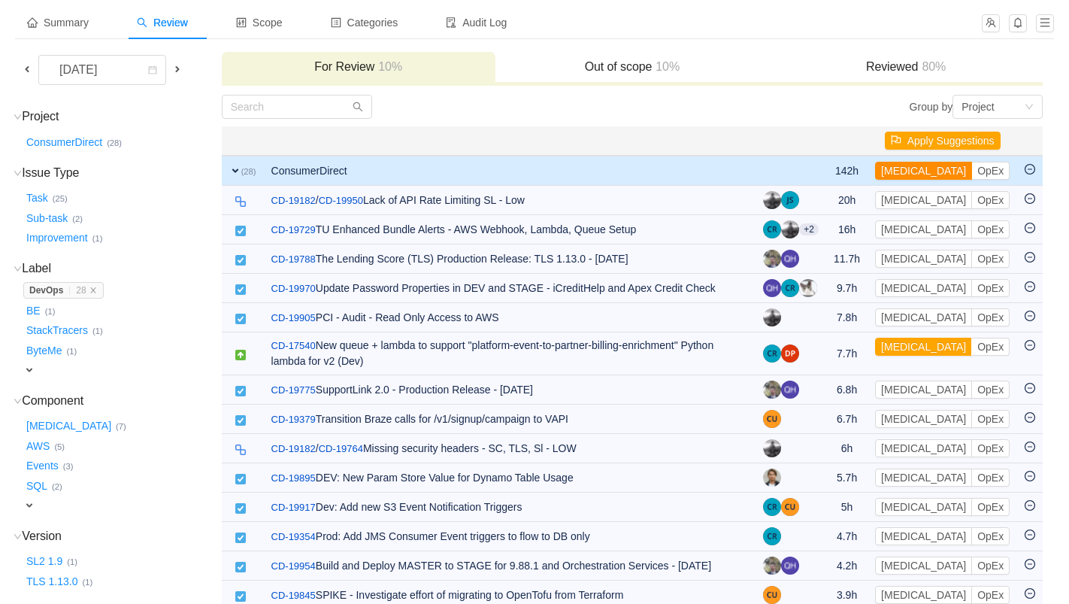
click at [915, 171] on button "[MEDICAL_DATA]" at bounding box center [923, 171] width 97 height 18
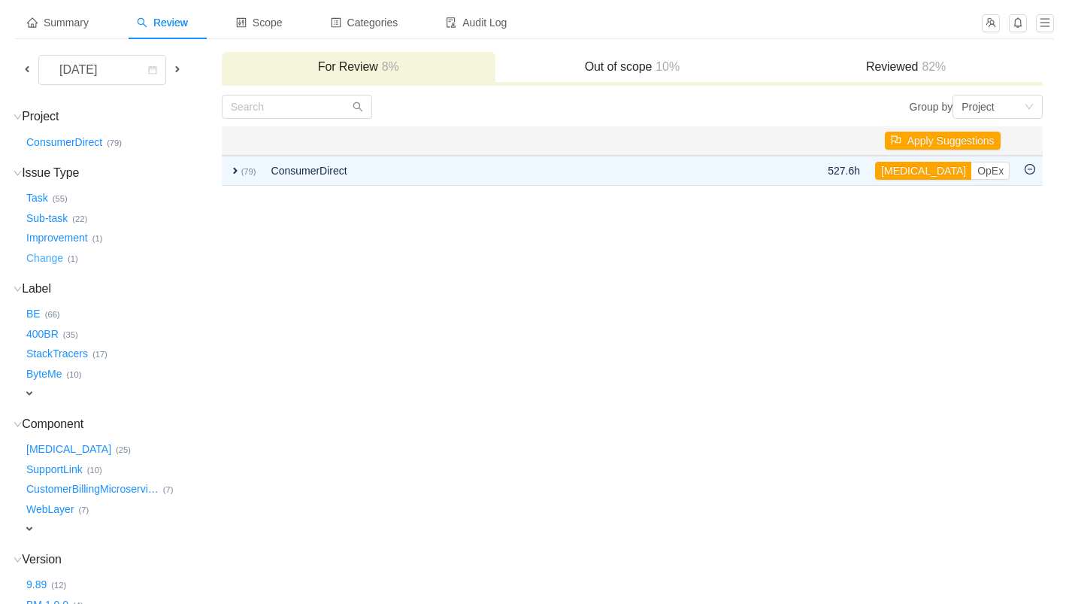
click at [47, 250] on button "Change …" at bounding box center [45, 258] width 44 height 24
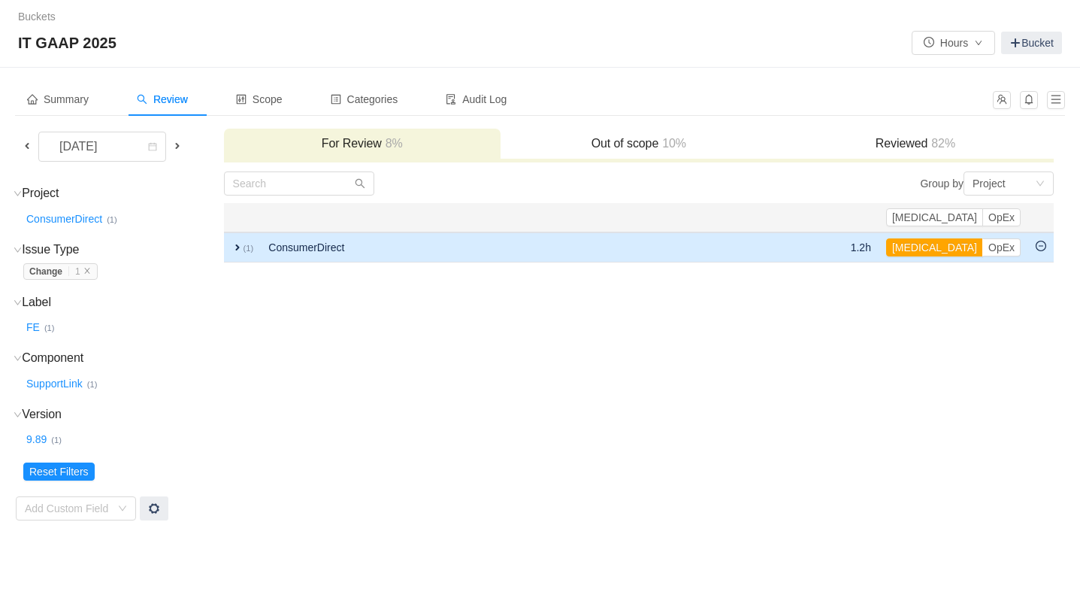
click at [239, 247] on span "expand" at bounding box center [238, 247] width 12 height 12
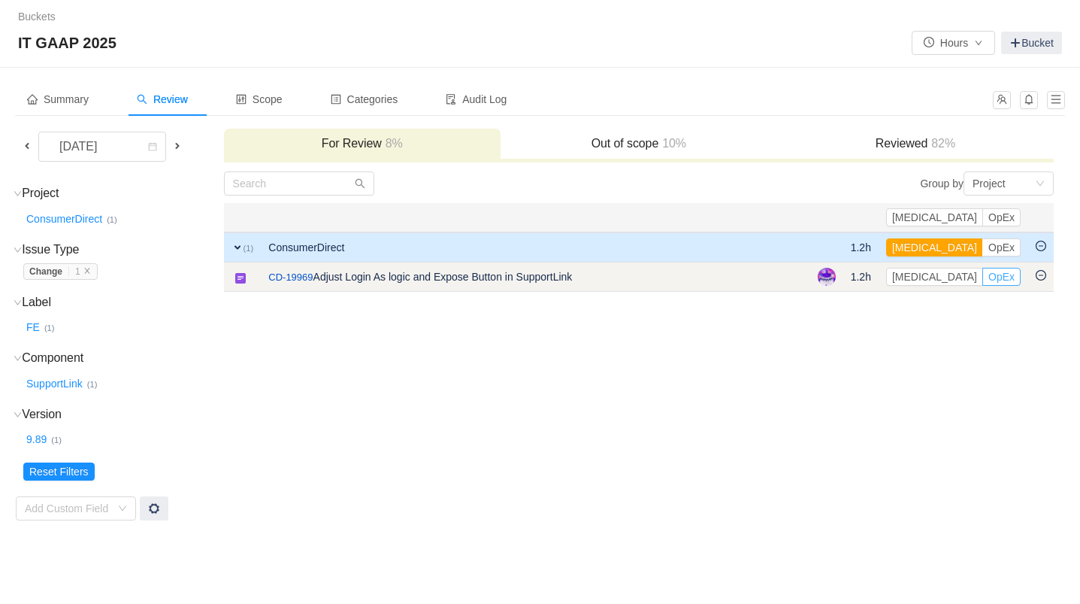
click at [1000, 275] on button "OpEx" at bounding box center [1001, 277] width 38 height 18
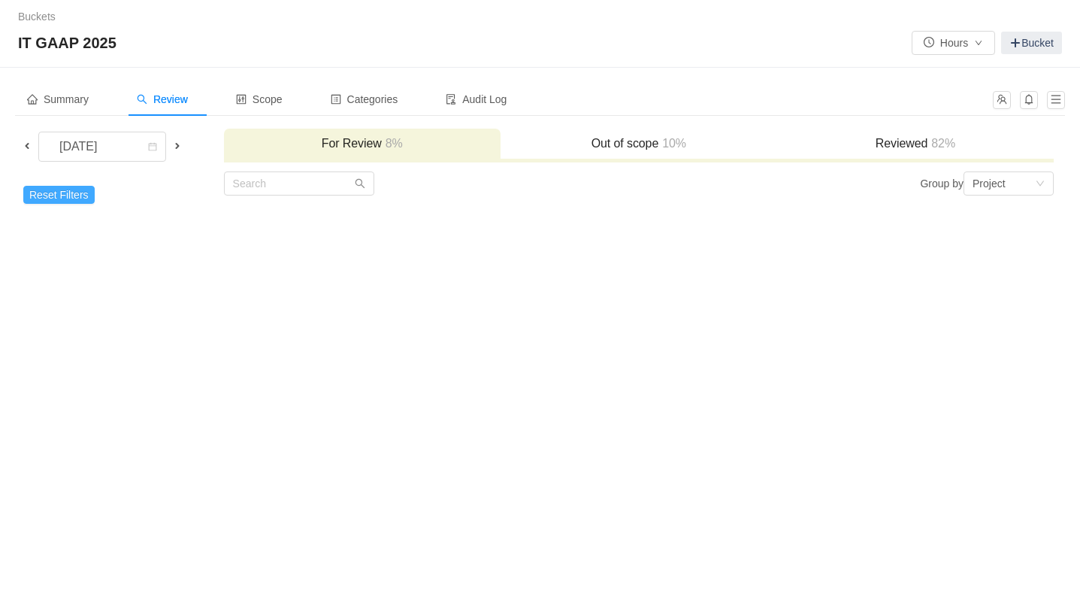
click at [62, 192] on button "Reset Filters" at bounding box center [58, 195] width 71 height 18
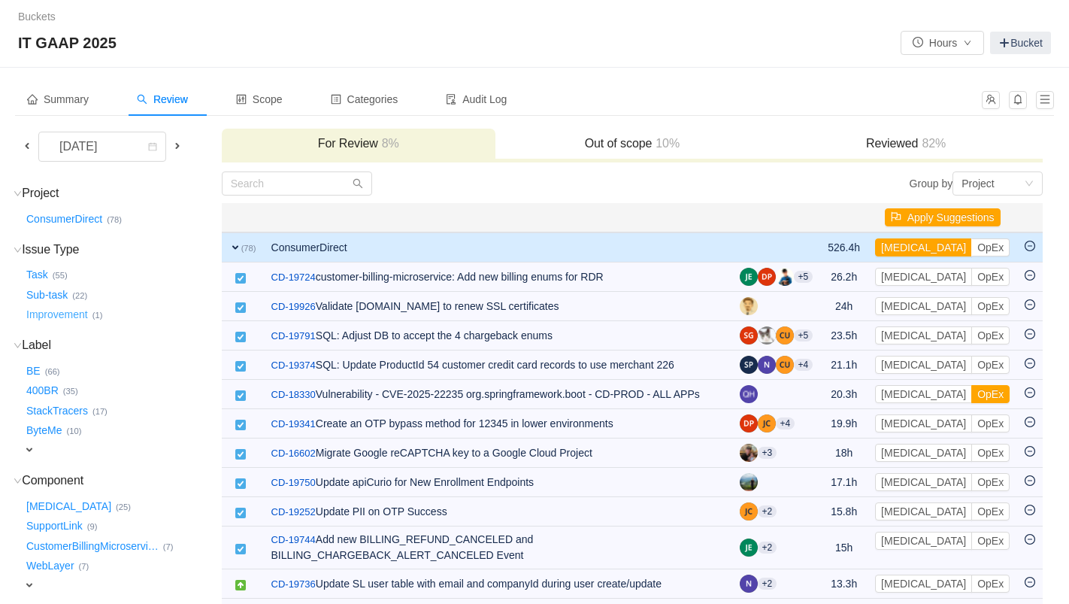
click at [47, 312] on button "Improvement …" at bounding box center [57, 315] width 69 height 24
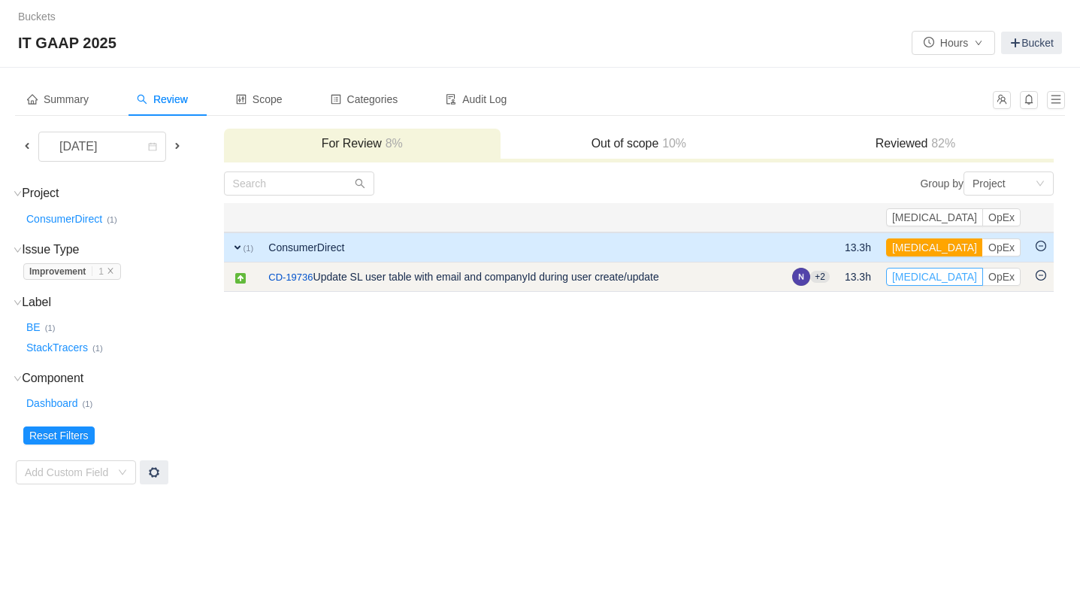
click at [964, 277] on button "[MEDICAL_DATA]" at bounding box center [934, 277] width 97 height 18
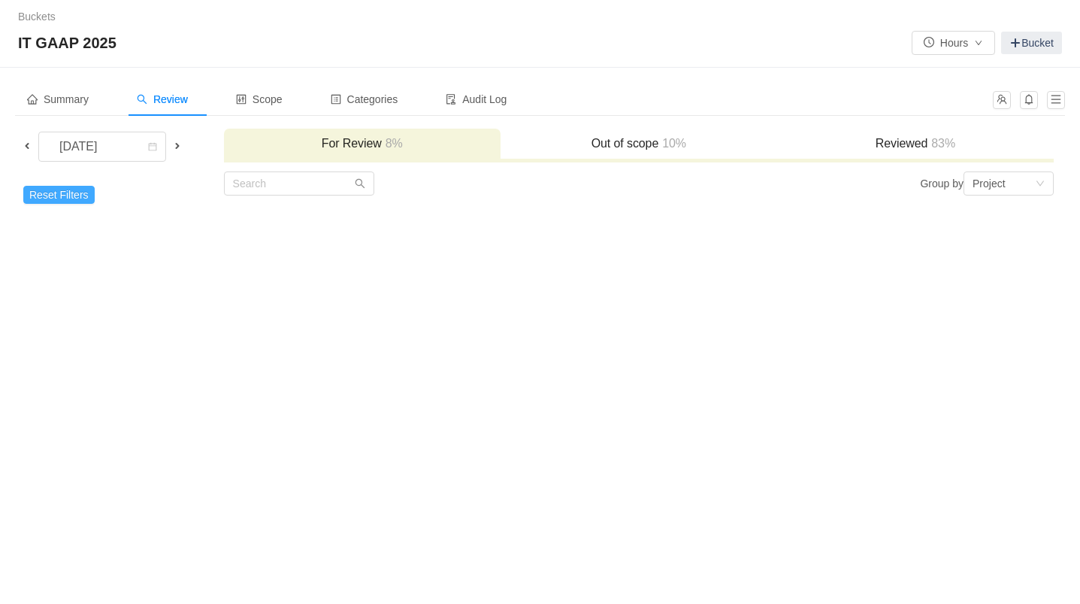
click at [67, 191] on button "Reset Filters" at bounding box center [58, 195] width 71 height 18
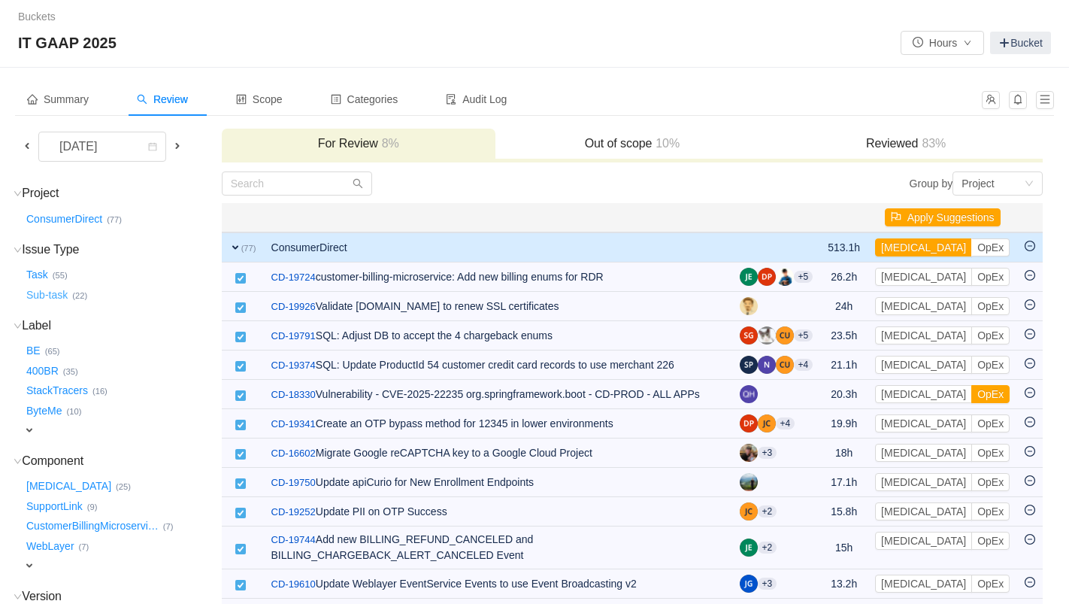
click at [65, 295] on button "Sub-task …" at bounding box center [47, 295] width 49 height 24
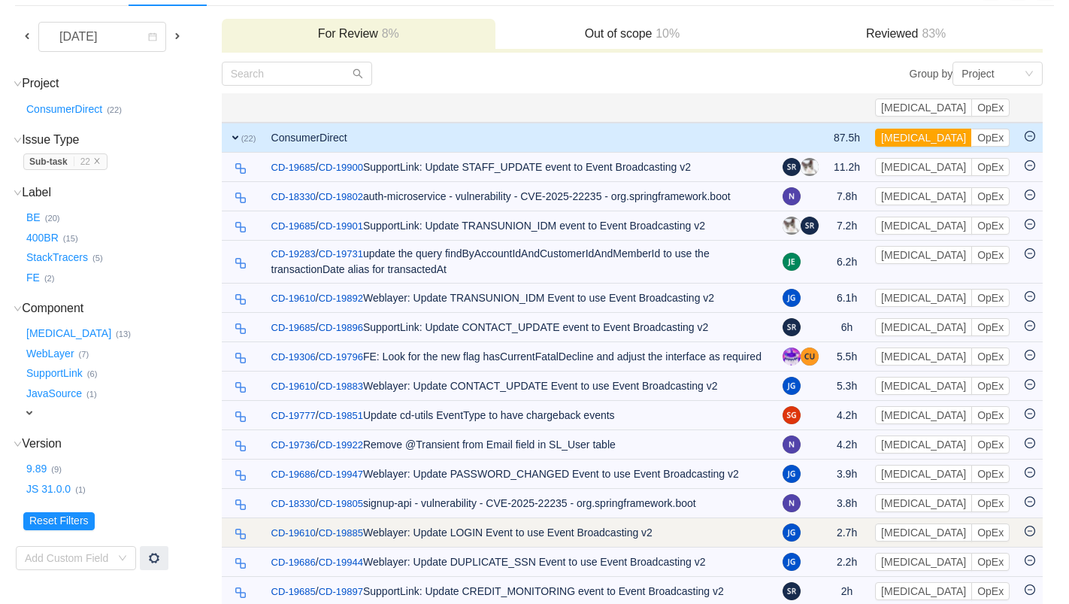
scroll to position [109, 0]
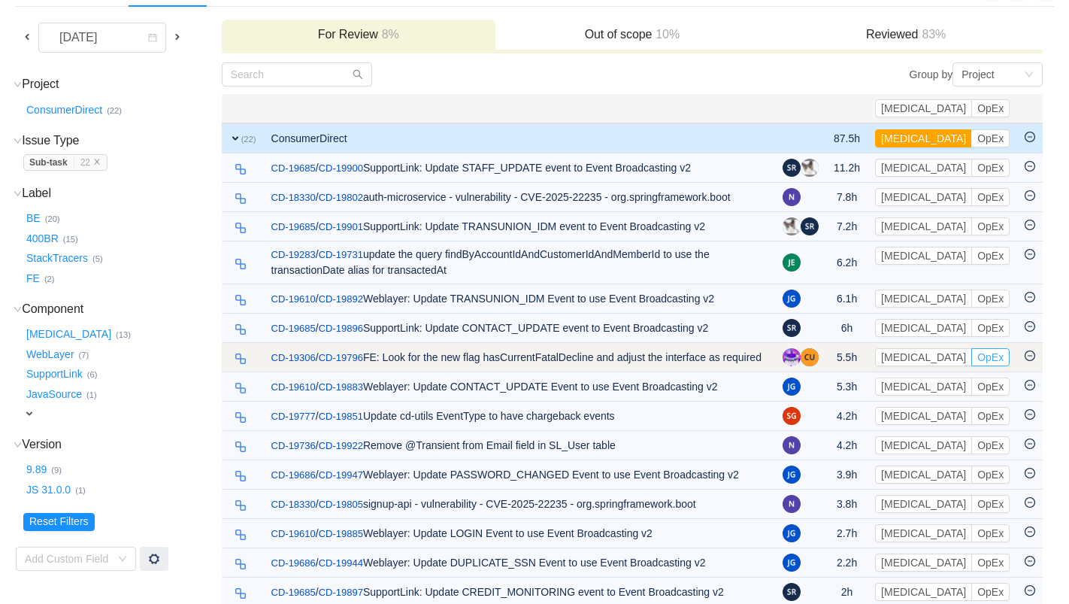
click at [997, 361] on button "OpEx" at bounding box center [990, 357] width 38 height 18
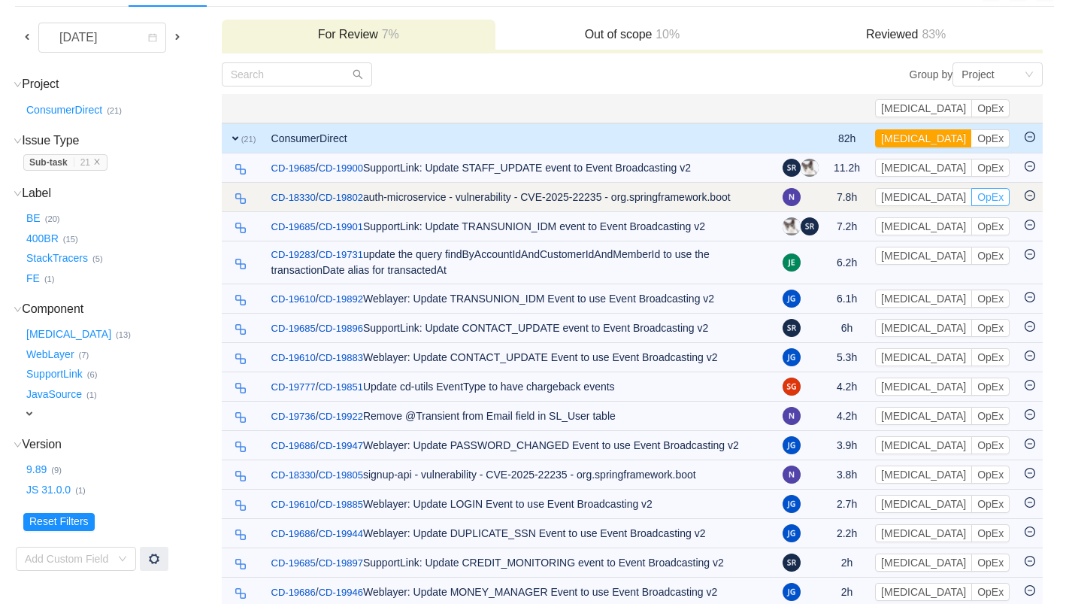
click at [998, 199] on button "OpEx" at bounding box center [990, 197] width 38 height 18
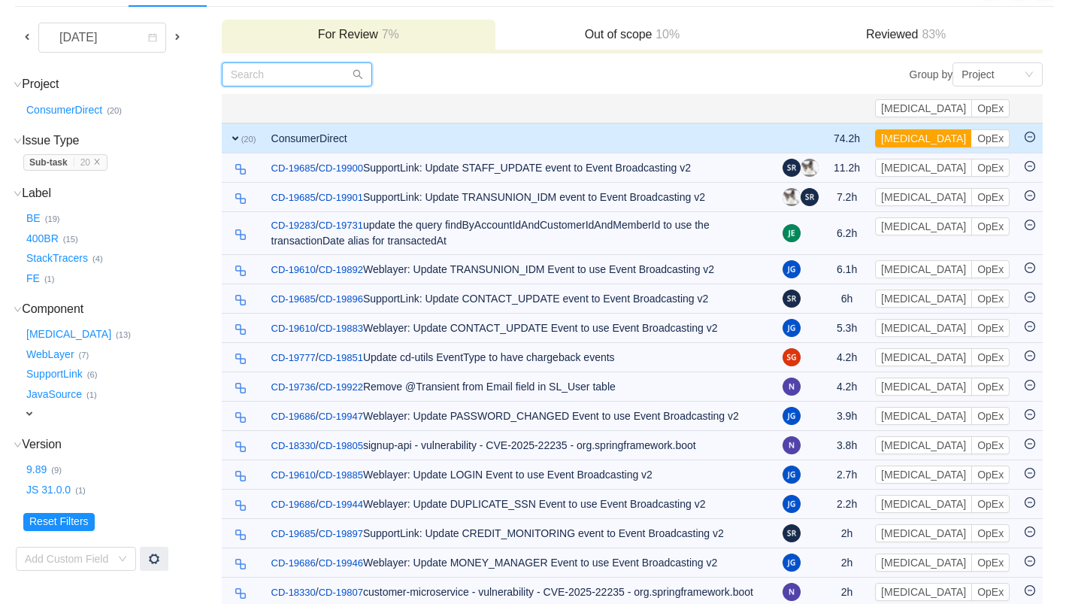
click at [294, 78] on input "text" at bounding box center [297, 74] width 150 height 24
click at [99, 163] on icon "icon: close" at bounding box center [97, 161] width 5 height 5
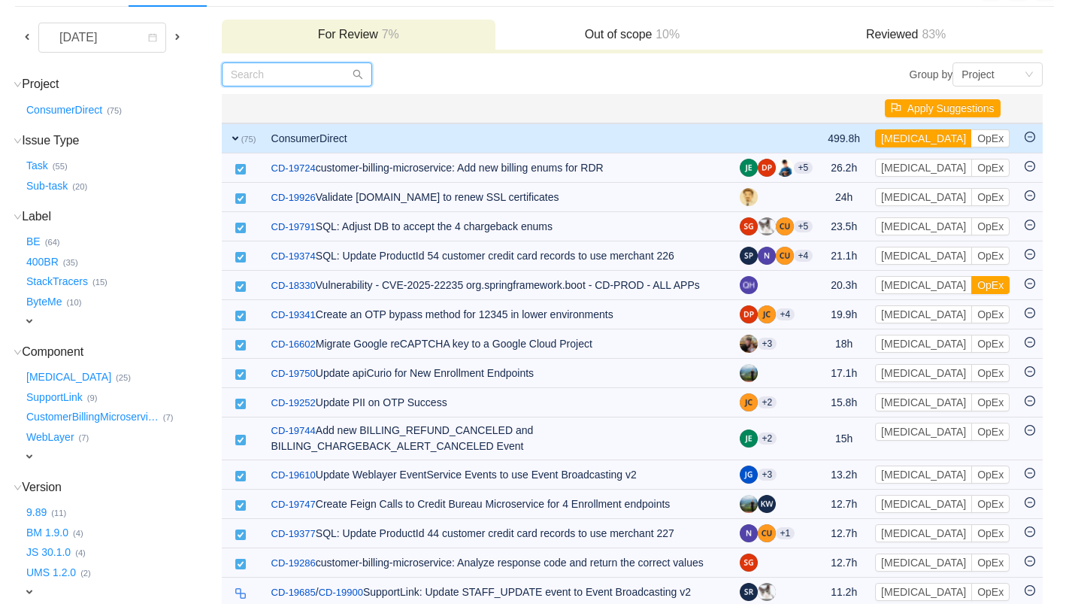
click at [307, 79] on input "text" at bounding box center [297, 74] width 150 height 24
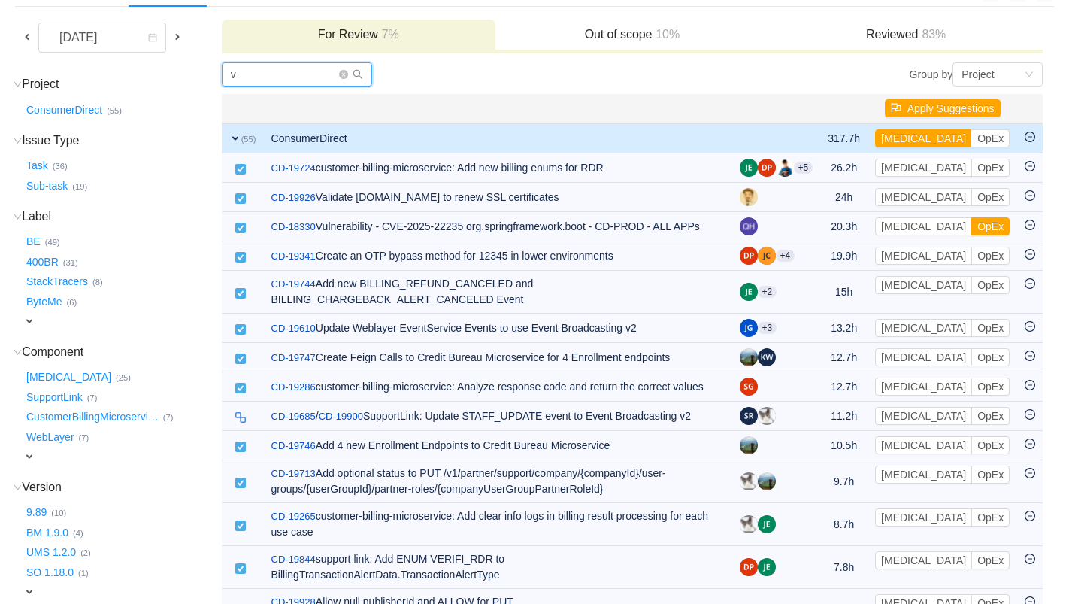
scroll to position [0, 0]
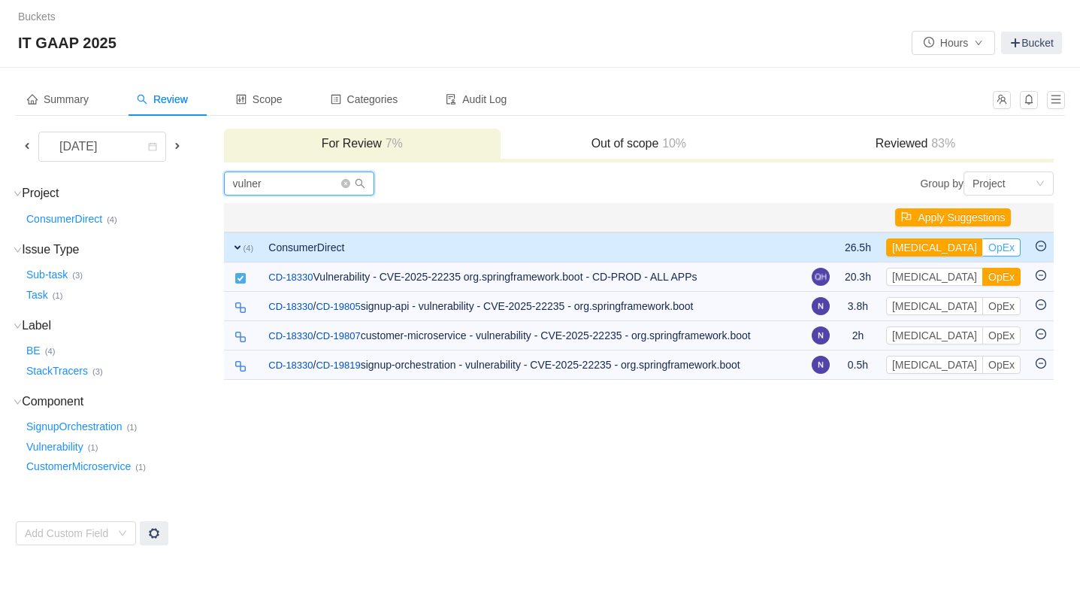
type input "vulner"
click at [982, 248] on button "OpEx" at bounding box center [1001, 247] width 38 height 18
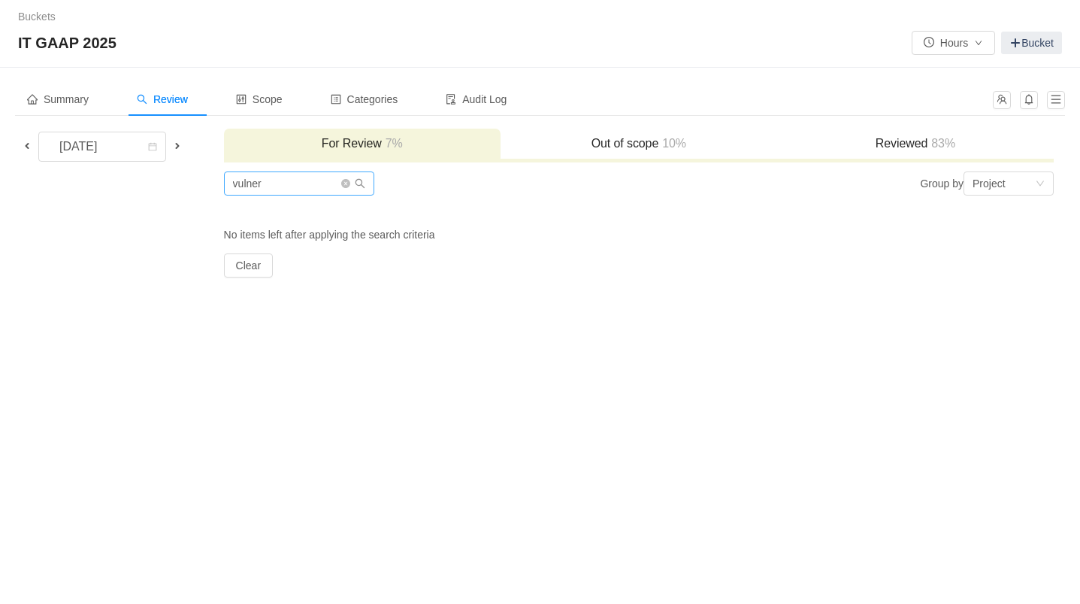
click at [345, 183] on icon "icon: close-circle" at bounding box center [345, 183] width 9 height 9
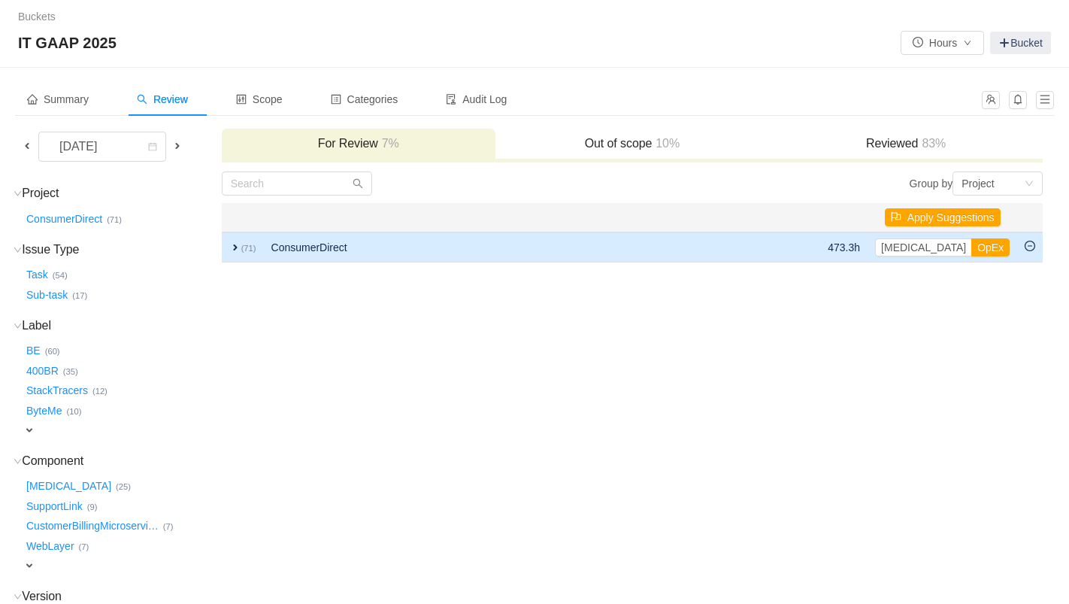
click at [235, 247] on span "expand" at bounding box center [235, 247] width 12 height 12
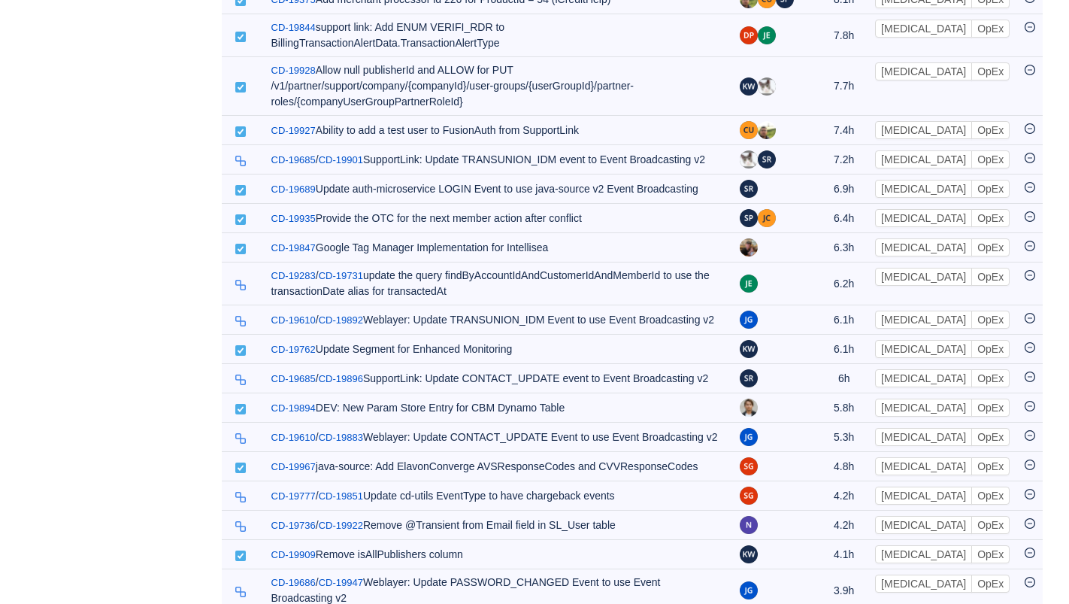
scroll to position [970, 0]
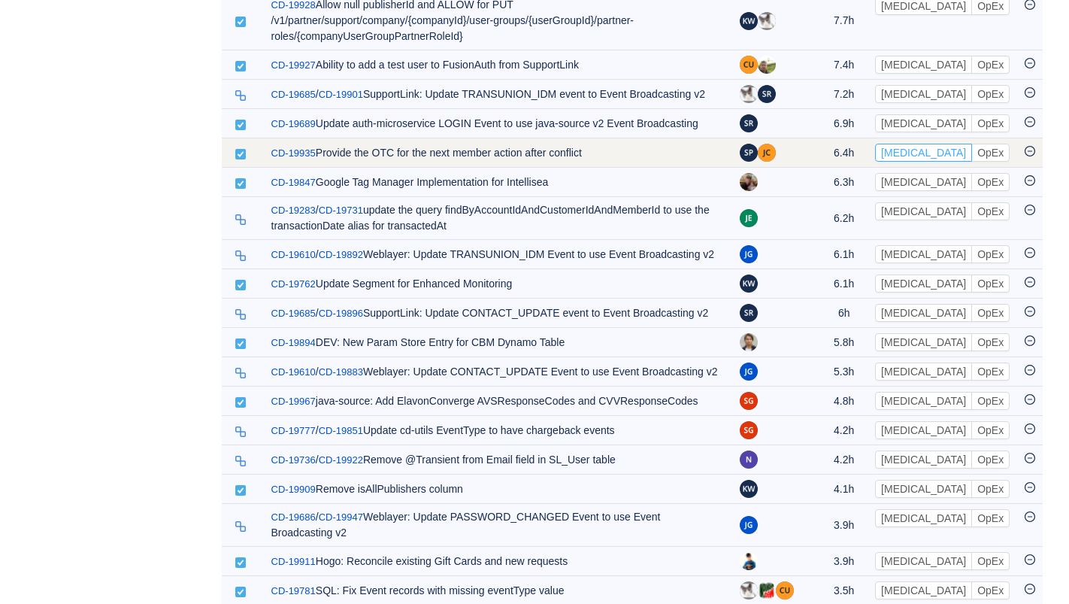
click at [914, 162] on button "[MEDICAL_DATA]" at bounding box center [923, 153] width 97 height 18
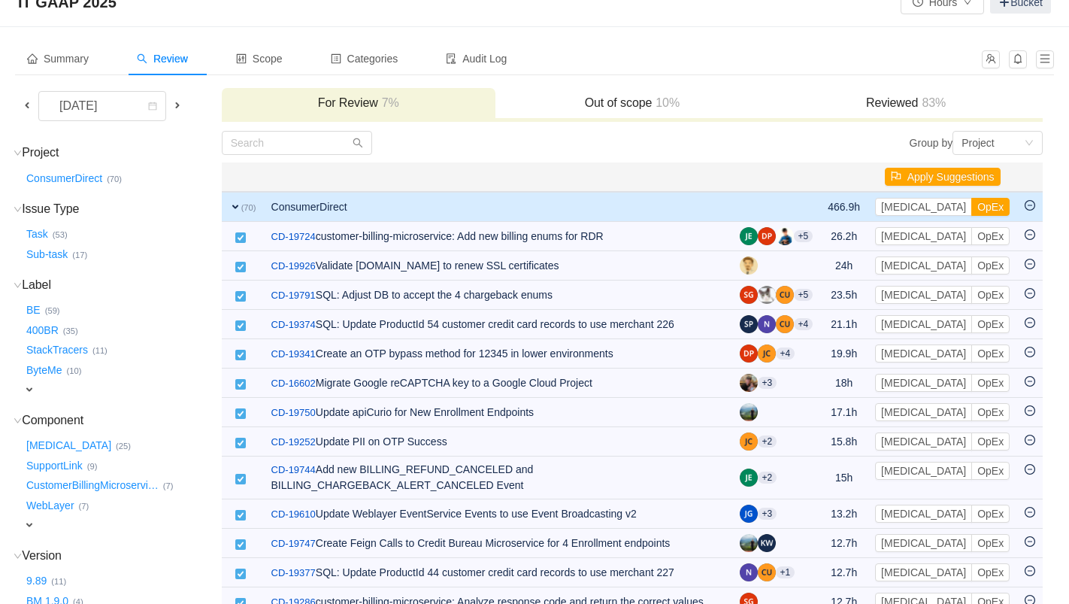
scroll to position [107, 0]
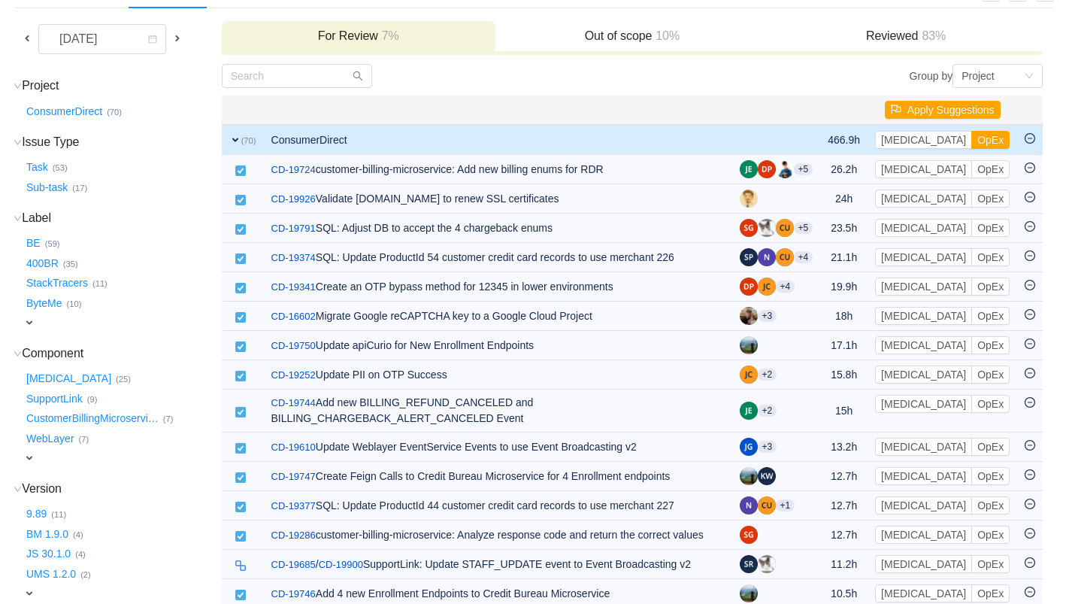
click at [29, 452] on span "expand" at bounding box center [29, 458] width 12 height 12
click at [53, 456] on div "Select value" at bounding box center [88, 459] width 119 height 15
type input "S"
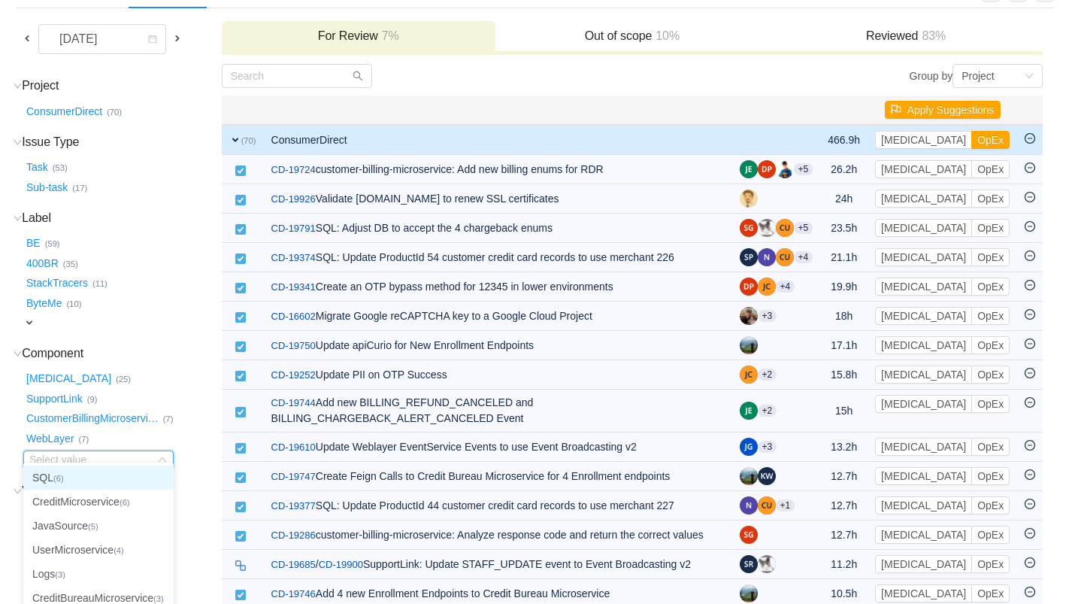
click at [198, 353] on h3 "Component (22) hide" at bounding box center [121, 353] width 197 height 15
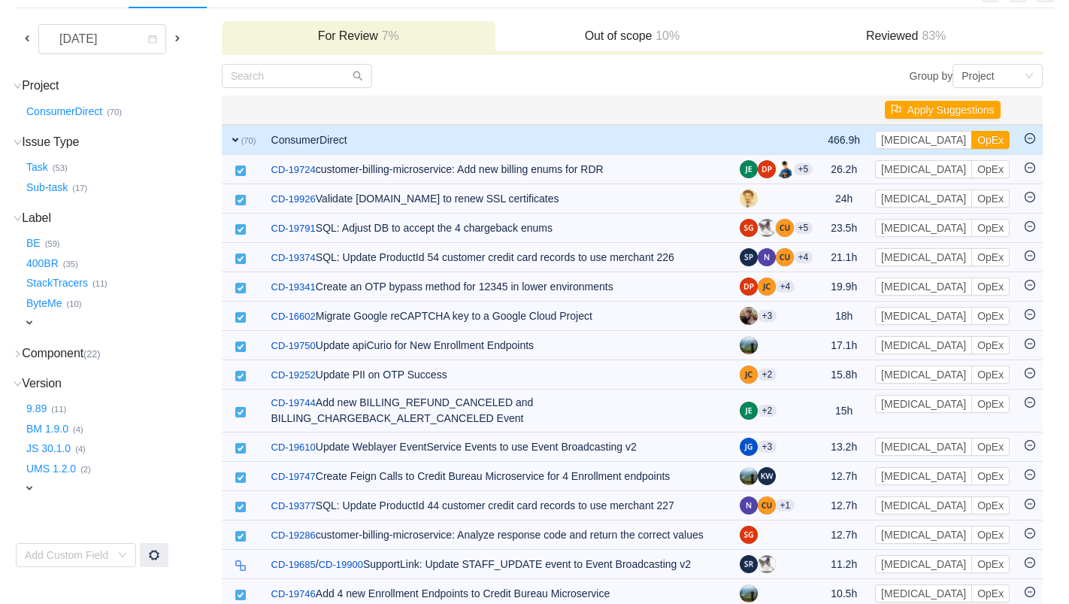
click at [23, 349] on h3 "Component (22) hide" at bounding box center [121, 353] width 197 height 15
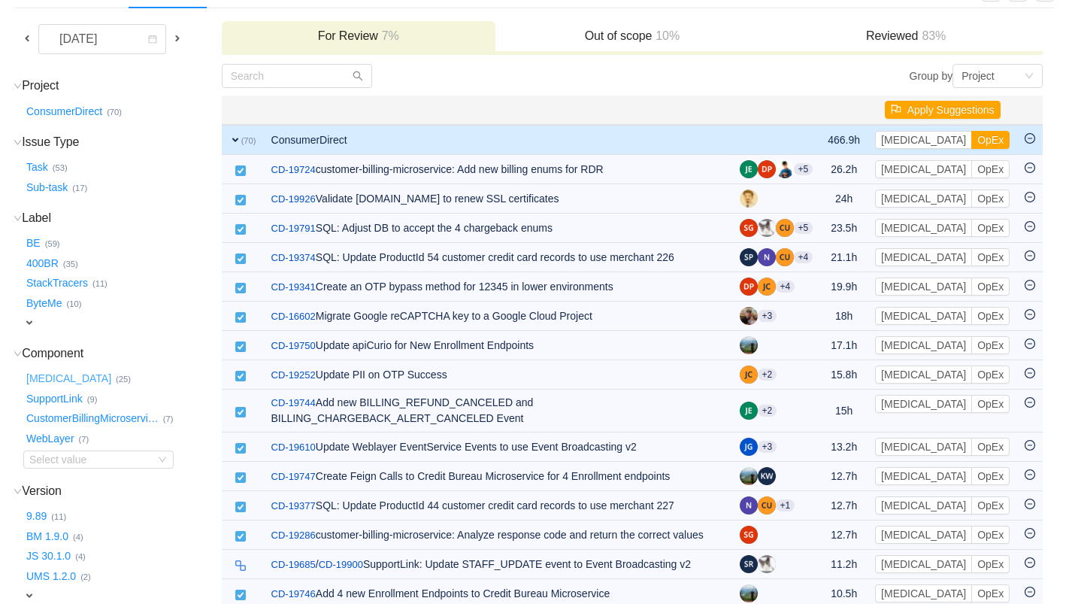
click at [44, 371] on button "CapEx …" at bounding box center [69, 379] width 92 height 24
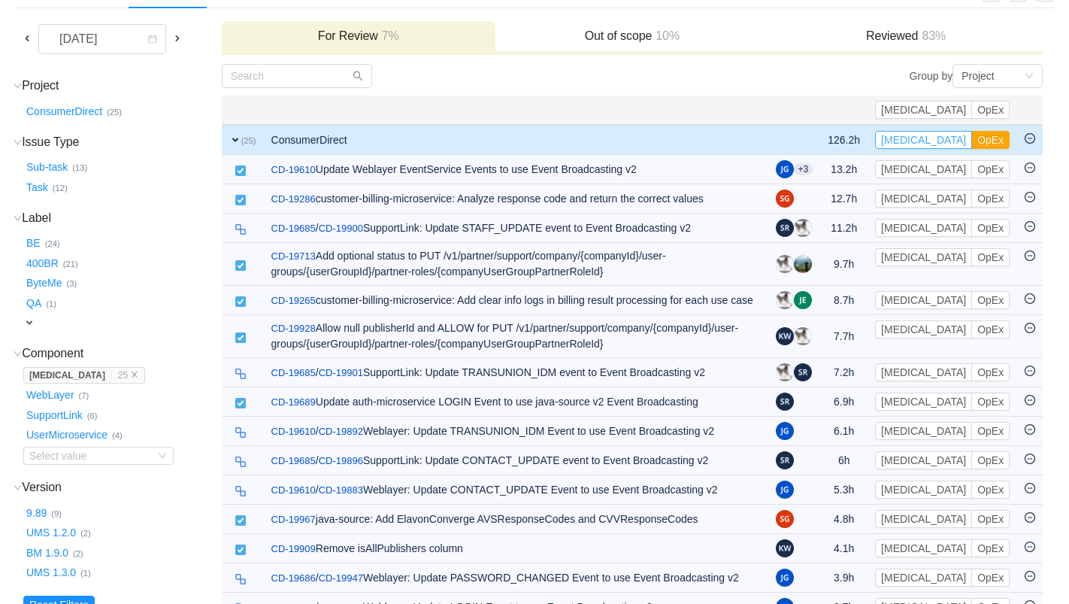
click at [952, 146] on button "[MEDICAL_DATA]" at bounding box center [923, 140] width 97 height 18
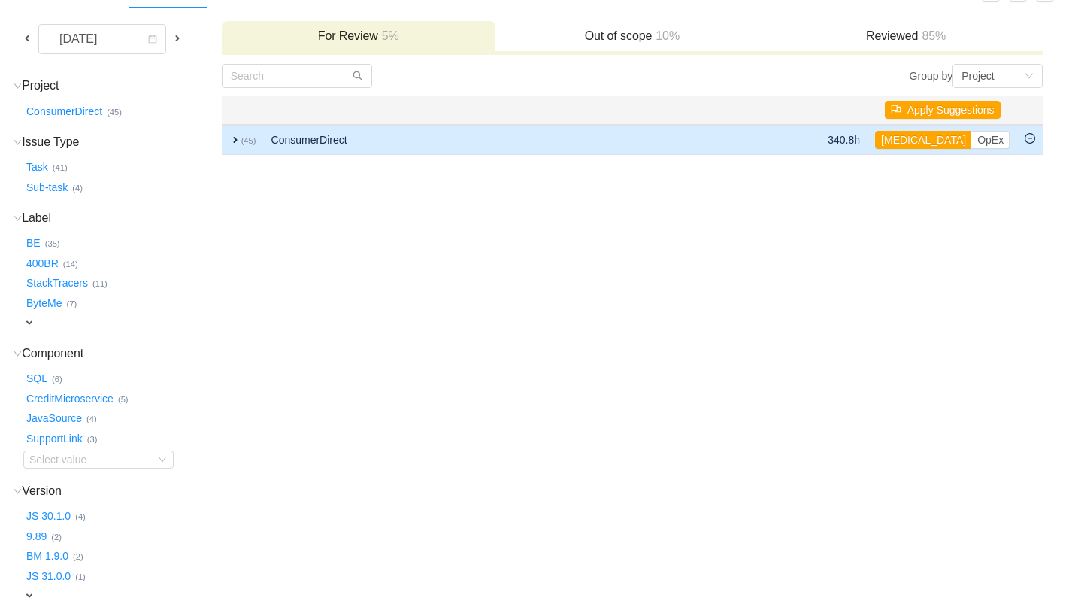
click at [236, 139] on span "expand" at bounding box center [235, 140] width 12 height 12
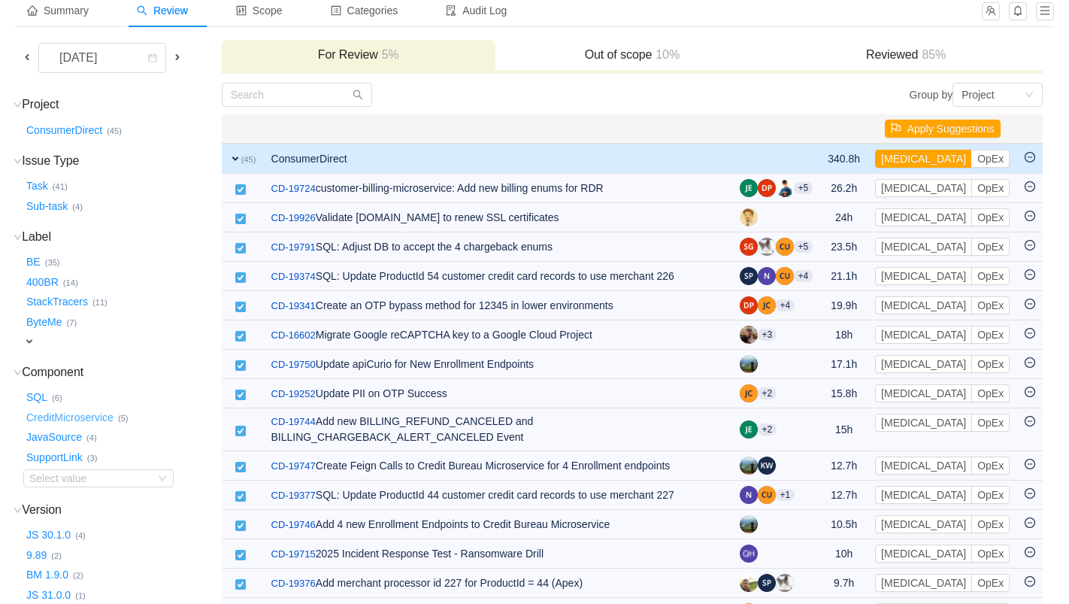
scroll to position [41, 0]
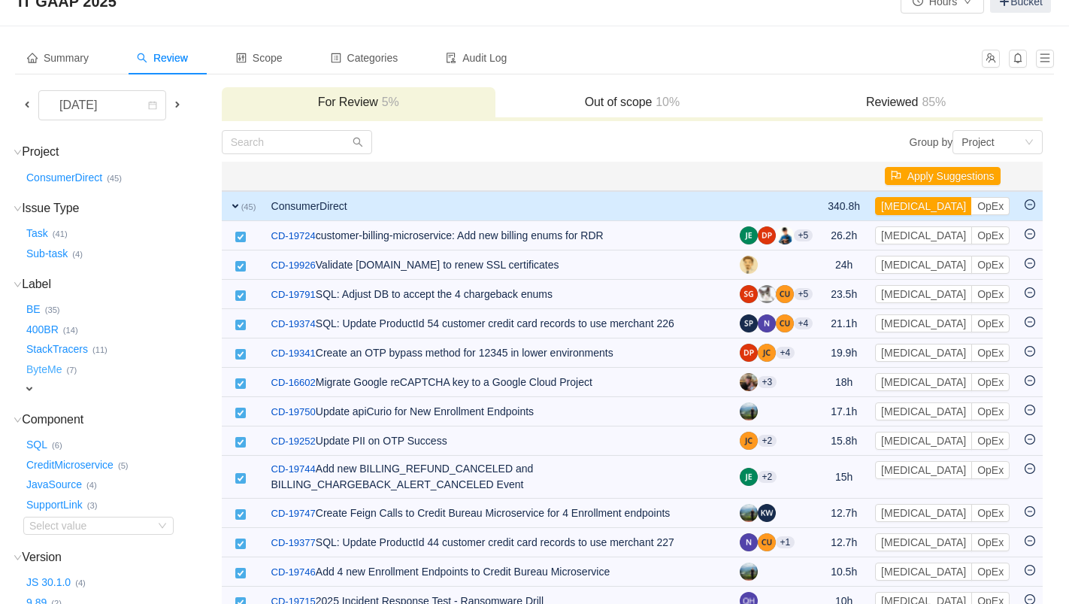
click at [53, 365] on button "ByteMe …" at bounding box center [44, 369] width 43 height 24
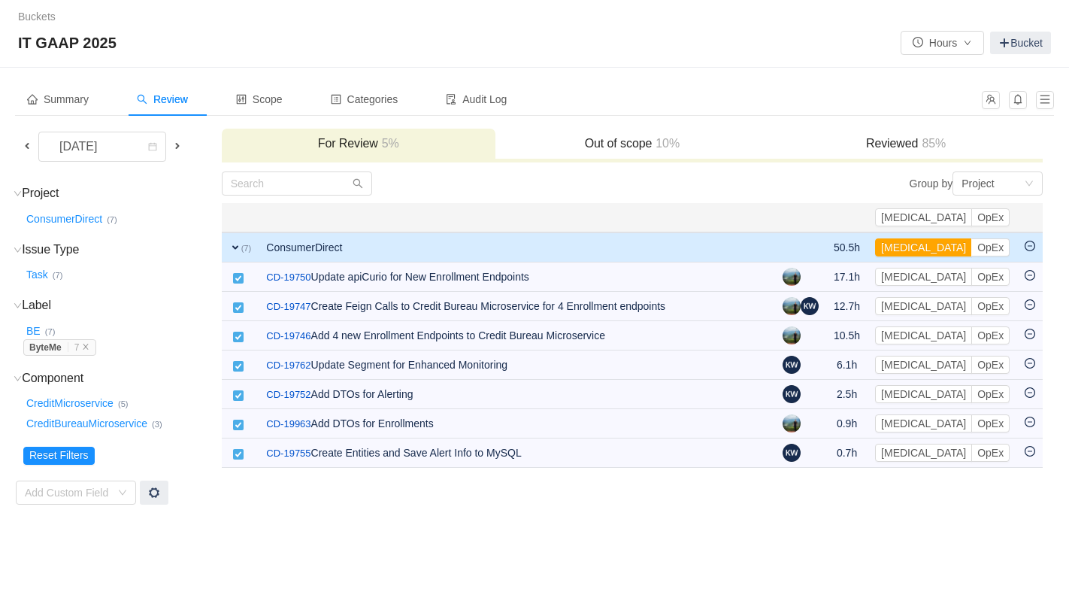
scroll to position [0, 0]
click at [957, 249] on button "[MEDICAL_DATA]" at bounding box center [934, 247] width 97 height 18
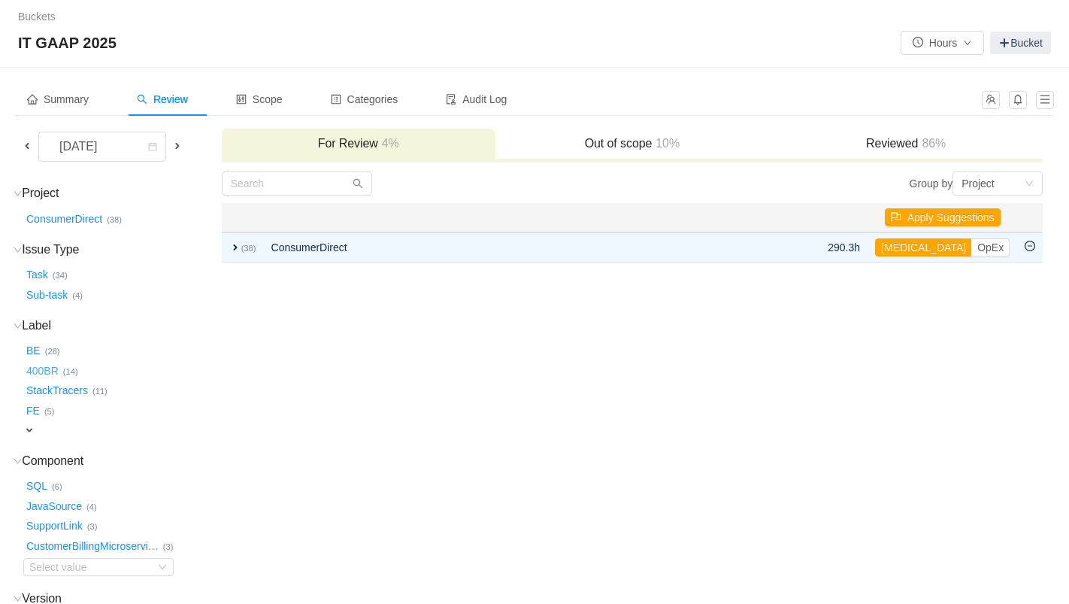
click at [47, 368] on button "400BR …" at bounding box center [43, 371] width 40 height 24
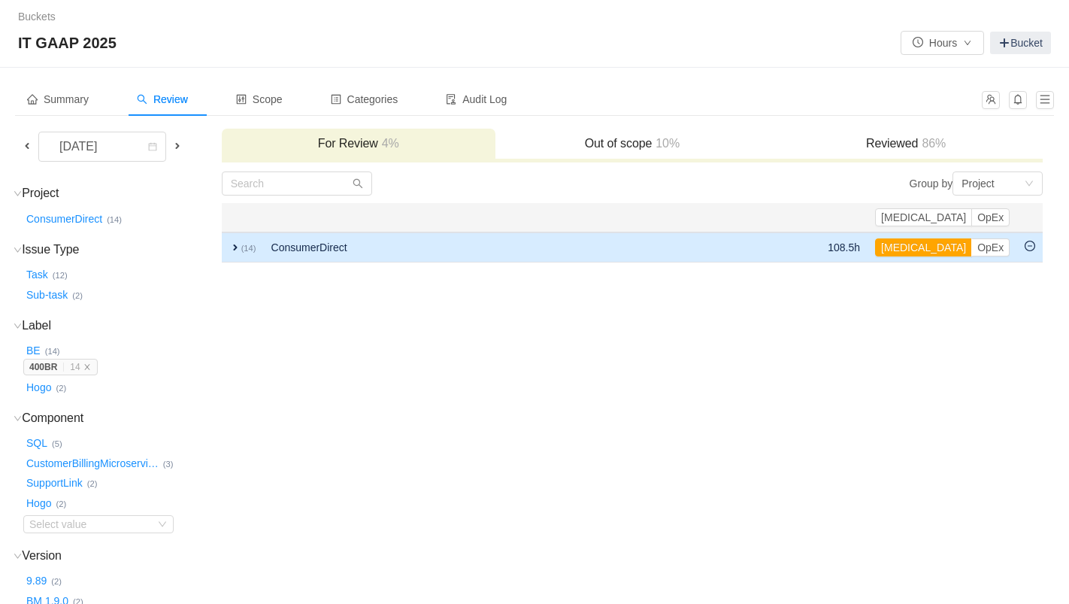
click at [232, 244] on span "expand" at bounding box center [235, 247] width 12 height 12
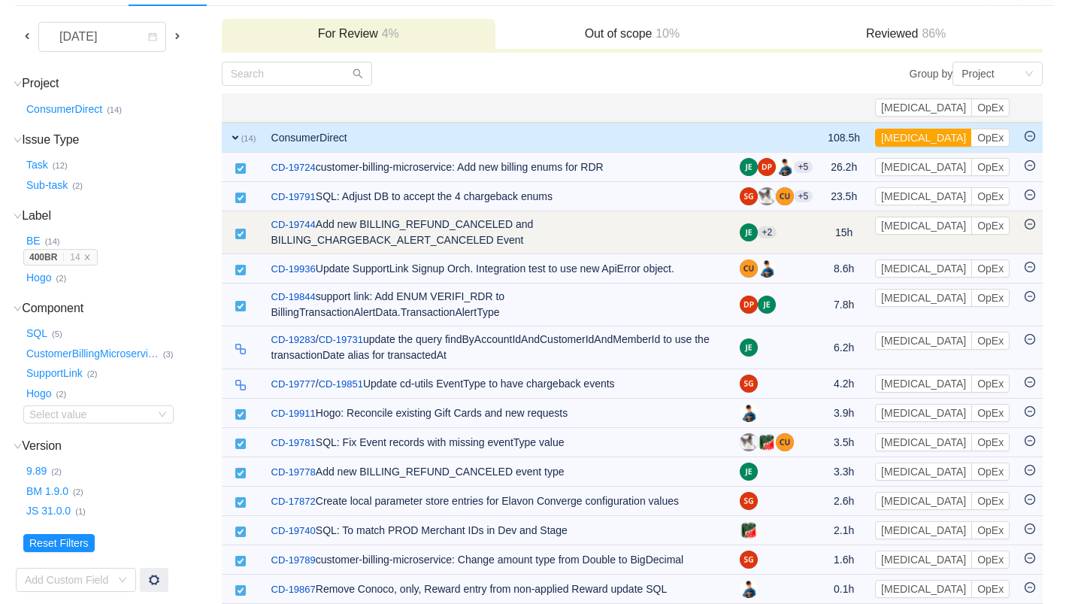
scroll to position [115, 0]
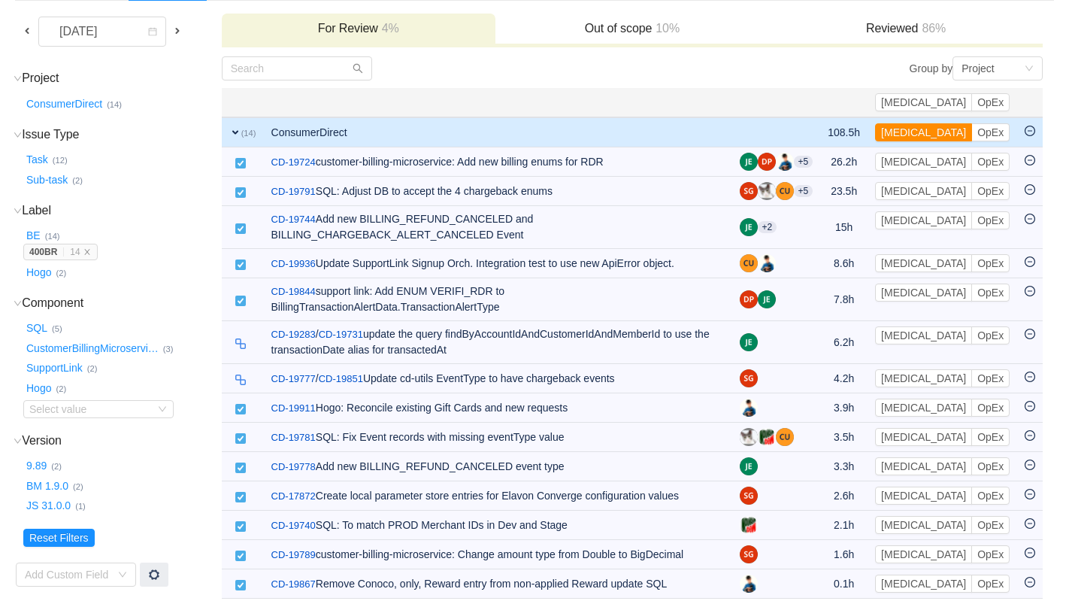
click at [954, 134] on button "[MEDICAL_DATA]" at bounding box center [923, 132] width 97 height 18
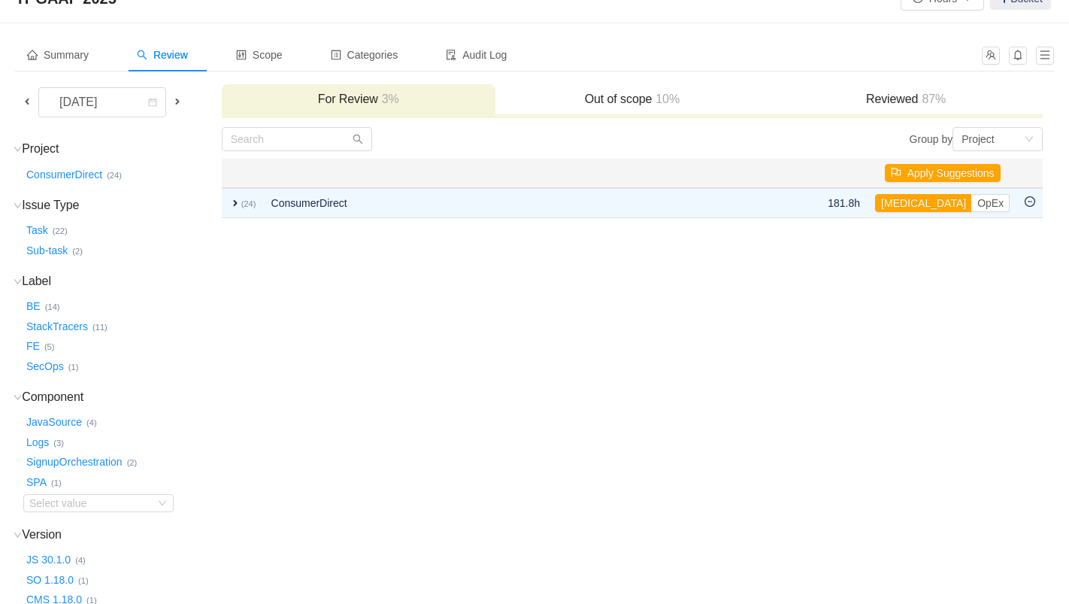
scroll to position [0, 0]
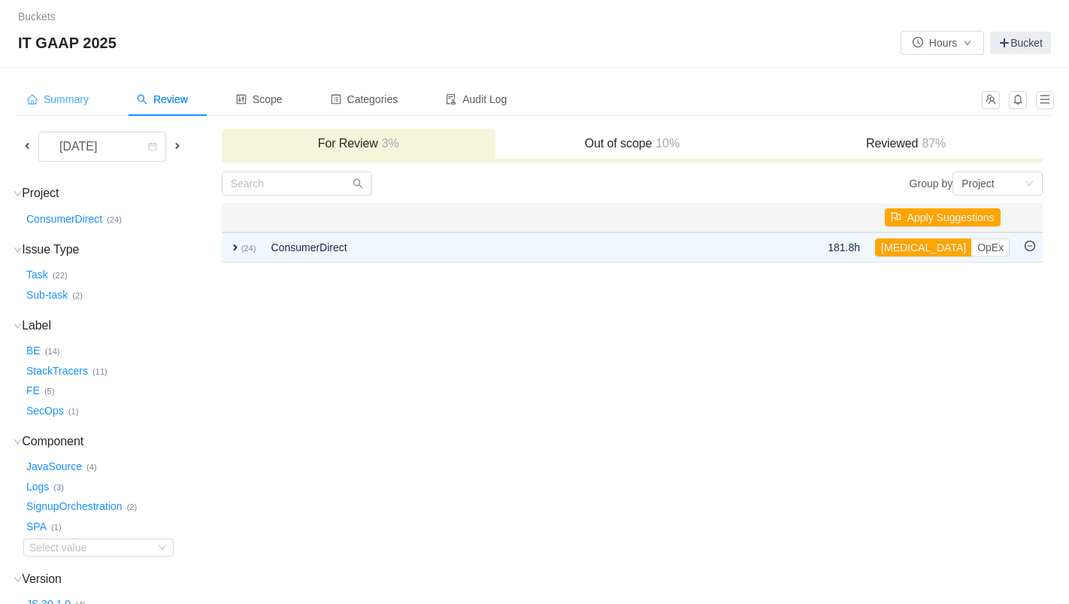
click at [57, 101] on span "Summary" at bounding box center [58, 99] width 62 height 12
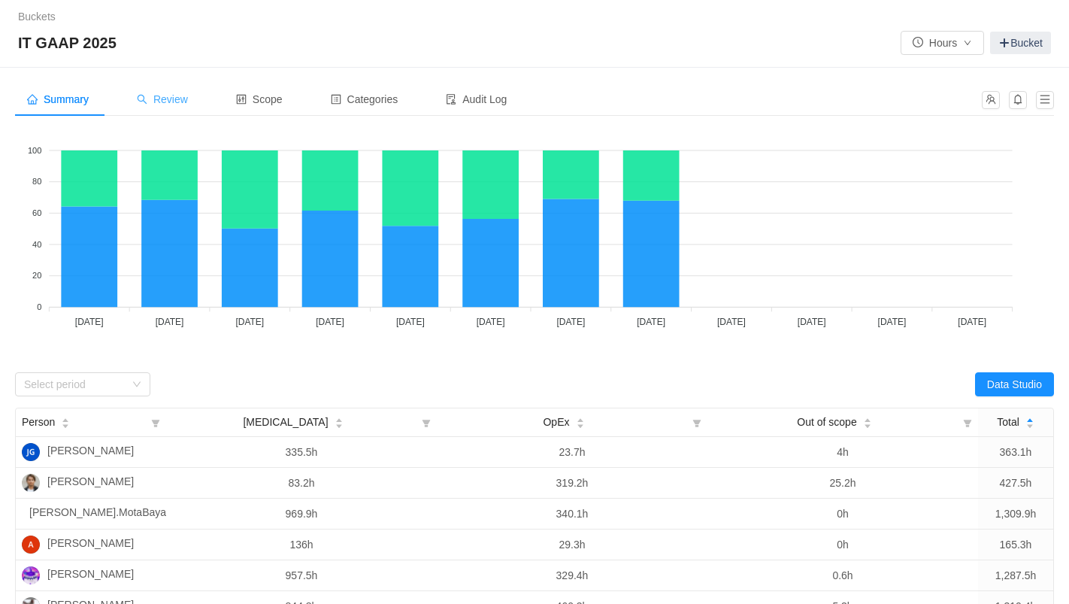
click at [181, 101] on span "Review" at bounding box center [162, 99] width 51 height 12
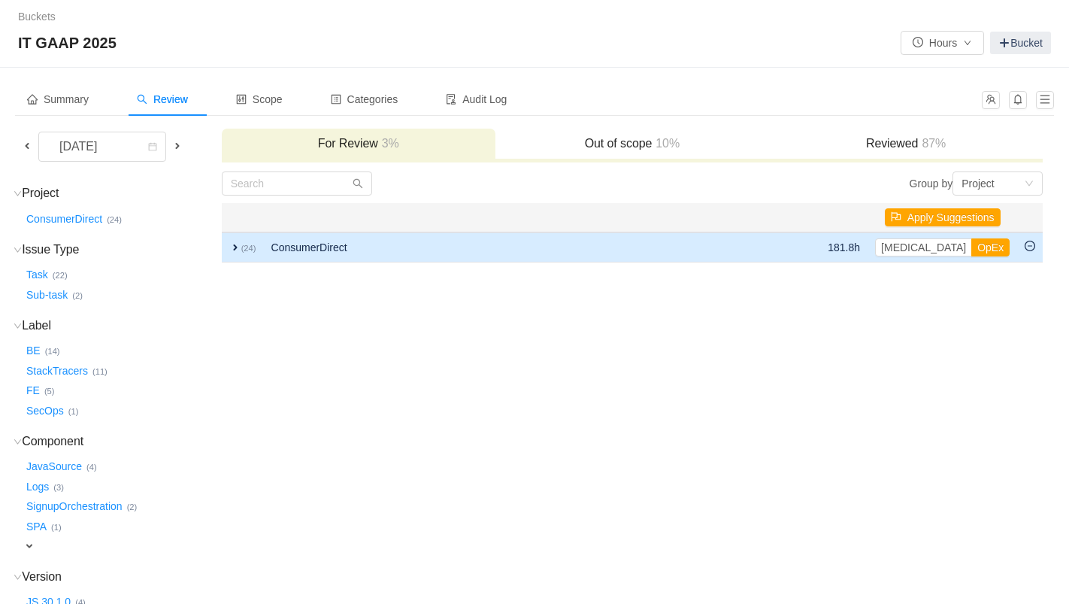
click at [232, 244] on span "expand" at bounding box center [235, 247] width 12 height 12
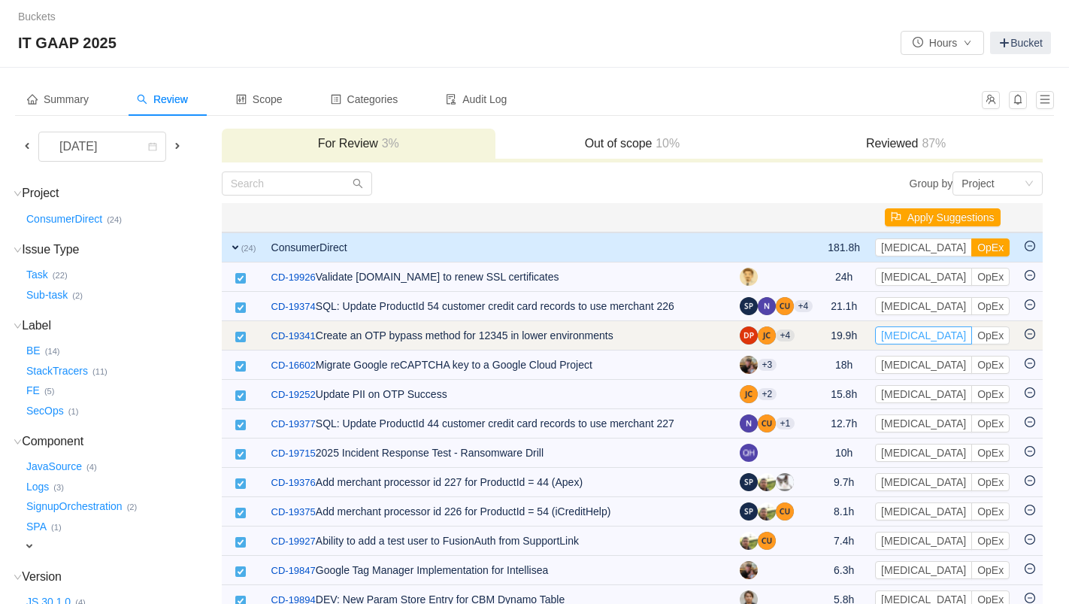
click at [904, 337] on button "[MEDICAL_DATA]" at bounding box center [923, 335] width 97 height 18
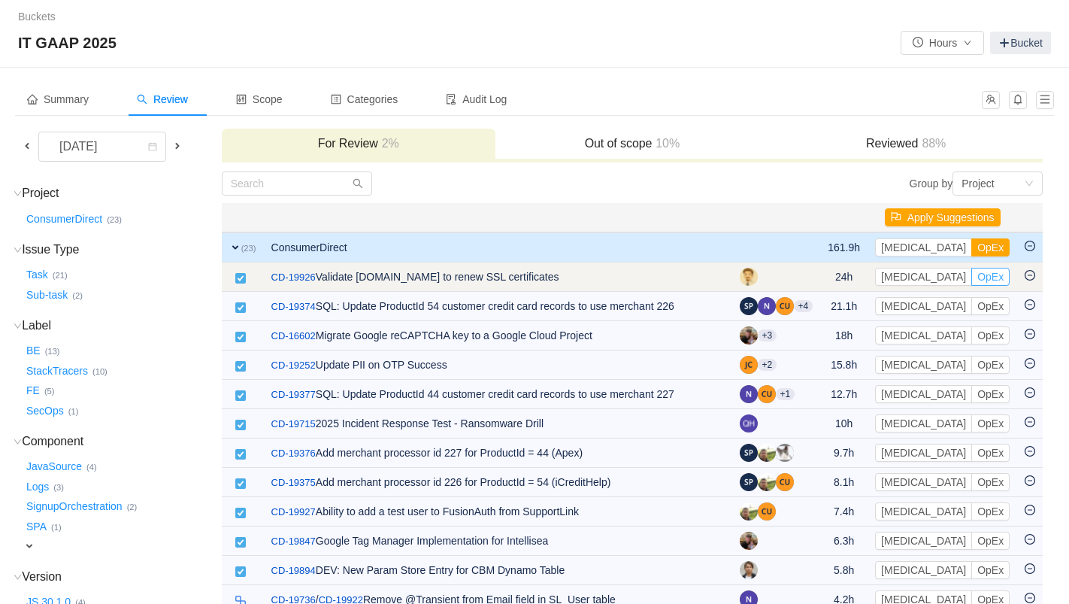
click at [971, 277] on button "OpEx" at bounding box center [990, 277] width 38 height 18
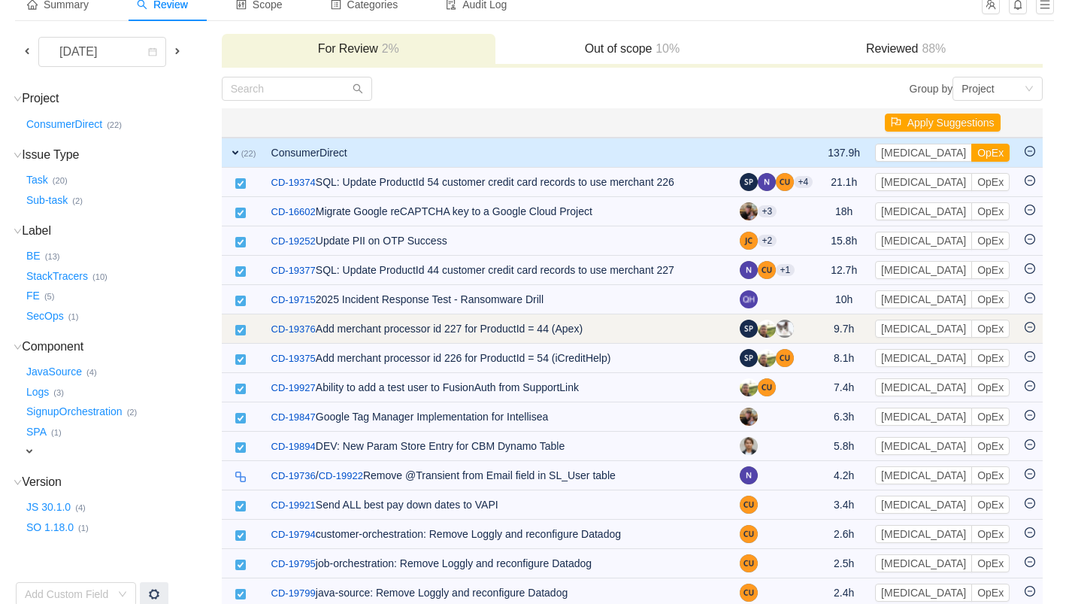
scroll to position [113, 0]
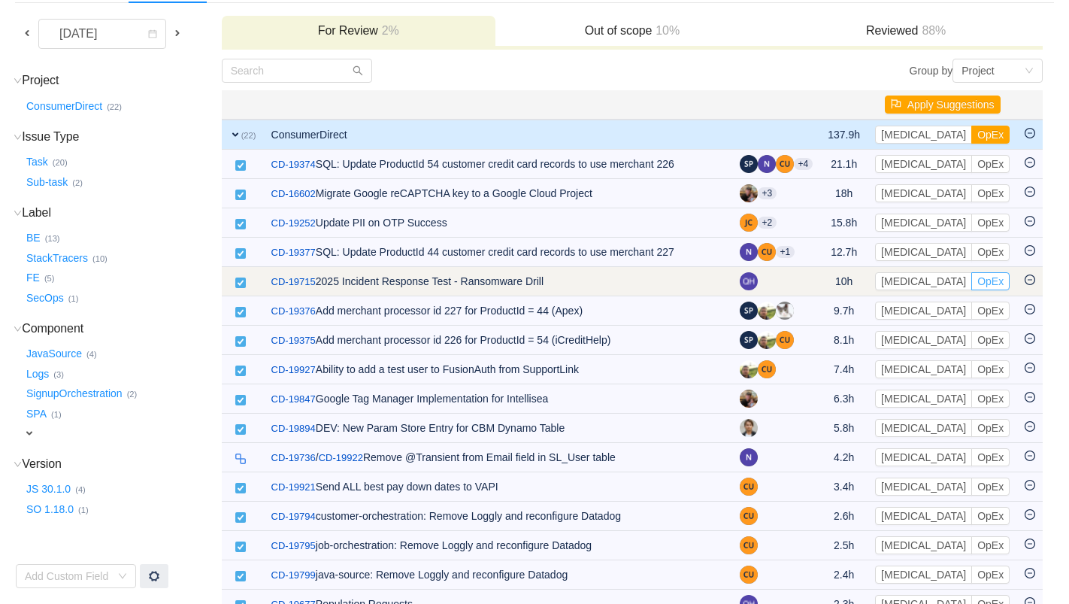
click at [971, 288] on button "OpEx" at bounding box center [990, 281] width 38 height 18
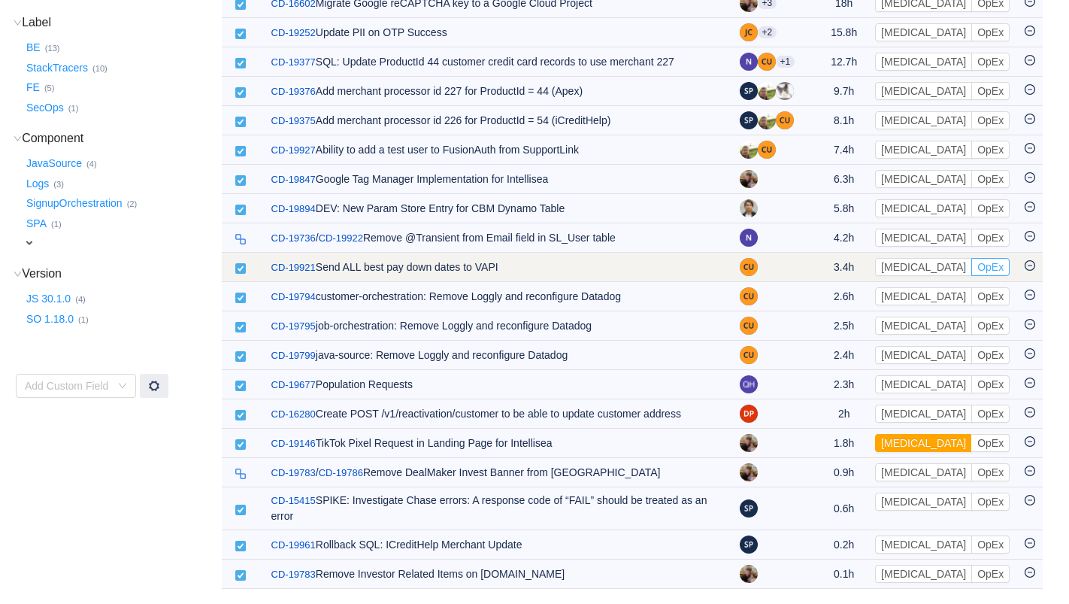
scroll to position [308, 0]
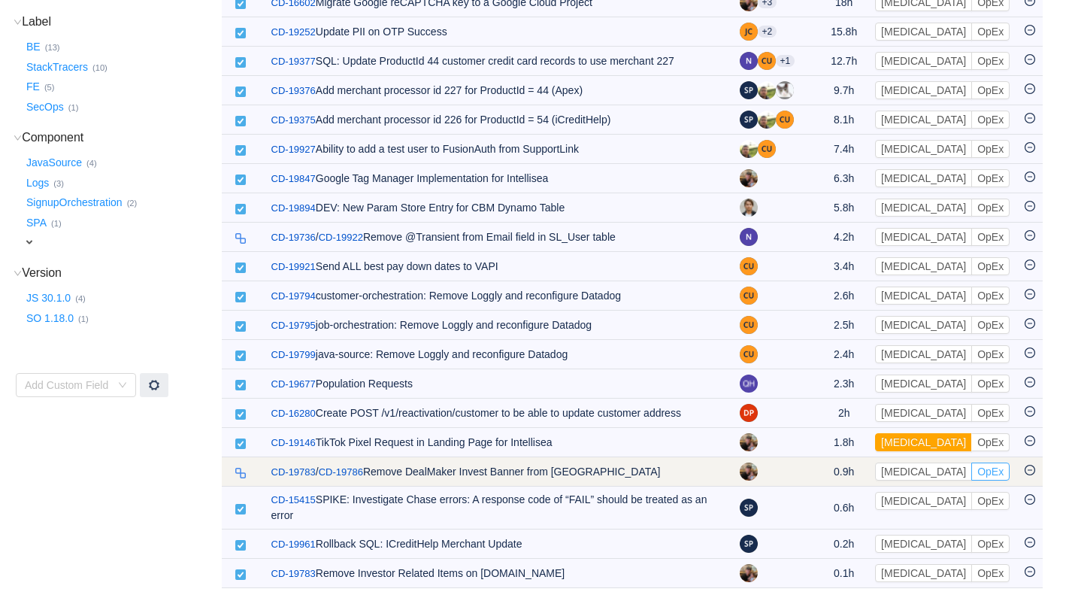
click at [971, 470] on button "OpEx" at bounding box center [990, 471] width 38 height 18
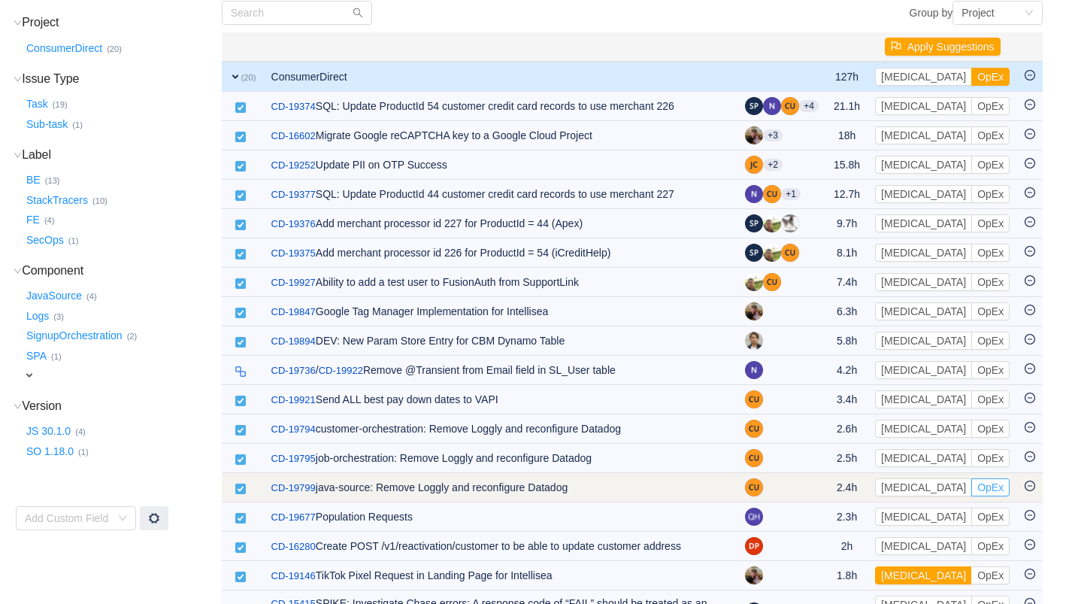
scroll to position [0, 0]
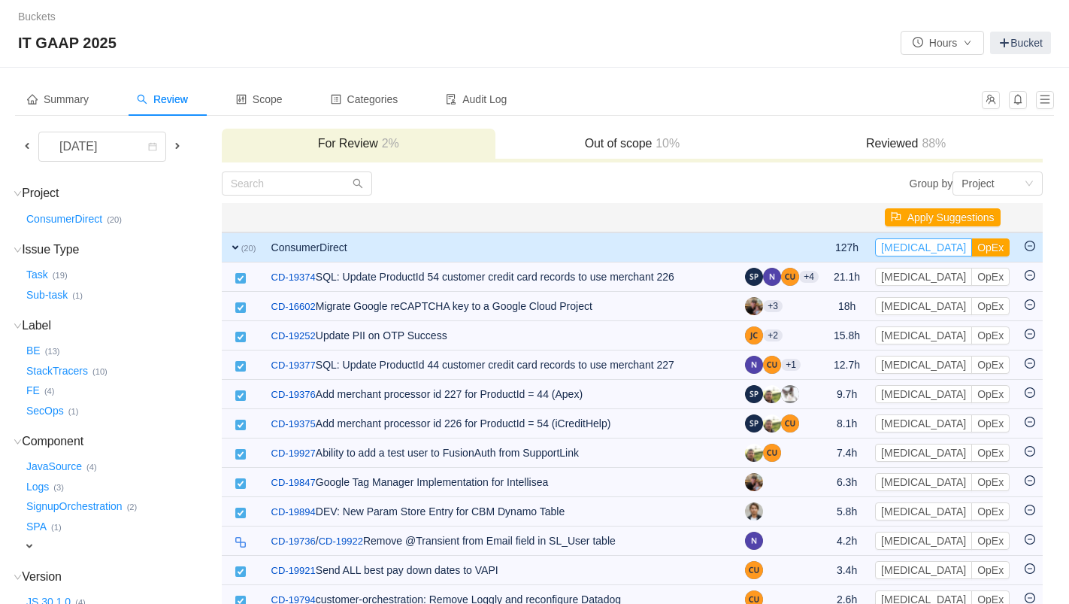
click at [915, 249] on button "[MEDICAL_DATA]" at bounding box center [923, 247] width 97 height 18
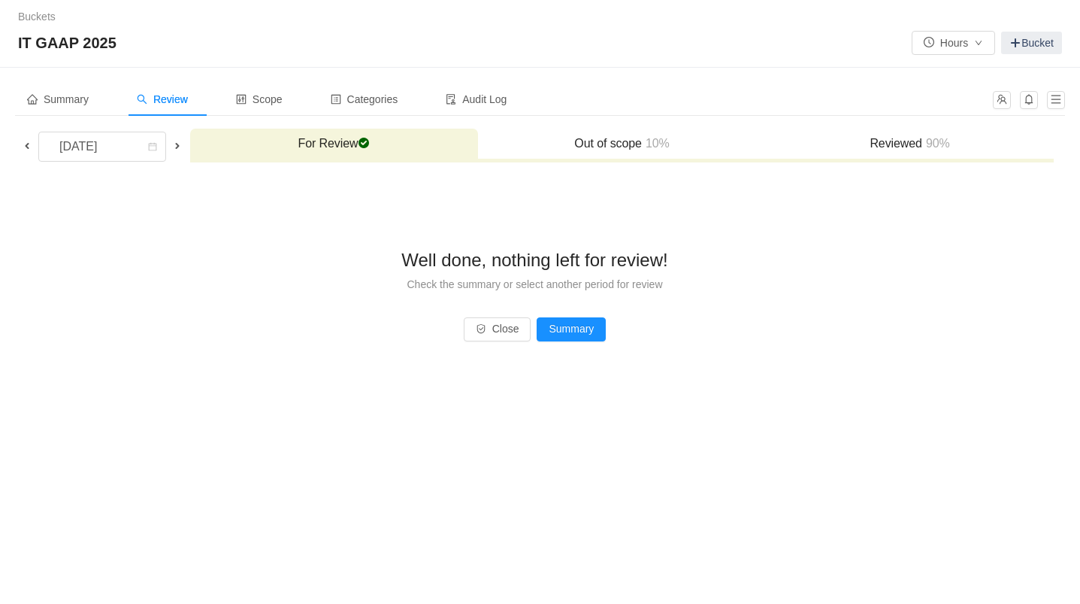
click at [908, 132] on div "Reviewed 90%" at bounding box center [910, 145] width 288 height 32
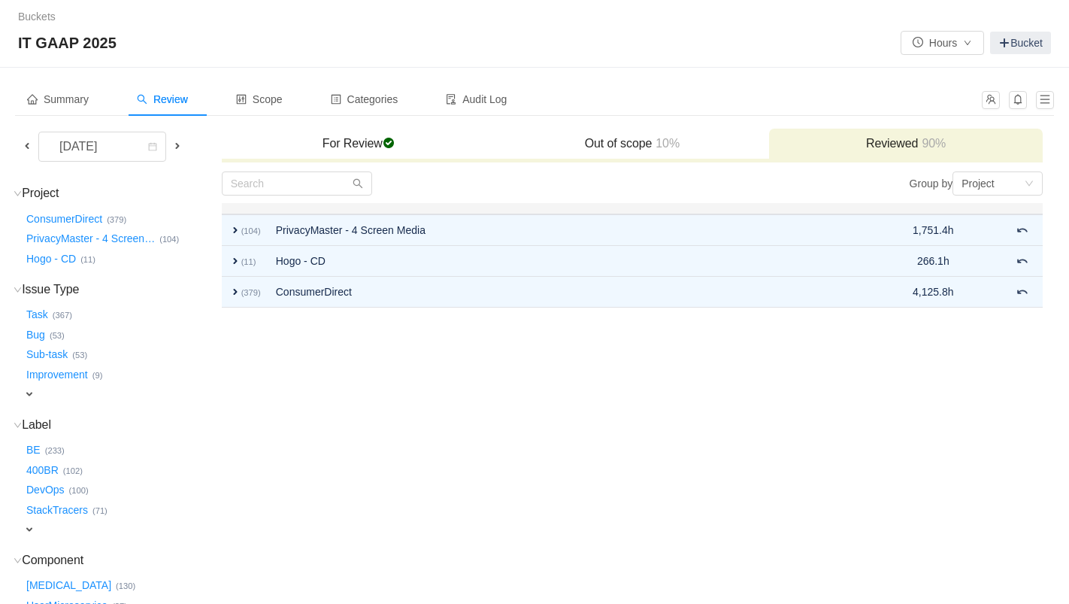
scroll to position [3, 0]
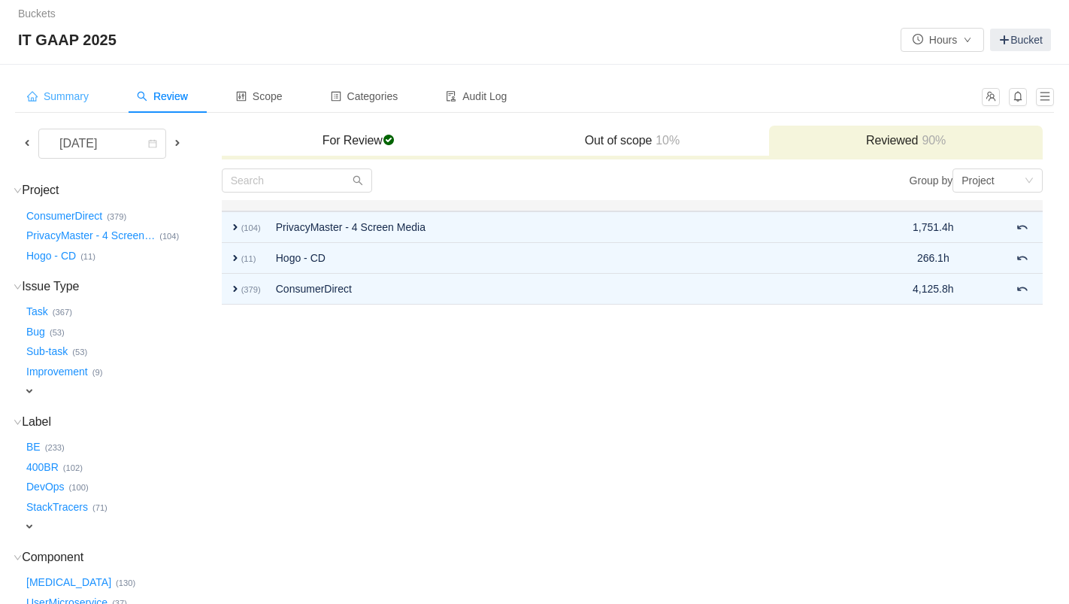
click at [51, 96] on span "Summary" at bounding box center [58, 96] width 62 height 12
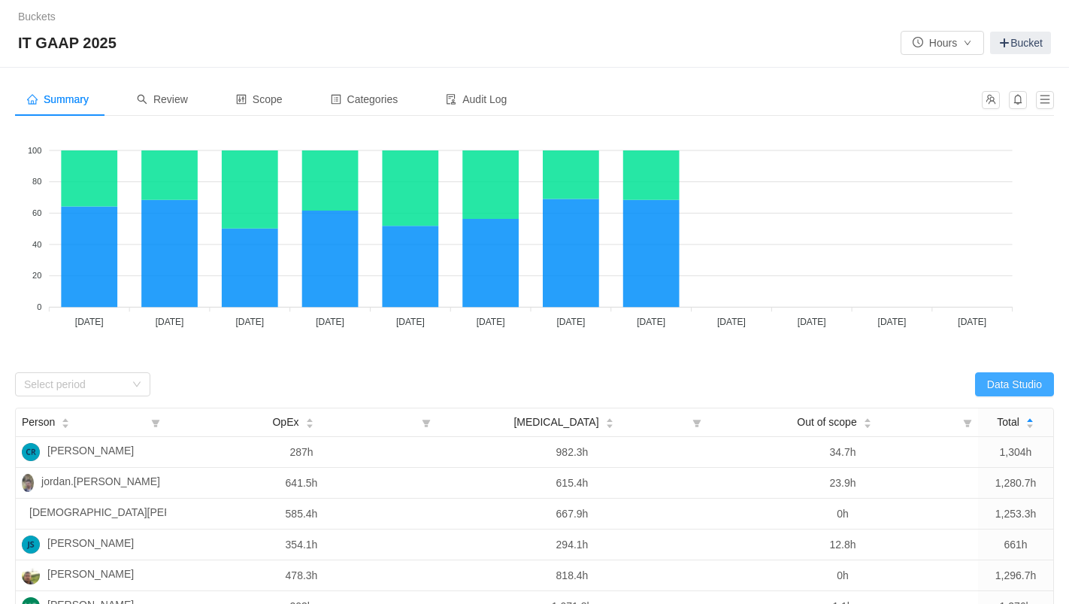
click at [1010, 387] on button "Data Studio" at bounding box center [1014, 384] width 79 height 24
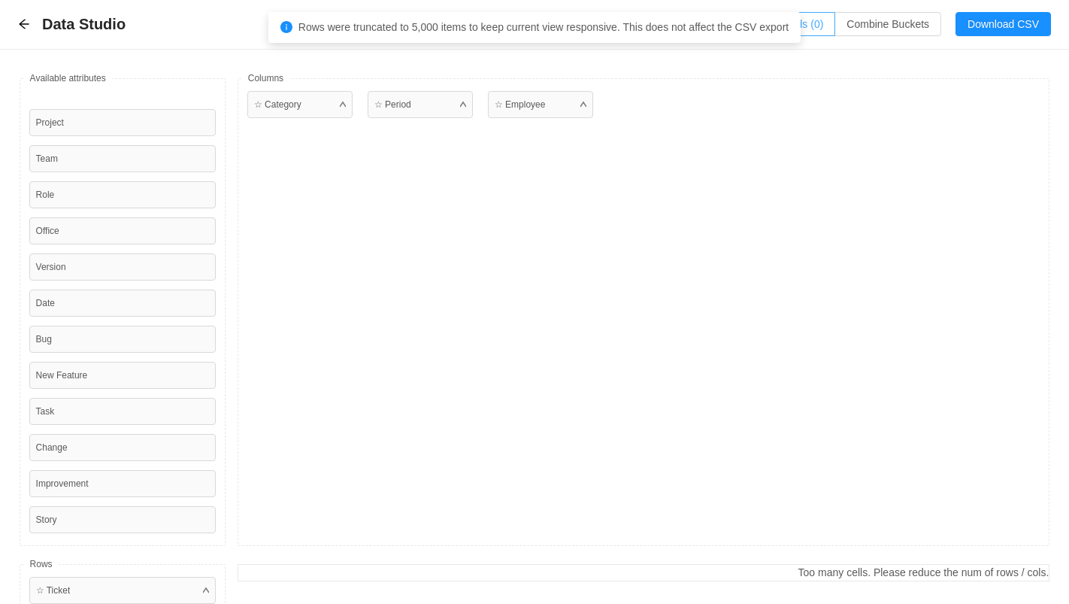
click at [817, 25] on button "Additional fields (0)" at bounding box center [778, 24] width 113 height 24
click at [647, 98] on div "Select a field" at bounding box center [641, 91] width 238 height 15
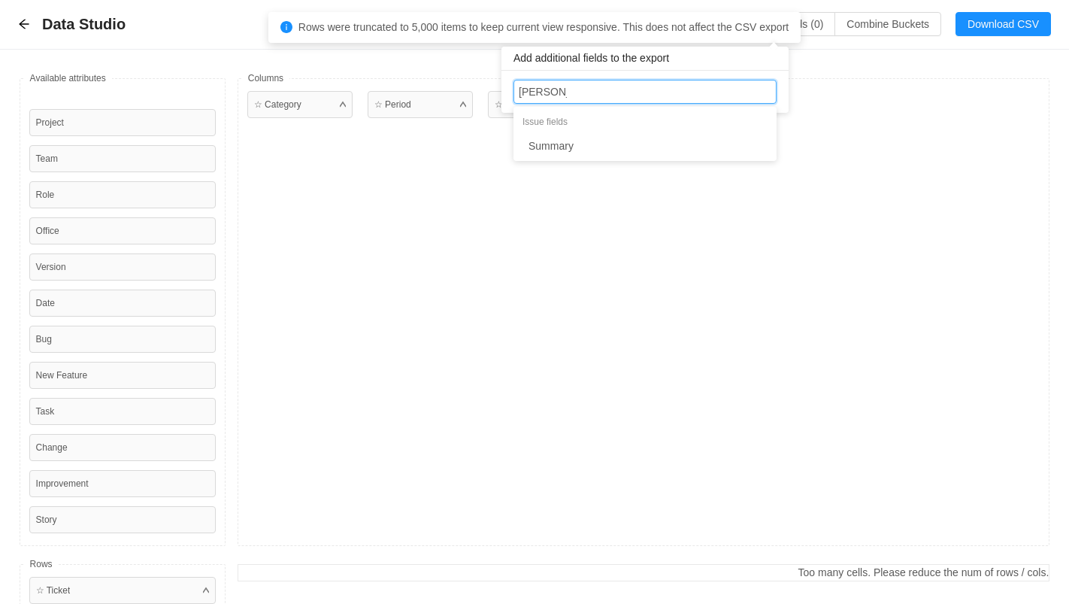
type input "summary"
click at [606, 144] on li "Summary" at bounding box center [644, 146] width 263 height 24
type input "compon"
click at [616, 146] on li "Components" at bounding box center [645, 146] width 263 height 24
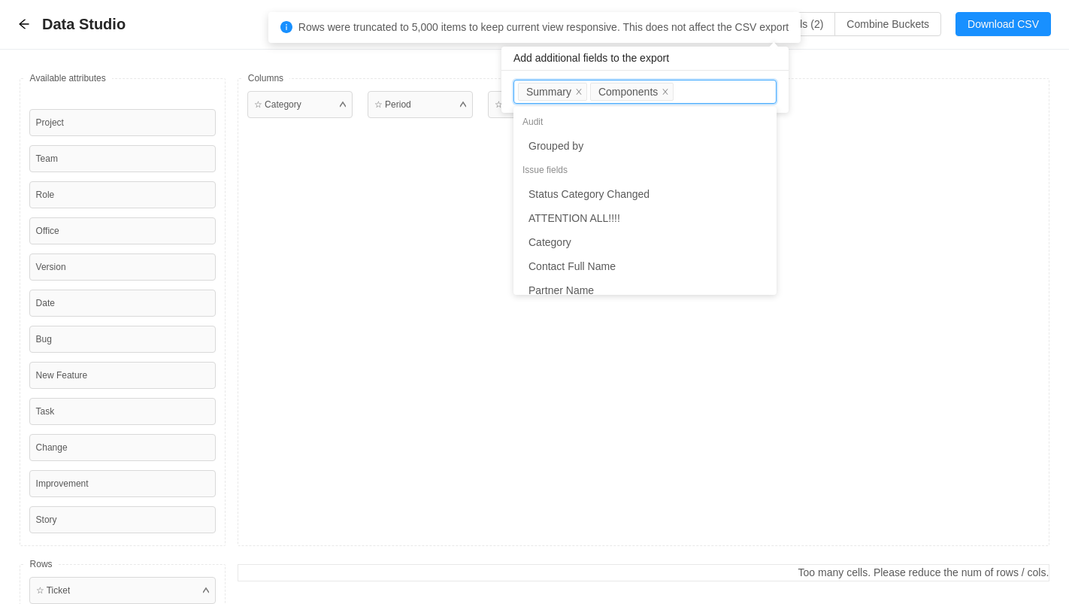
click at [873, 71] on div "Available fields Project Team Role Office Version Date Bug New Feature Task Cha…" at bounding box center [534, 366] width 1069 height 632
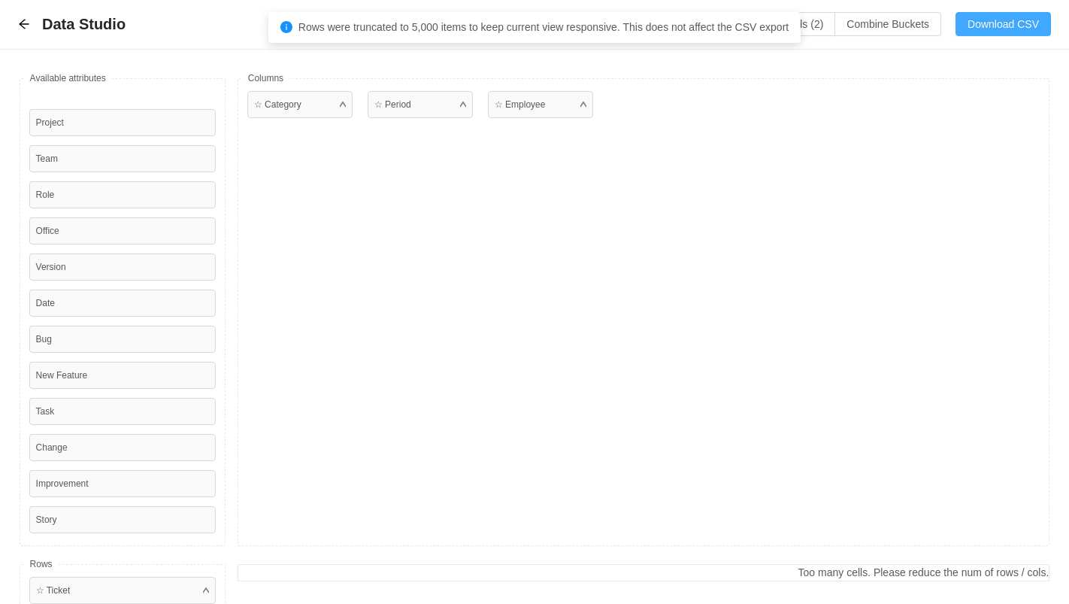
click at [997, 25] on button "Download CSV" at bounding box center [1002, 24] width 95 height 24
click at [865, 195] on div "☆ Category ☆ Period ☆ Employee" at bounding box center [644, 312] width 813 height 468
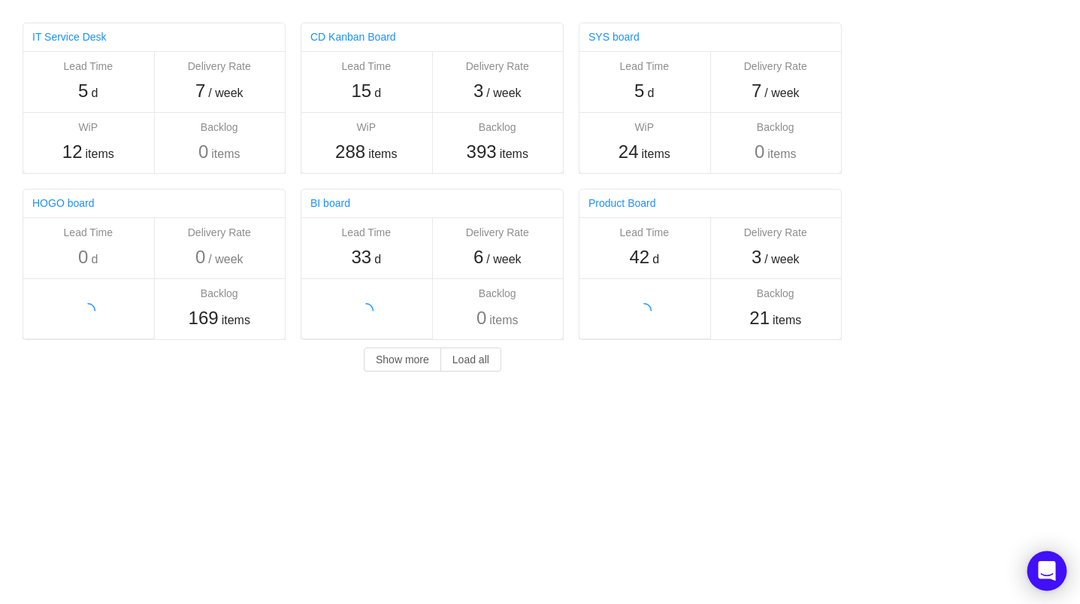
click at [1047, 575] on icon "Open Intercom Messenger" at bounding box center [1047, 571] width 20 height 20
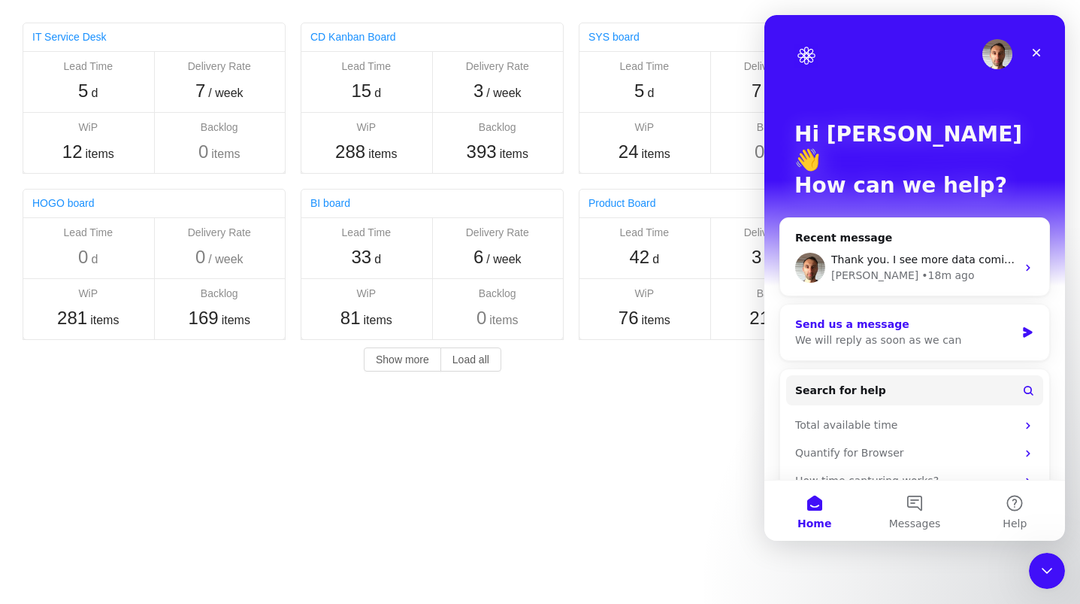
click at [909, 332] on div "We will reply as soon as we can" at bounding box center [905, 340] width 220 height 16
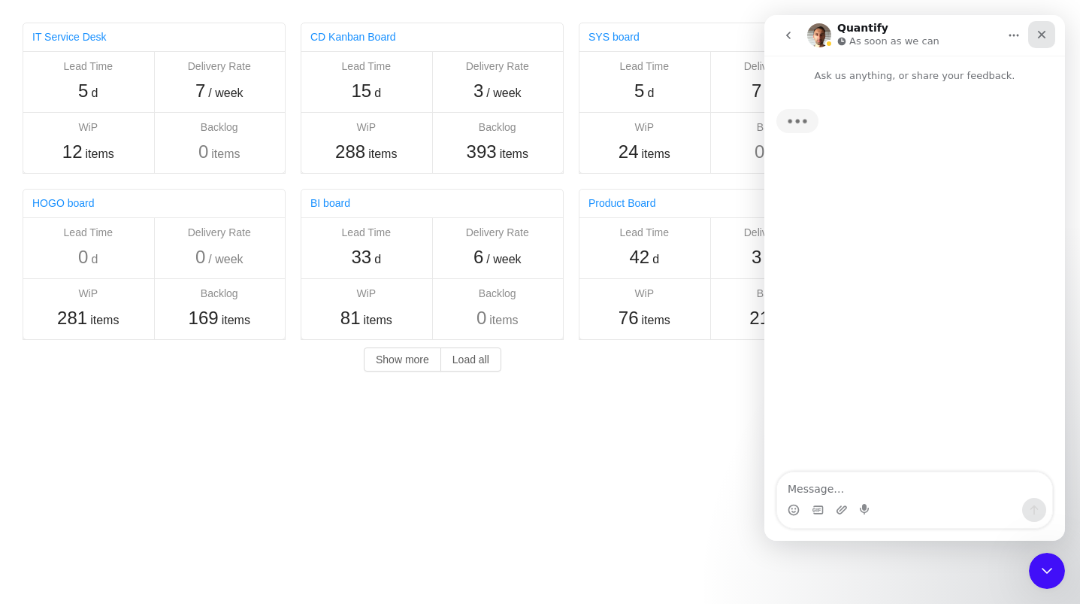
click at [1046, 32] on icon "Close" at bounding box center [1042, 35] width 12 height 12
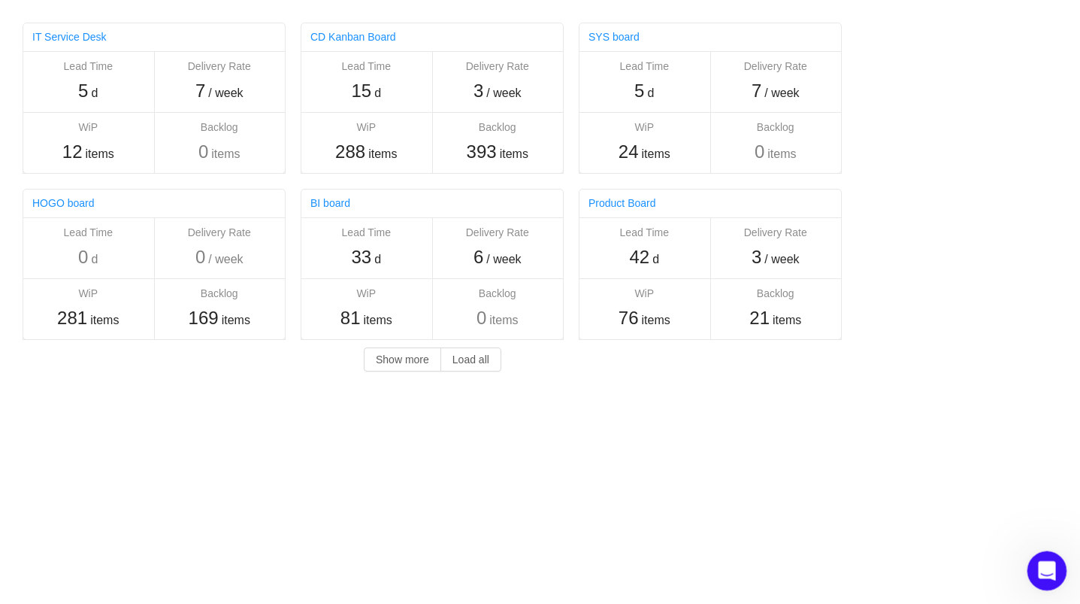
click at [1053, 558] on div "Open Intercom Messenger" at bounding box center [1045, 568] width 50 height 50
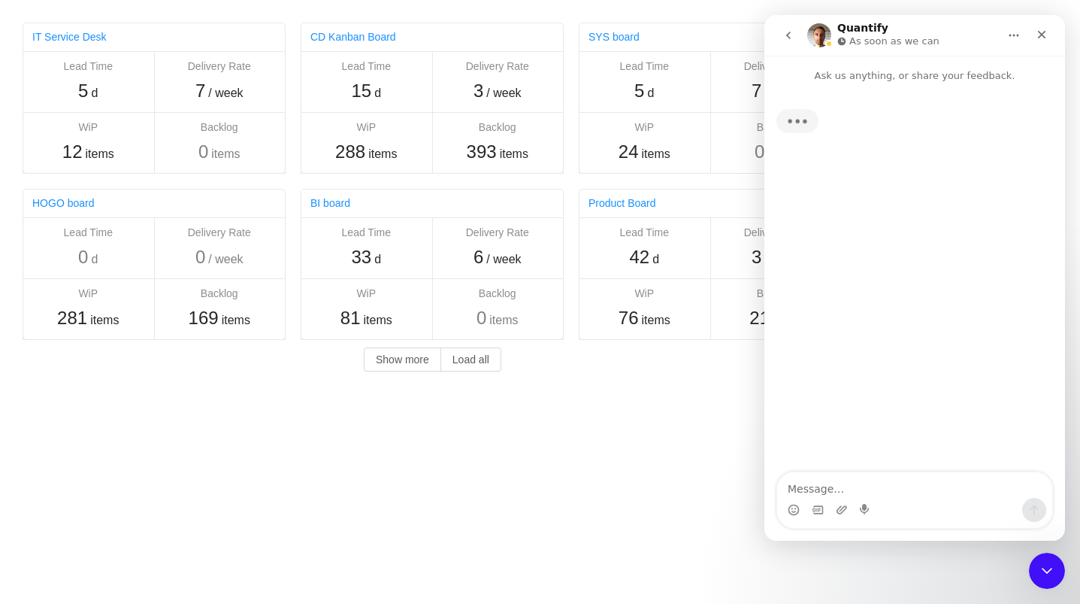
click at [792, 33] on icon "go back" at bounding box center [788, 35] width 12 height 12
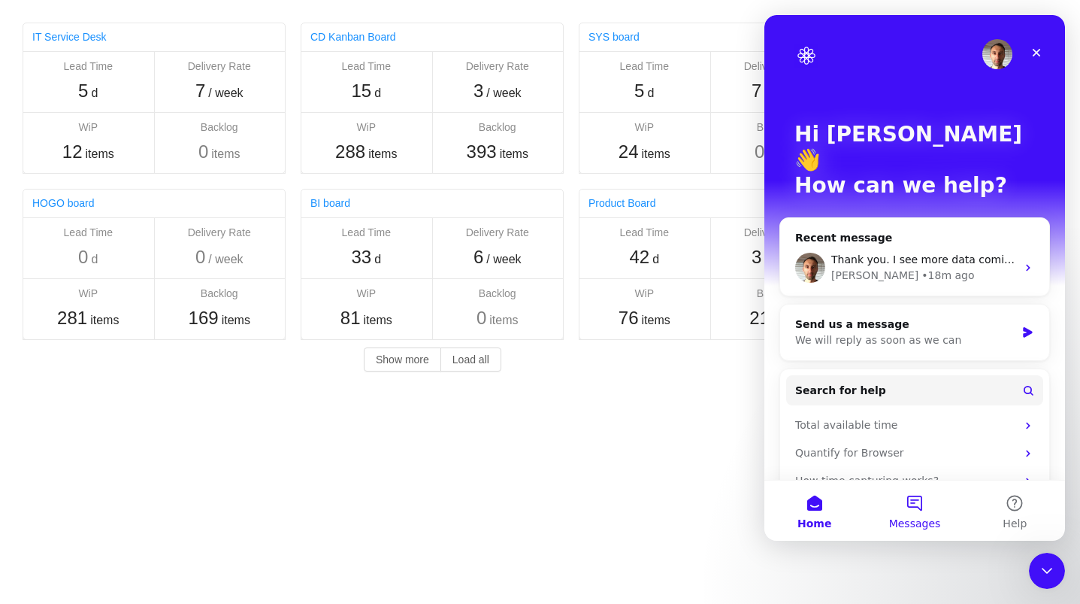
click at [916, 513] on button "Messages" at bounding box center [914, 510] width 100 height 60
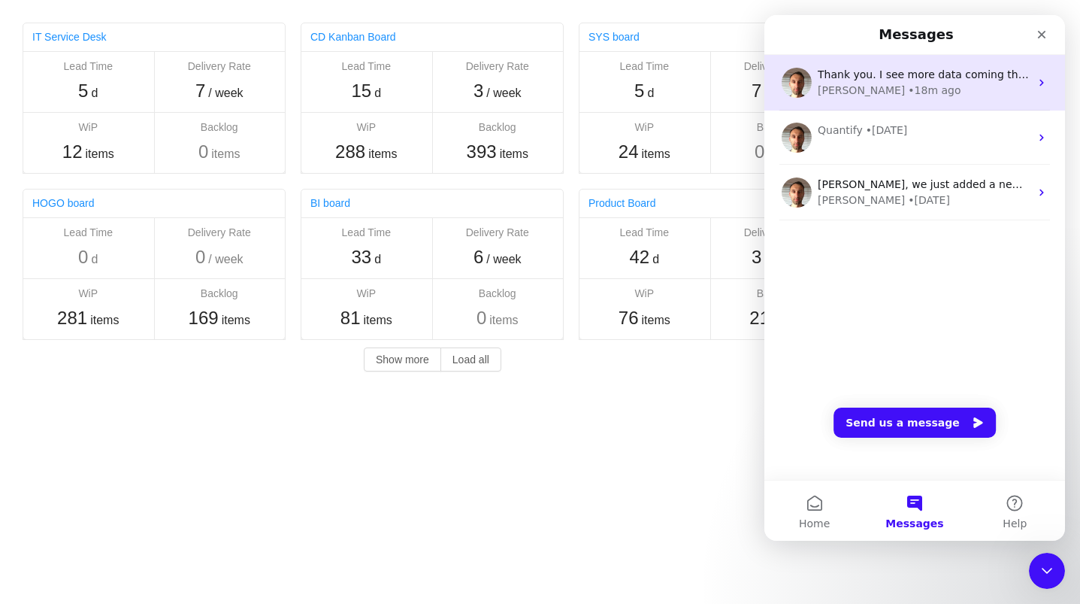
click at [964, 88] on div "George • 18m ago" at bounding box center [924, 91] width 212 height 16
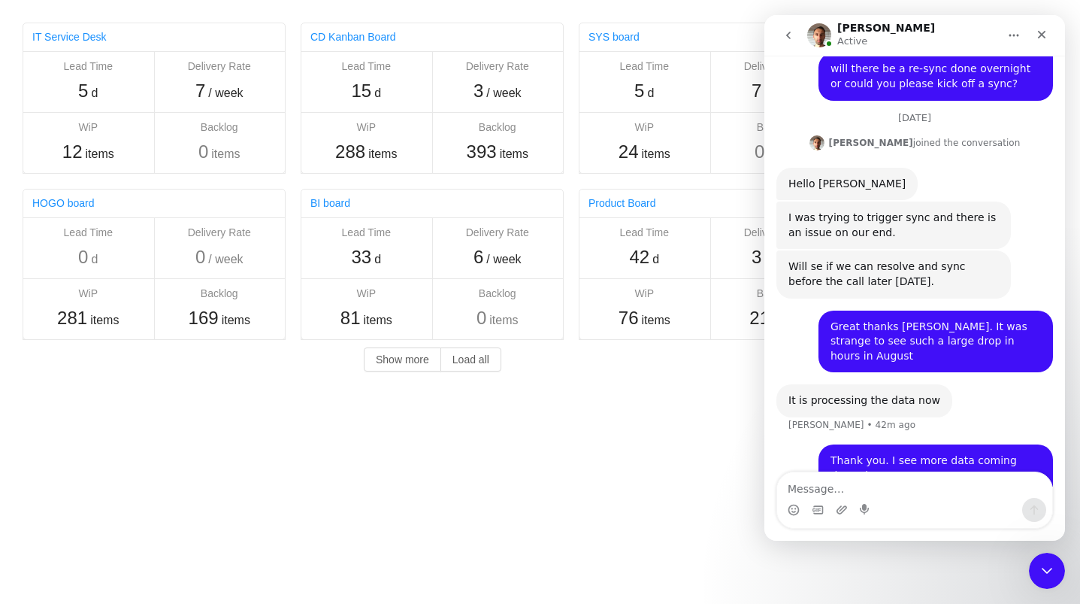
scroll to position [657, 0]
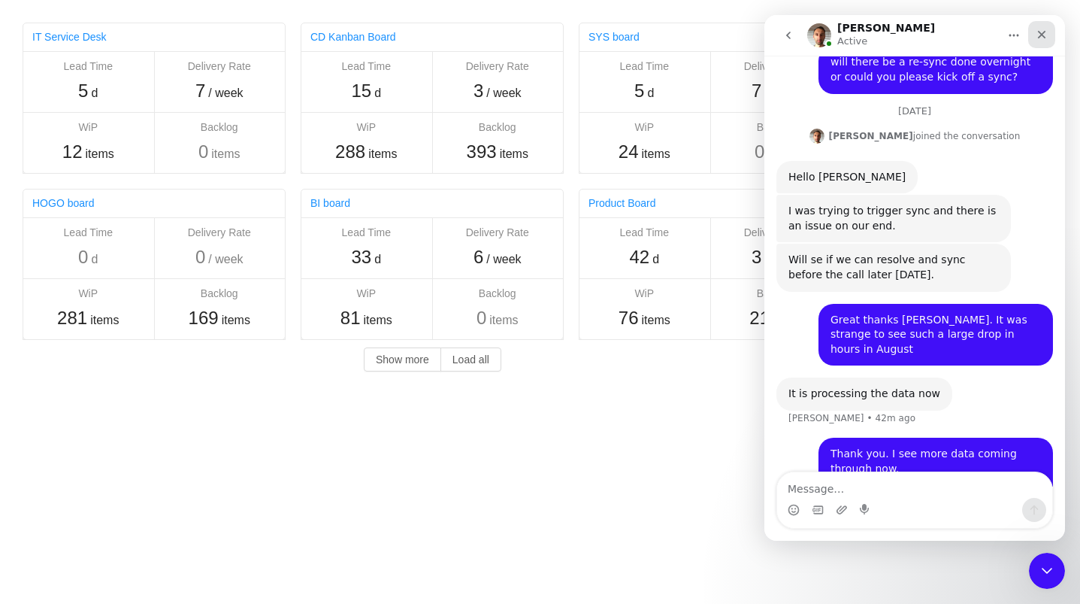
click at [1050, 37] on div "Close" at bounding box center [1041, 34] width 27 height 27
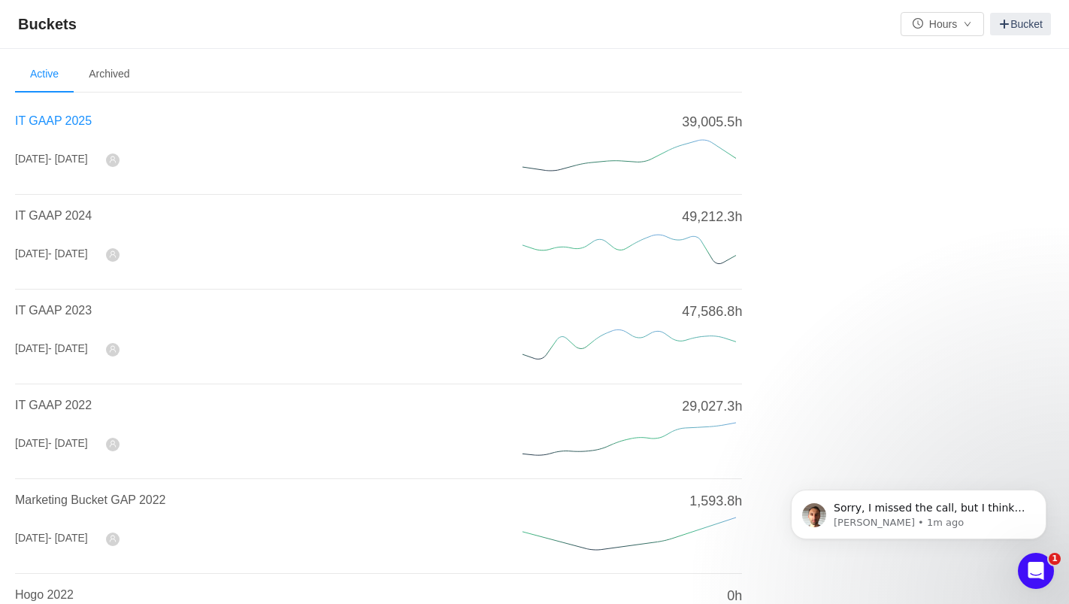
click at [62, 120] on span "IT GAAP 2025" at bounding box center [53, 120] width 77 height 13
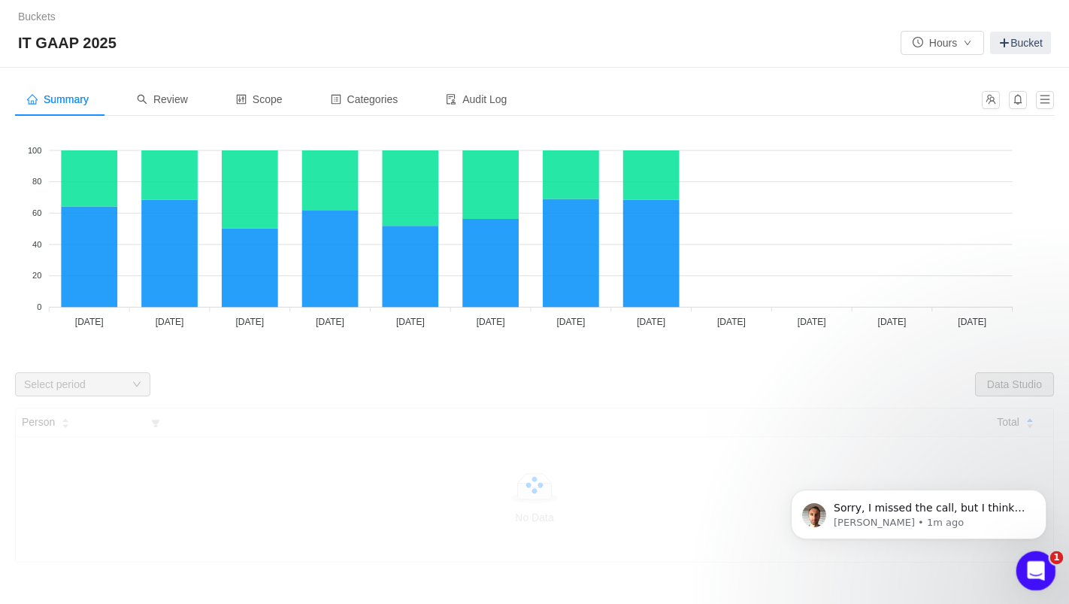
click at [1037, 564] on icon "Open Intercom Messenger" at bounding box center [1033, 568] width 25 height 25
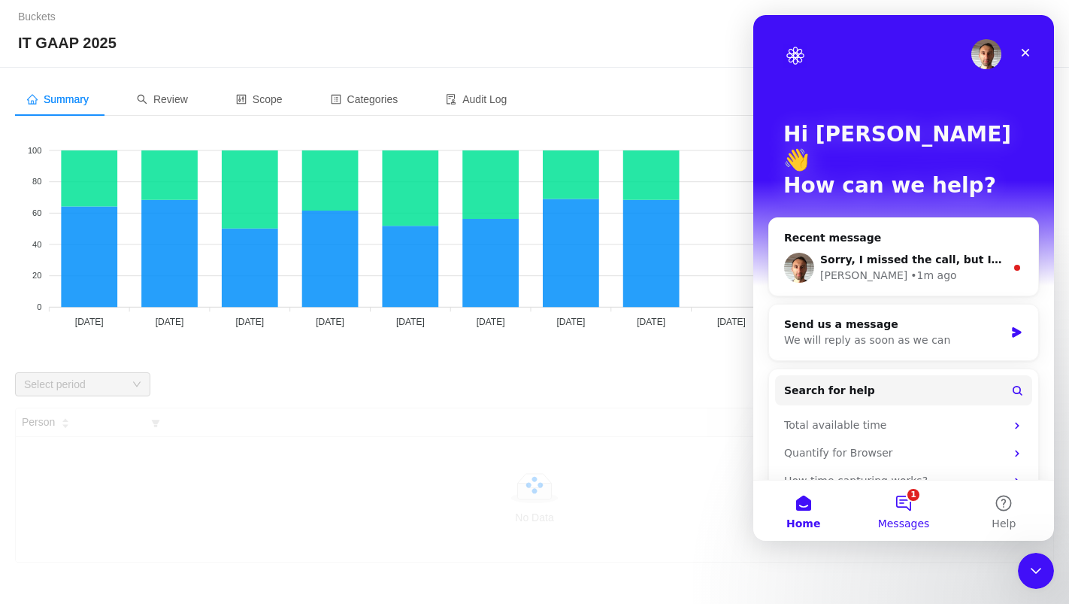
click at [906, 500] on button "1 Messages" at bounding box center [903, 510] width 100 height 60
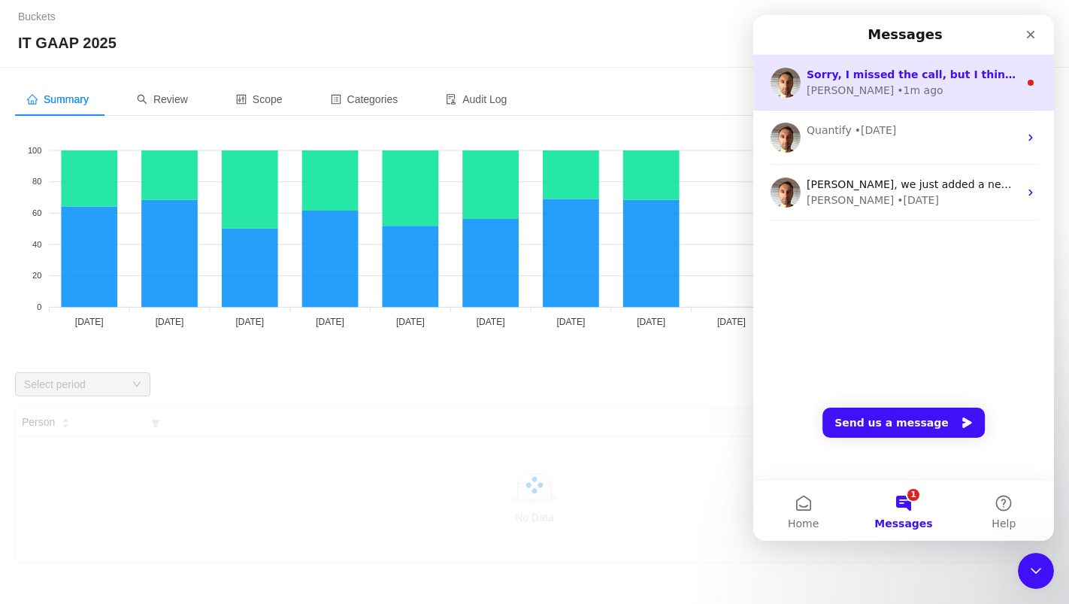
click at [902, 93] on div "[PERSON_NAME] • 1m ago" at bounding box center [913, 91] width 212 height 16
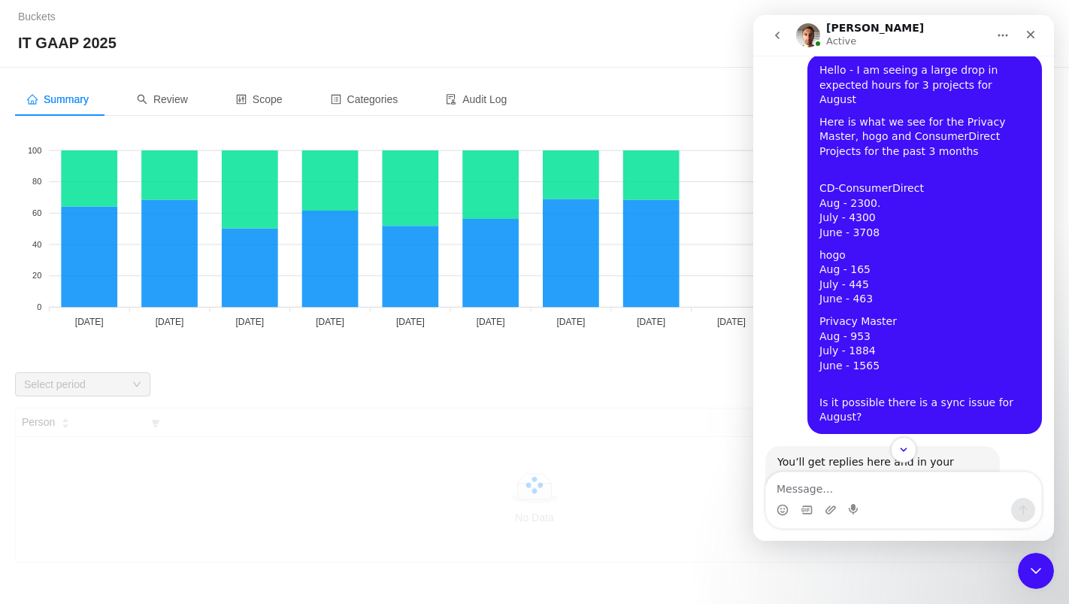
scroll to position [717, 0]
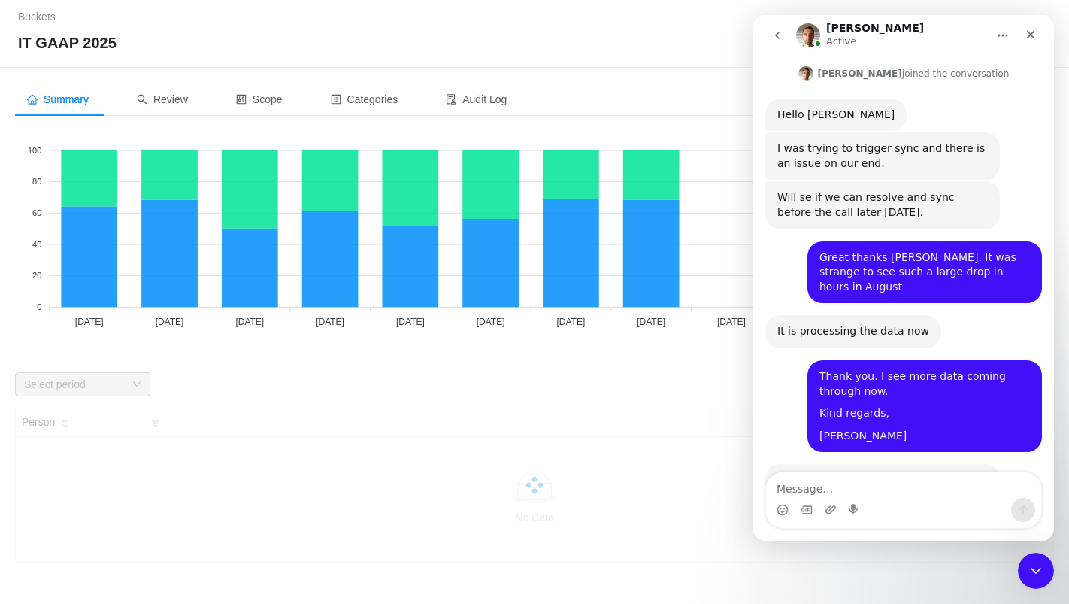
click at [867, 491] on textarea "Message…" at bounding box center [903, 485] width 275 height 26
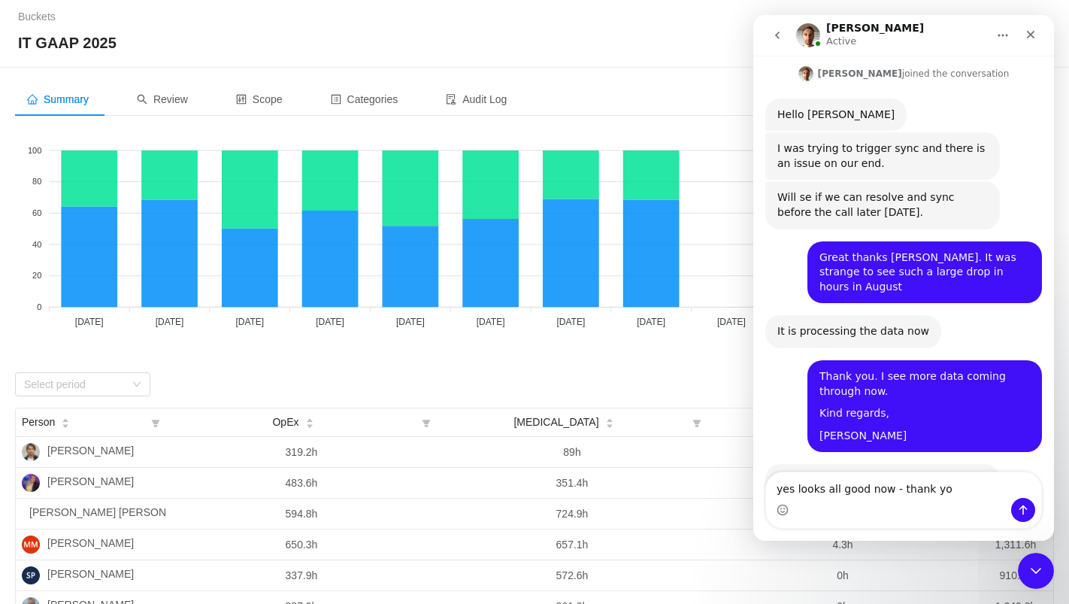
type textarea "yes looks all good now - thank you"
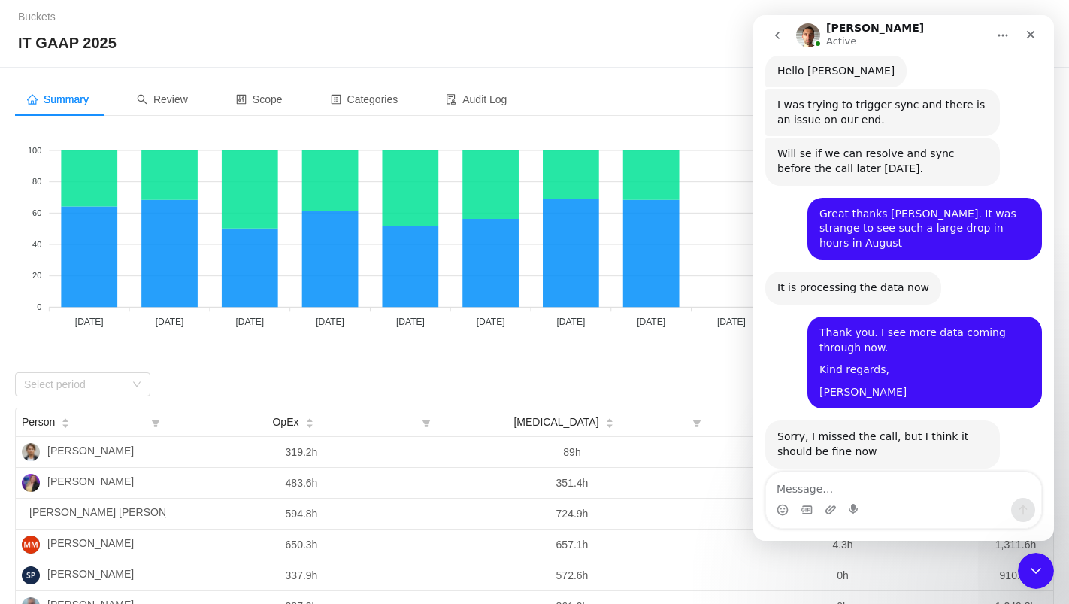
scroll to position [761, 0]
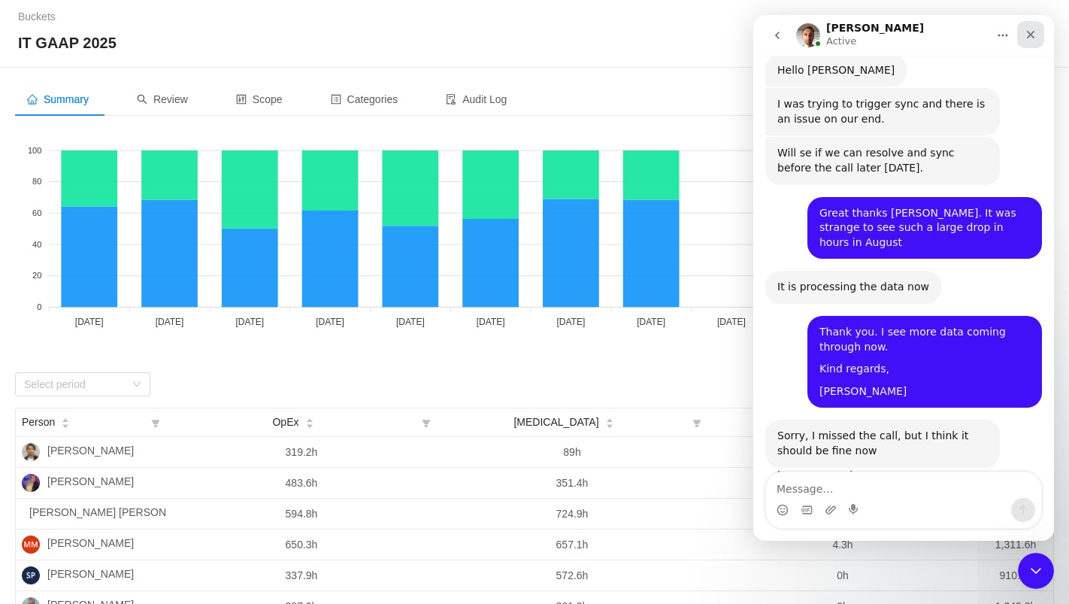
click at [1034, 29] on icon "Close" at bounding box center [1030, 35] width 12 height 12
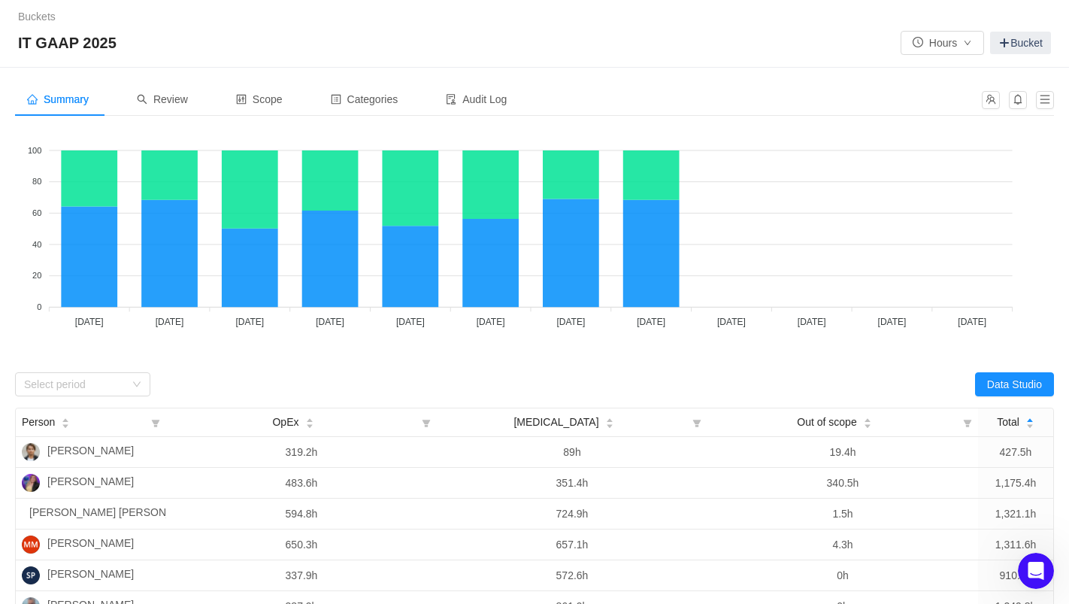
scroll to position [0, 0]
click at [117, 385] on div "Select period" at bounding box center [74, 384] width 101 height 15
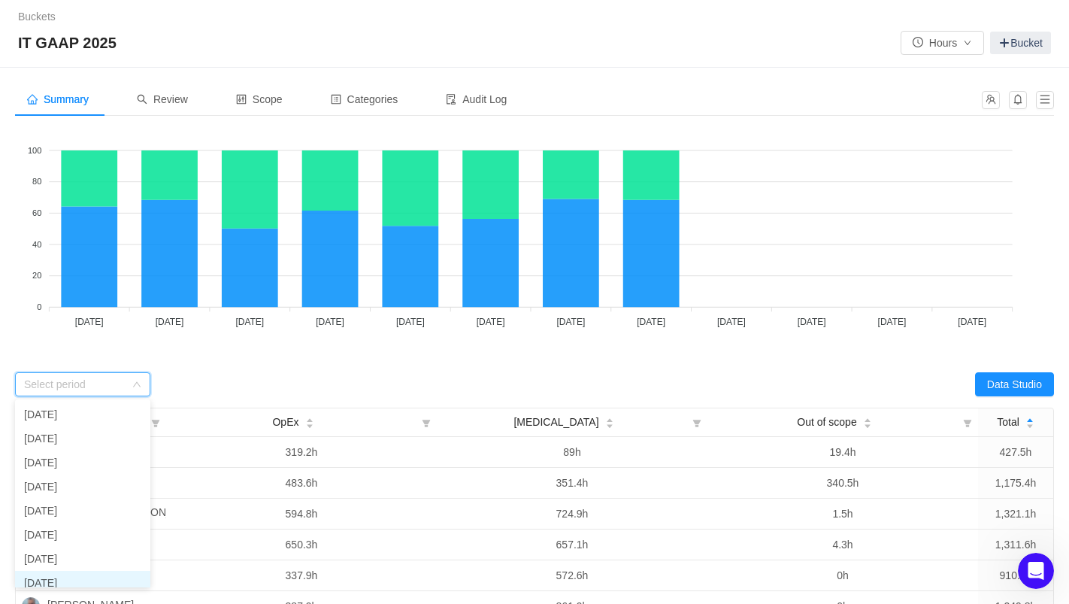
scroll to position [8, 0]
click at [58, 575] on li "[DATE]" at bounding box center [82, 575] width 135 height 24
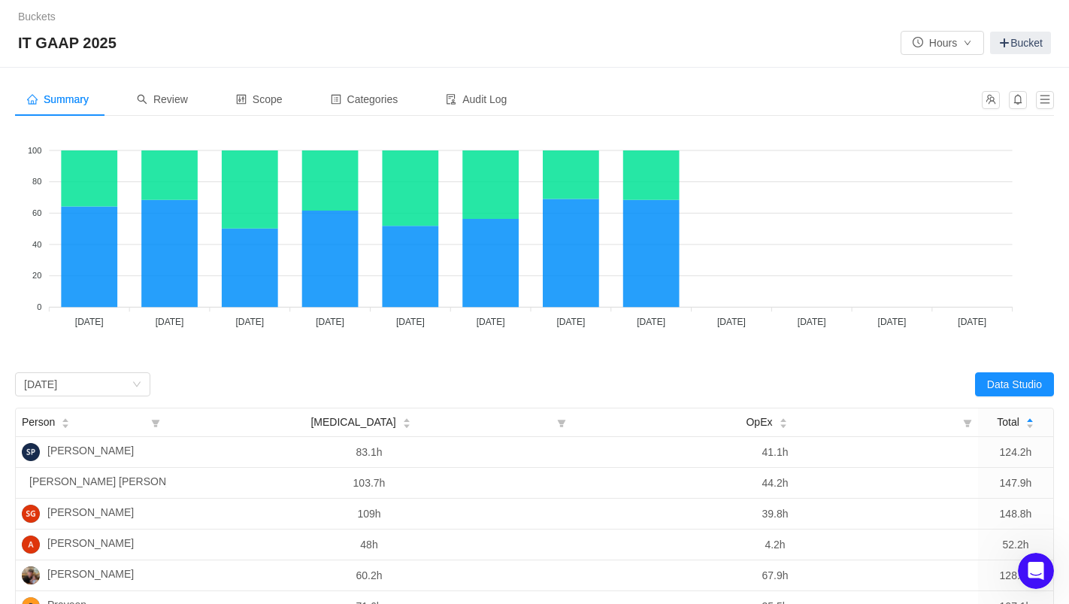
click at [683, 374] on div "Data Studio" at bounding box center [793, 384] width 519 height 24
click at [1034, 381] on button "Data Studio" at bounding box center [1014, 384] width 79 height 24
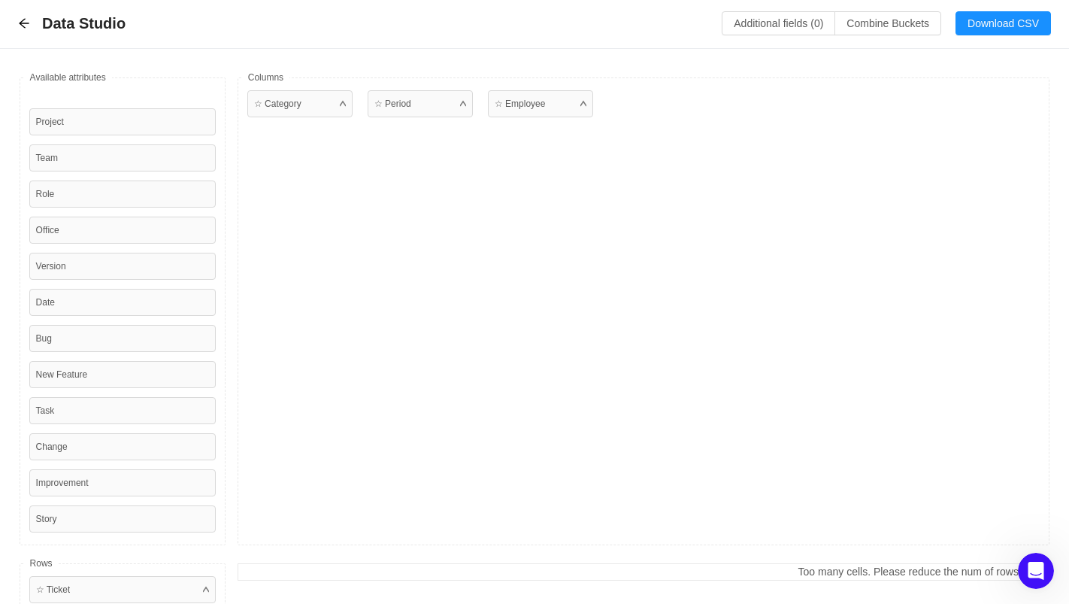
scroll to position [0, 0]
click at [788, 20] on button "Additional fields (0)" at bounding box center [778, 24] width 113 height 24
click at [660, 104] on div "Select a field" at bounding box center [644, 92] width 287 height 42
click at [661, 89] on div "Select a field" at bounding box center [641, 91] width 238 height 15
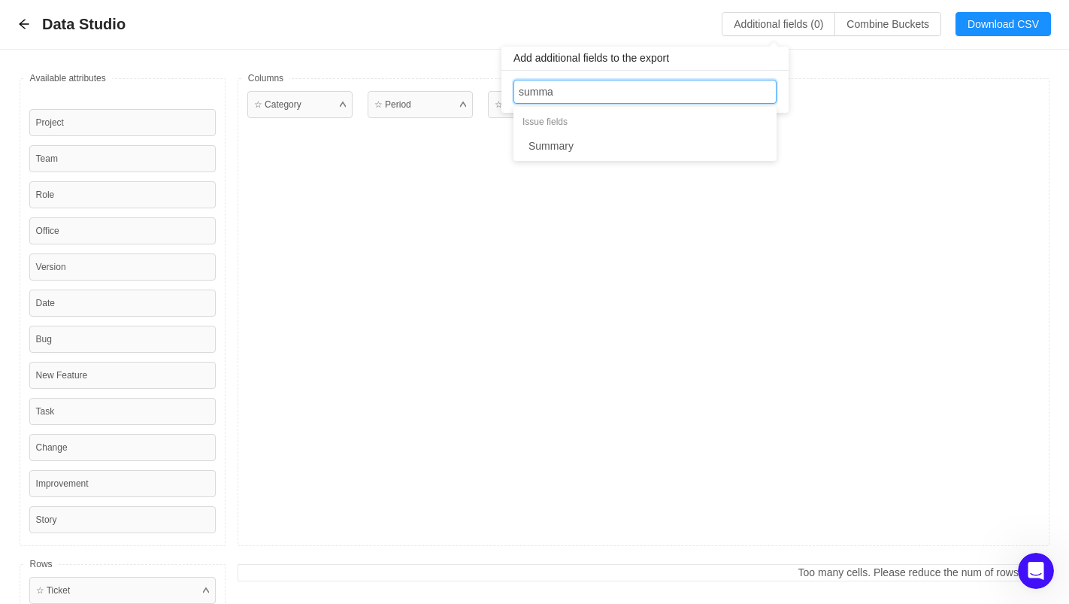
type input "[PERSON_NAME]"
click at [621, 146] on li "Summary" at bounding box center [644, 146] width 263 height 24
type input "compon"
click at [589, 150] on li "Components" at bounding box center [645, 146] width 263 height 24
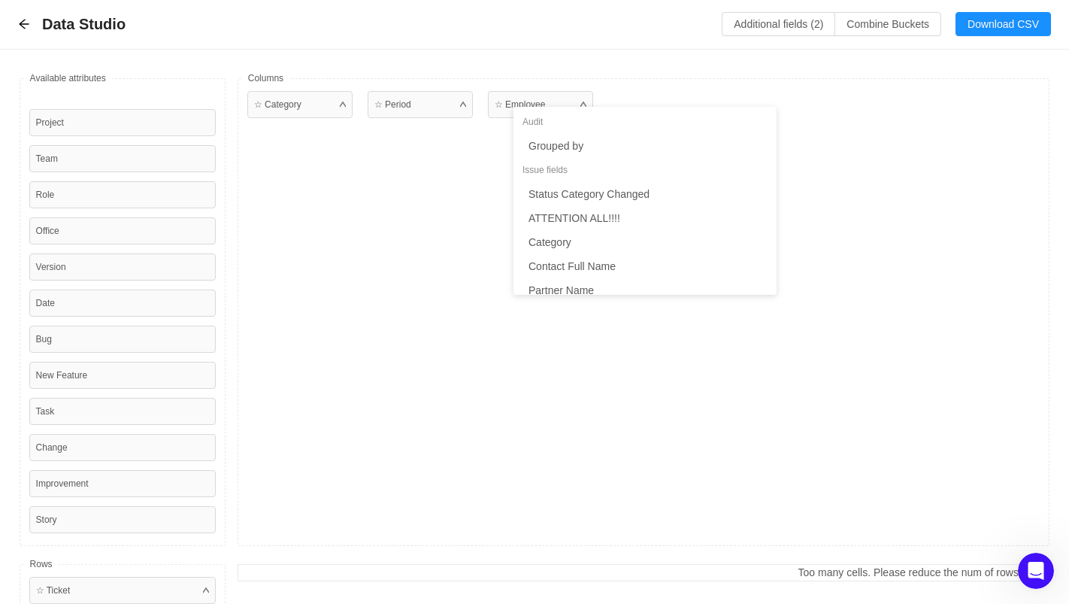
click at [914, 144] on div "☆ Category ☆ Period ☆ Employee" at bounding box center [644, 312] width 813 height 468
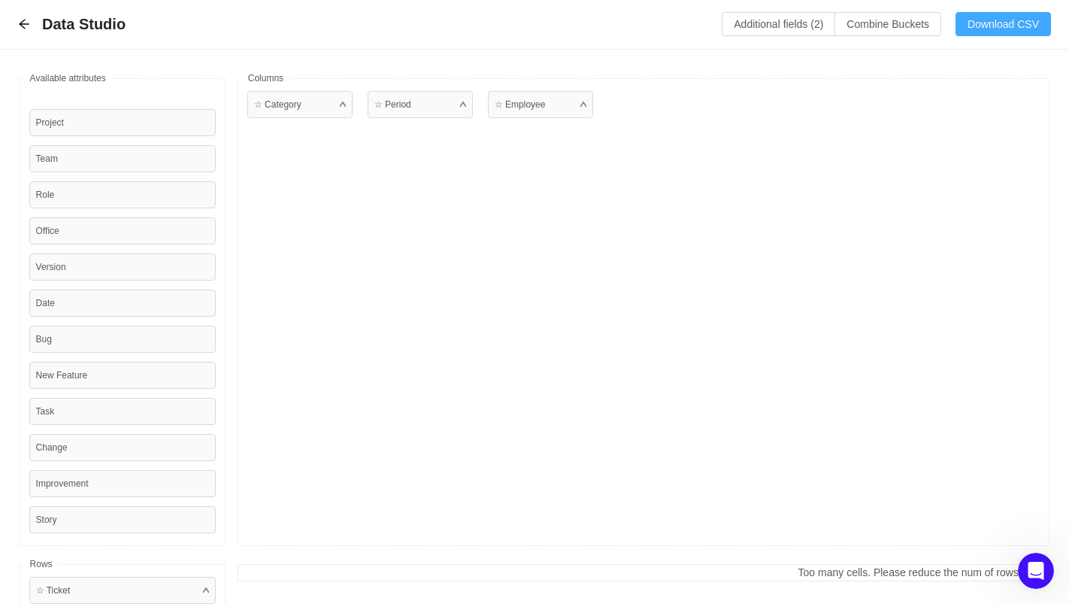
click at [1015, 23] on button "Download CSV" at bounding box center [1002, 24] width 95 height 24
